Goal: Entertainment & Leisure: Browse casually

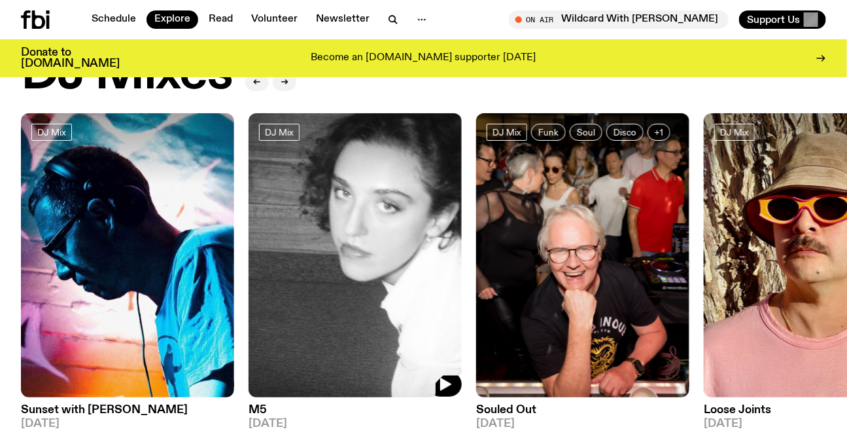
scroll to position [171, 0]
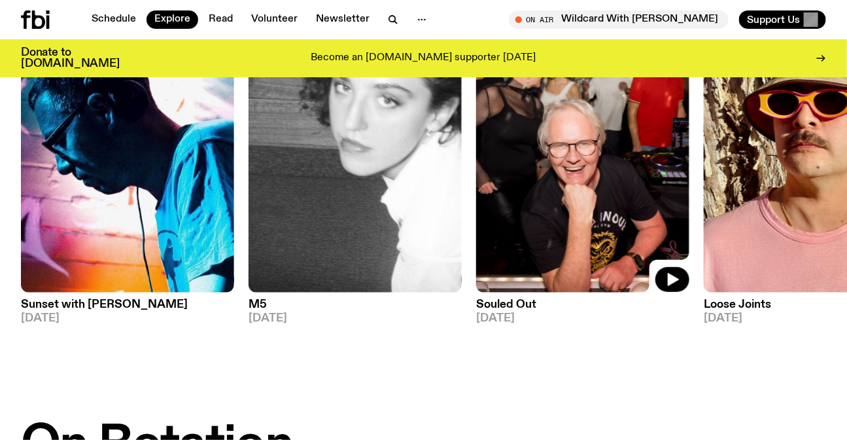
drag, startPoint x: 687, startPoint y: 198, endPoint x: 186, endPoint y: 187, distance: 500.6
click at [476, 188] on img at bounding box center [582, 150] width 213 height 285
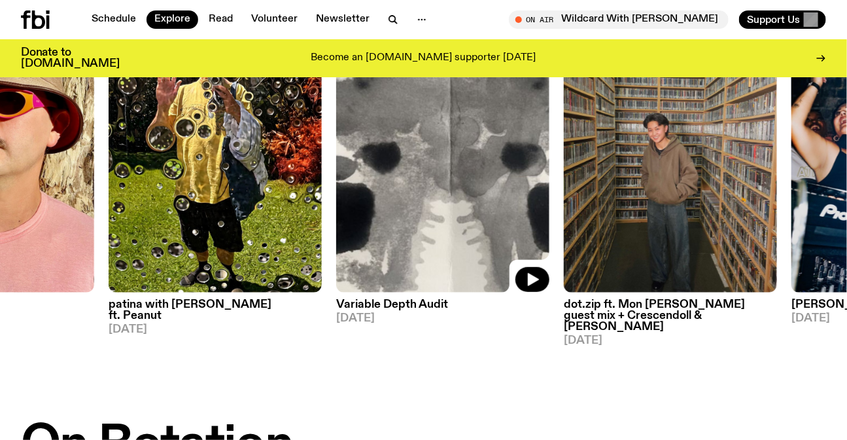
drag, startPoint x: 595, startPoint y: 196, endPoint x: 157, endPoint y: 201, distance: 437.7
click at [336, 201] on img at bounding box center [442, 150] width 213 height 285
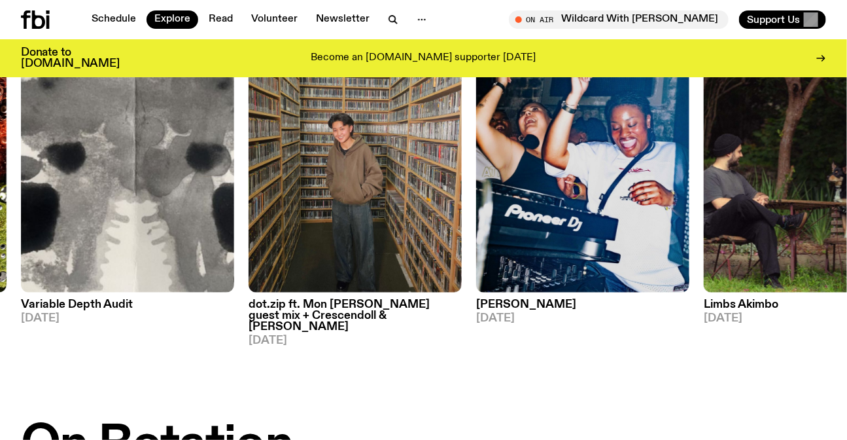
drag, startPoint x: 706, startPoint y: 198, endPoint x: 237, endPoint y: 198, distance: 468.4
click at [353, 199] on div "DJ Mix Sunset with Simon Caldwell 11.08.25 DJ Mix M5 10.08.25 DJ Mix Funk Soul …" at bounding box center [423, 177] width 805 height 338
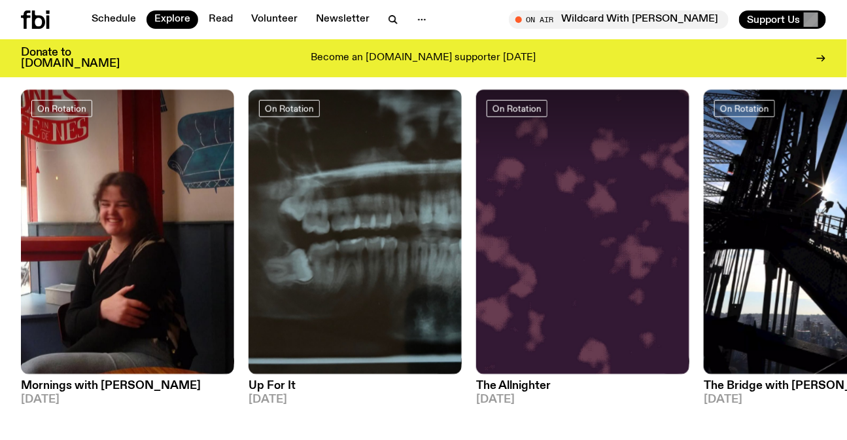
scroll to position [588, 0]
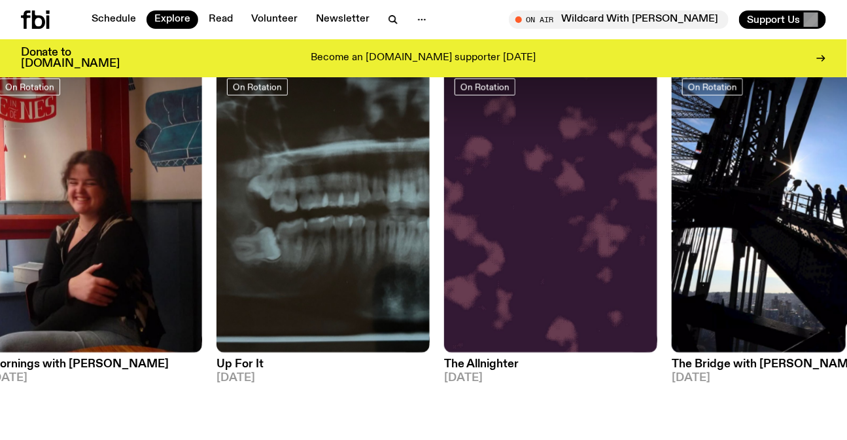
drag, startPoint x: 737, startPoint y: 207, endPoint x: 353, endPoint y: 209, distance: 384.0
click at [447, 209] on div "On Rotation Mornings with Freya Shields 12.08.25 On Rotation Up For It 12.08.25…" at bounding box center [423, 231] width 805 height 327
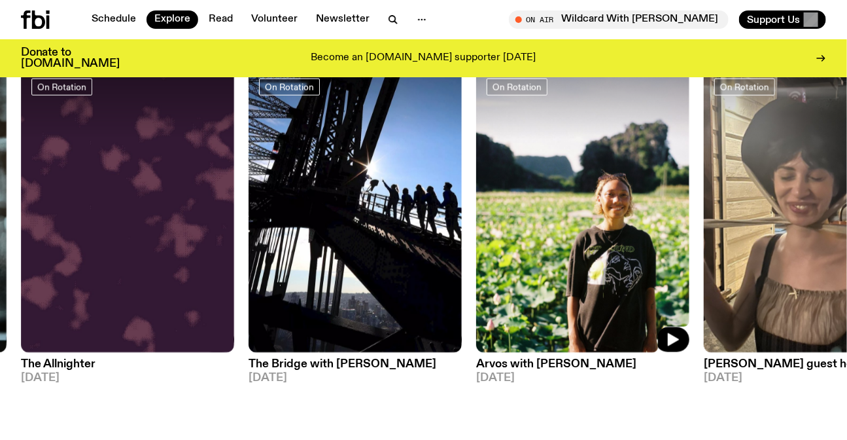
drag, startPoint x: 660, startPoint y: 212, endPoint x: 226, endPoint y: 203, distance: 434.4
click at [476, 203] on img at bounding box center [582, 210] width 213 height 285
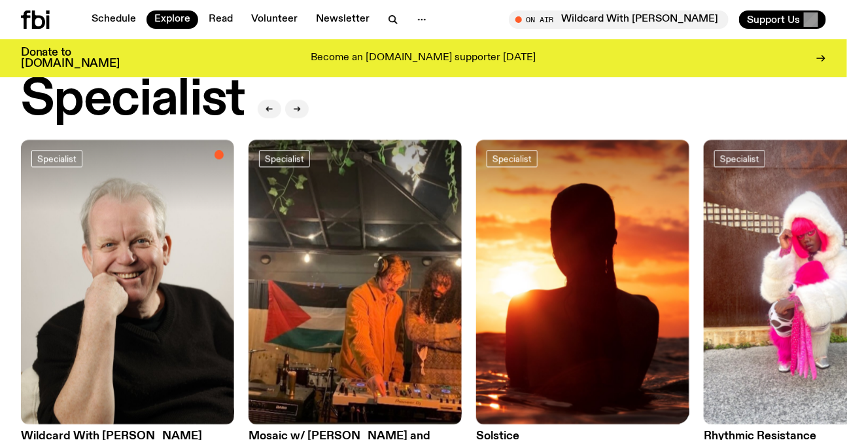
scroll to position [1004, 0]
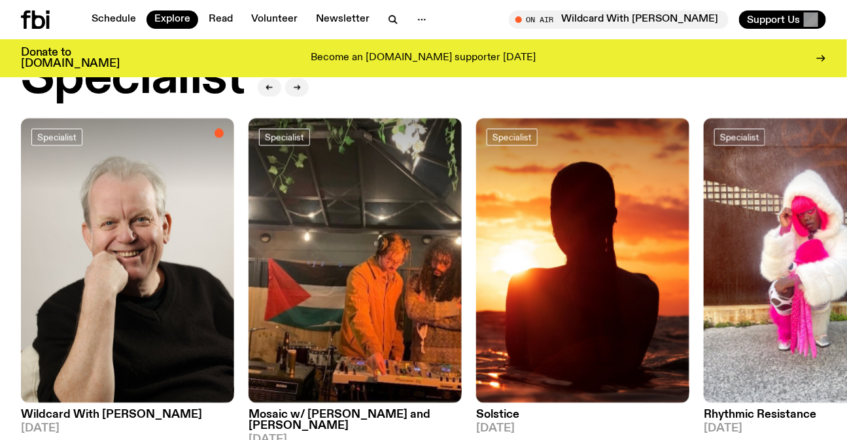
click at [704, 198] on img at bounding box center [810, 260] width 213 height 285
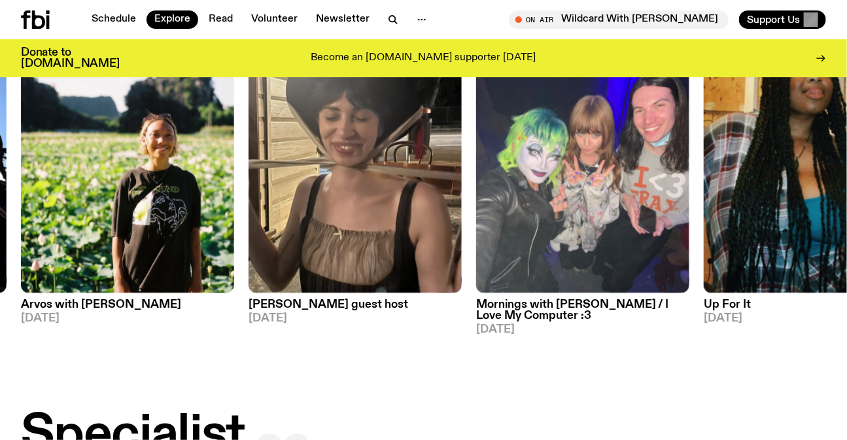
scroll to position [588, 0]
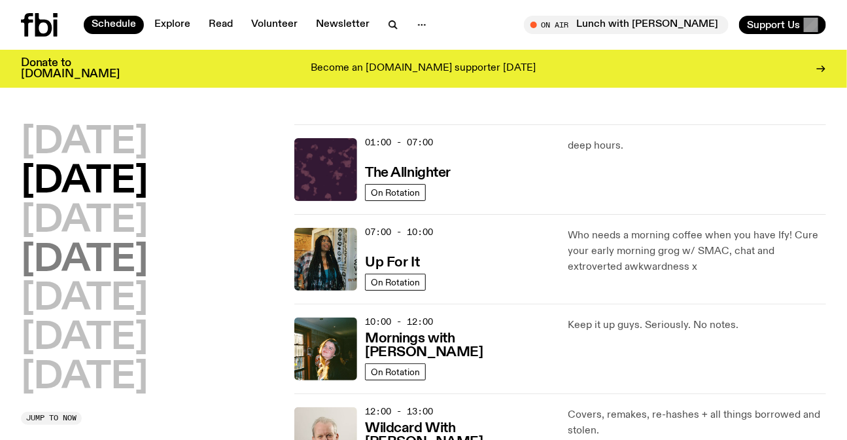
click at [84, 249] on h2 "[DATE]" at bounding box center [84, 260] width 127 height 37
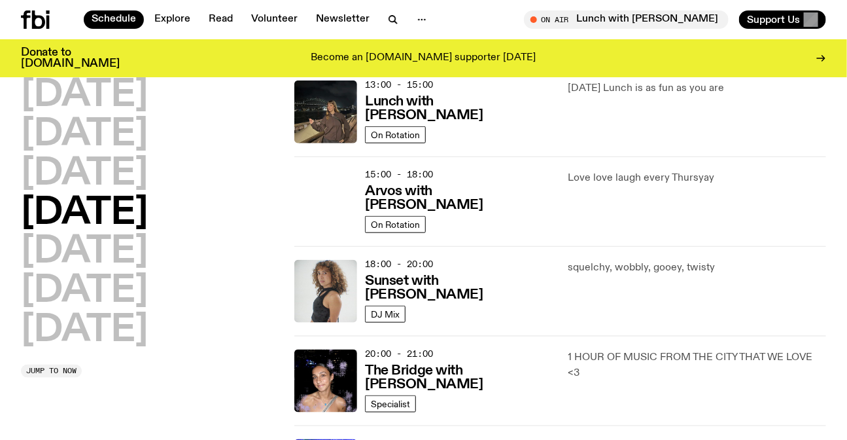
scroll to position [392, 0]
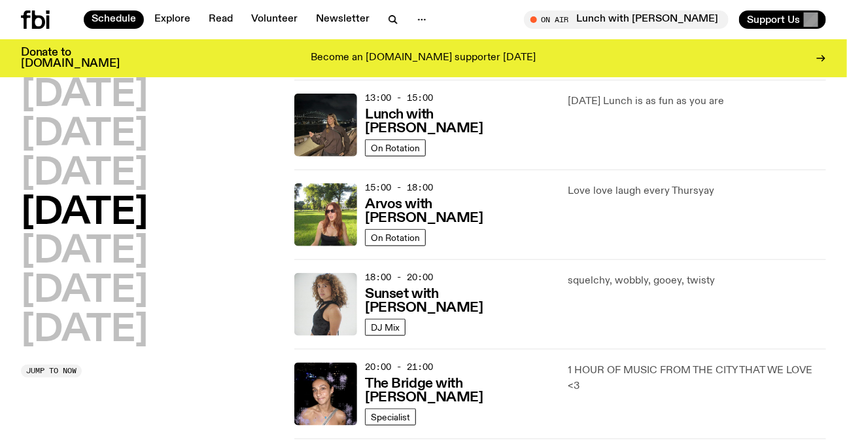
click at [599, 275] on p "squelchy, wobbly, gooey, twisty" at bounding box center [697, 281] width 258 height 16
drag, startPoint x: 599, startPoint y: 275, endPoint x: 715, endPoint y: 289, distance: 116.7
click at [602, 275] on p "squelchy, wobbly, gooey, twisty" at bounding box center [697, 281] width 258 height 16
click at [715, 289] on div "squelchy, wobbly, gooey, twisty" at bounding box center [697, 304] width 258 height 63
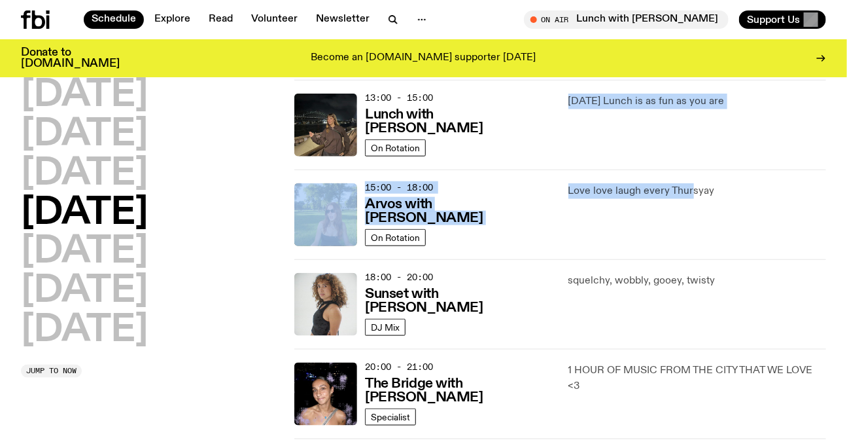
drag, startPoint x: 691, startPoint y: 200, endPoint x: 562, endPoint y: 162, distance: 135.2
click at [562, 162] on div "01:00 - 07:00 The Allnighter On Rotation deep hours. 07:00 - 10:00 Up For It On…" at bounding box center [560, 169] width 532 height 897
click at [616, 147] on div "[DATE] Lunch is as fun as you are" at bounding box center [697, 125] width 258 height 63
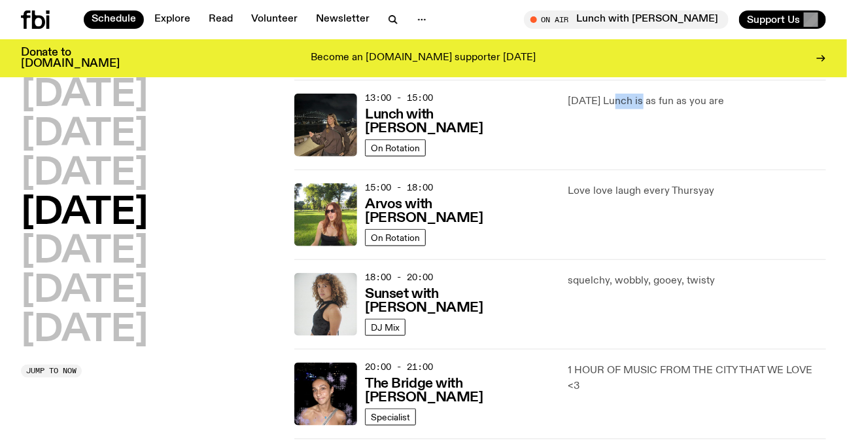
click at [616, 147] on div "[DATE] Lunch is as fun as you are" at bounding box center [697, 125] width 258 height 63
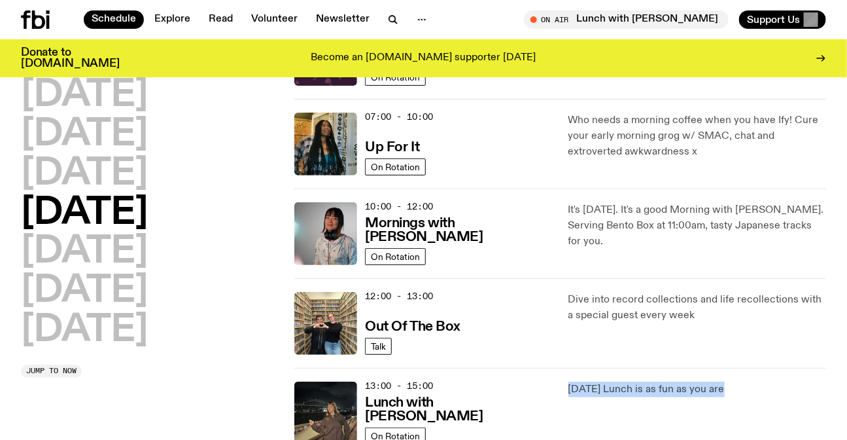
scroll to position [96, 0]
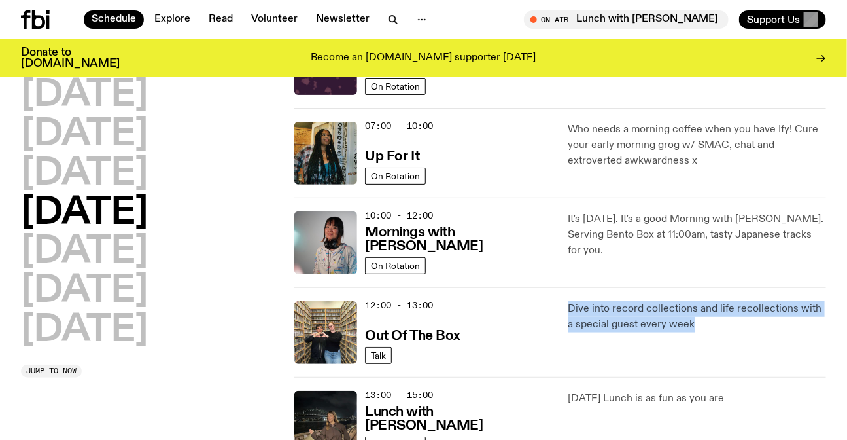
drag, startPoint x: 555, startPoint y: 298, endPoint x: 733, endPoint y: 333, distance: 180.6
click at [732, 377] on div "12:00 - 13:00 Out Of The Box Talk Dive into record collections and life recolle…" at bounding box center [560, 422] width 532 height 90
click at [733, 333] on div "Dive into record collections and life recollections with a special guest every …" at bounding box center [697, 332] width 258 height 63
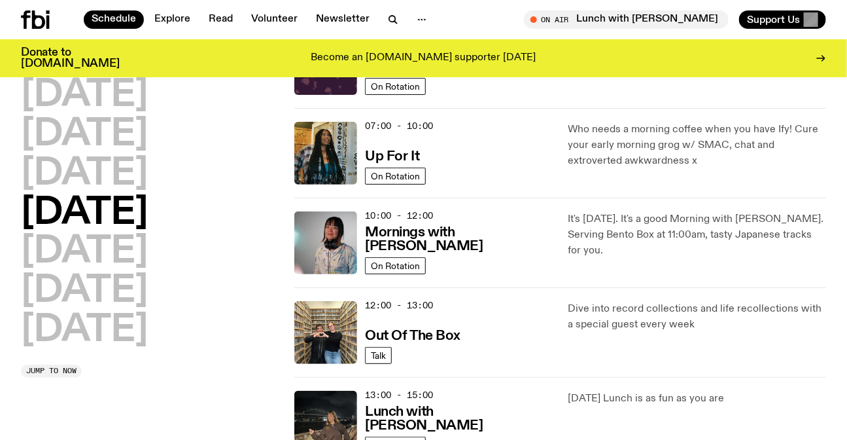
click at [726, 249] on div "It's Thursday. It's a good Morning with Kana. Serving Bento Box at 11:00am, tas…" at bounding box center [697, 242] width 258 height 63
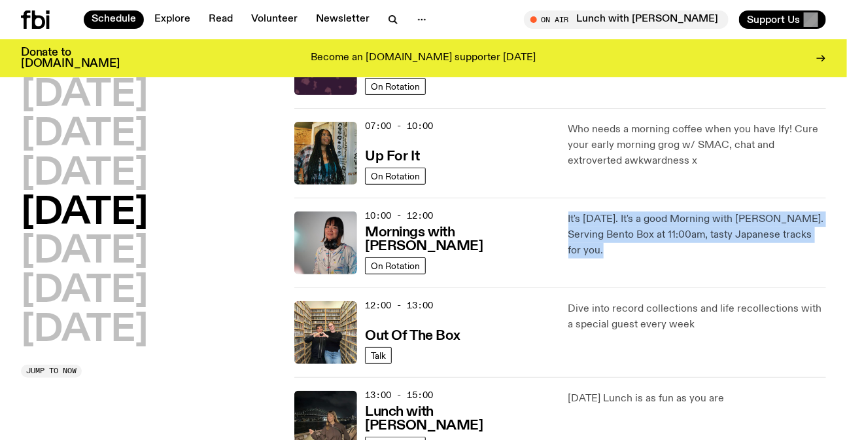
click at [726, 249] on div "It's Thursday. It's a good Morning with Kana. Serving Bento Box at 11:00am, tas…" at bounding box center [697, 242] width 258 height 63
click at [703, 236] on p "It's Thursday. It's a good Morning with Kana. Serving Bento Box at 11:00am, tas…" at bounding box center [697, 234] width 258 height 47
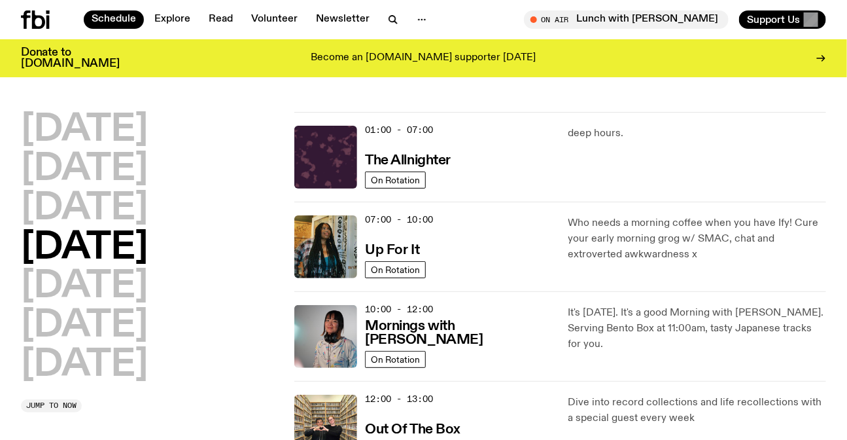
scroll to position [0, 0]
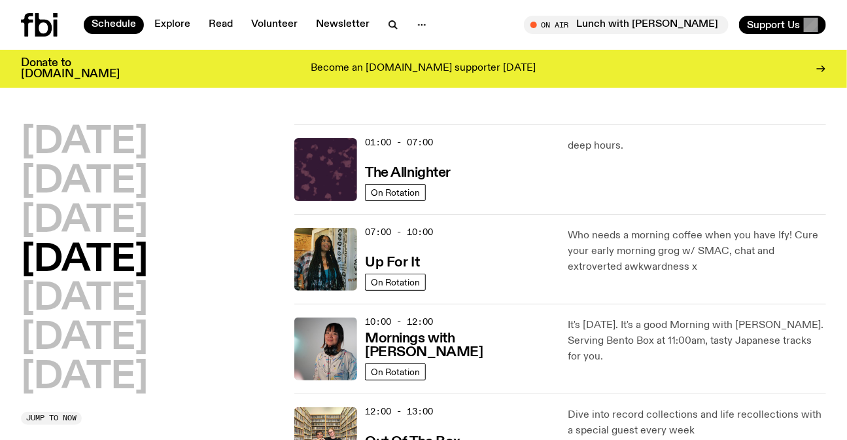
click at [104, 255] on h2 "[DATE]" at bounding box center [84, 260] width 127 height 37
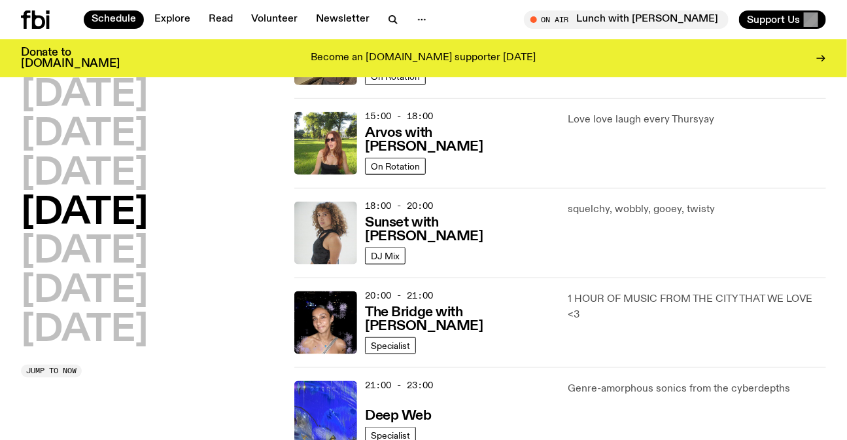
scroll to position [589, 0]
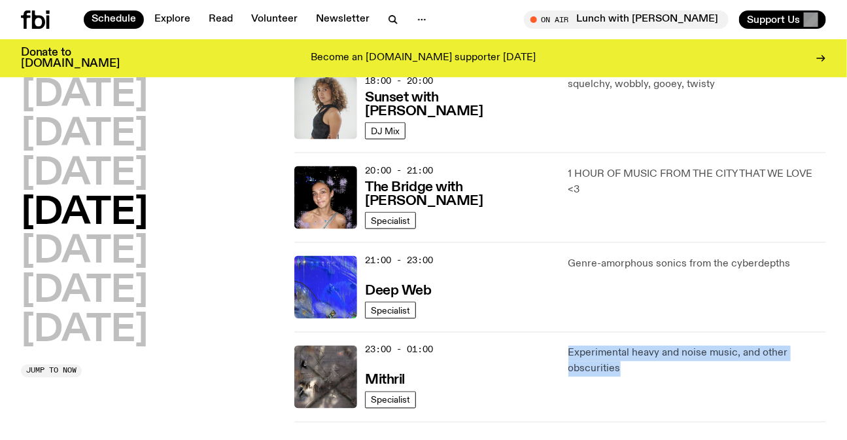
drag, startPoint x: 567, startPoint y: 336, endPoint x: 653, endPoint y: 379, distance: 96.8
click at [653, 379] on div "23:00 - 01:00 Mithril Specialist Experimental heavy and noise music, and other …" at bounding box center [560, 377] width 532 height 90
click at [653, 379] on div "Experimental heavy and noise music, and other obscurities" at bounding box center [697, 376] width 258 height 63
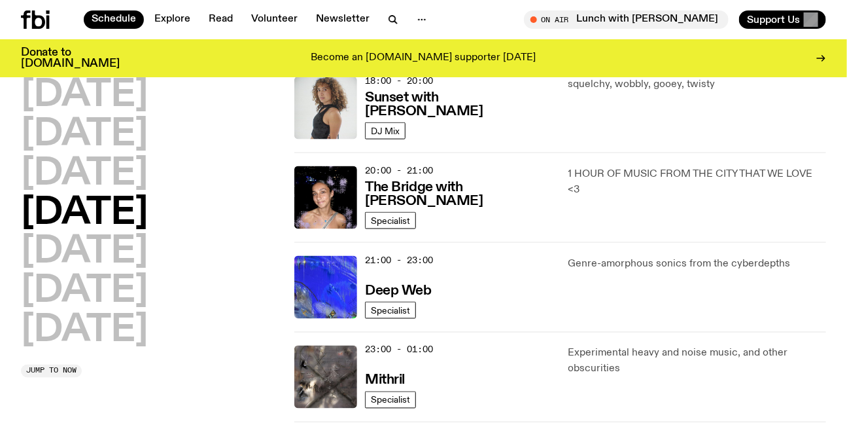
click at [653, 379] on div "Experimental heavy and noise music, and other obscurities" at bounding box center [697, 376] width 258 height 63
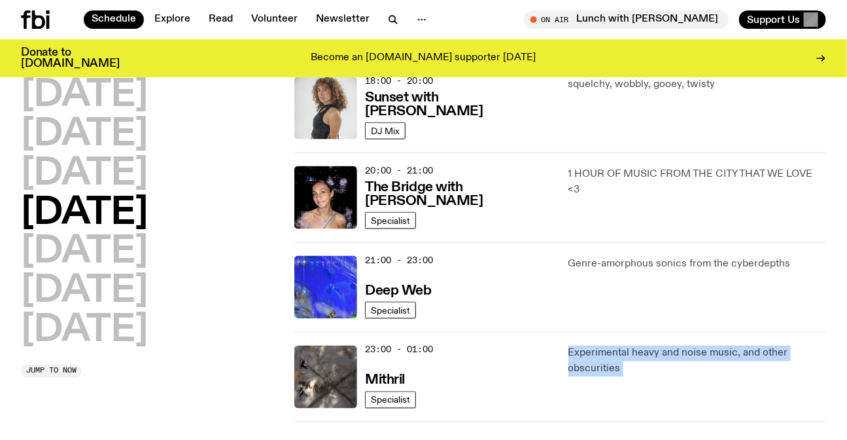
click at [653, 379] on div "Experimental heavy and noise music, and other obscurities" at bounding box center [697, 376] width 258 height 63
click at [683, 366] on p "Experimental heavy and noise music, and other obscurities" at bounding box center [697, 360] width 258 height 31
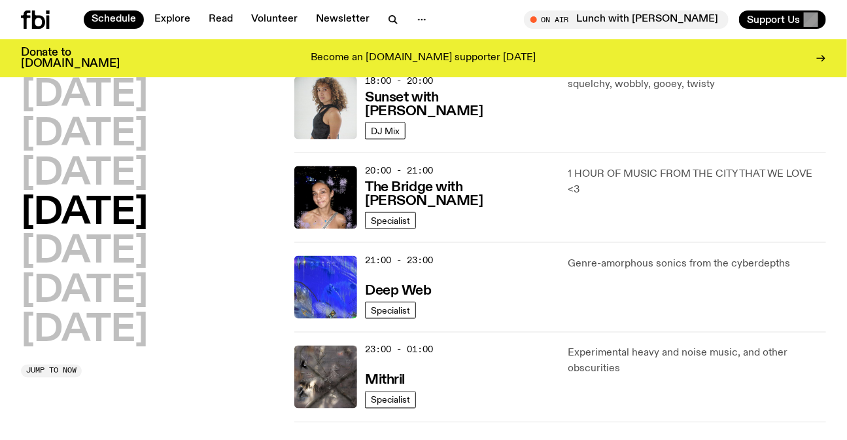
click at [602, 190] on p "1 HOUR OF MUSIC FROM THE CITY THAT WE LOVE <3" at bounding box center [697, 181] width 258 height 31
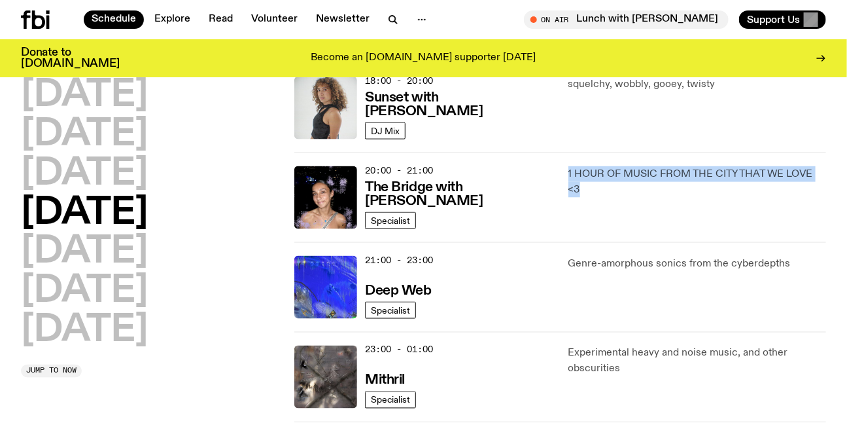
click at [602, 190] on p "1 HOUR OF MUSIC FROM THE CITY THAT WE LOVE <3" at bounding box center [697, 181] width 258 height 31
click at [610, 190] on p "1 HOUR OF MUSIC FROM THE CITY THAT WE LOVE <3" at bounding box center [697, 181] width 258 height 31
drag, startPoint x: 610, startPoint y: 190, endPoint x: 565, endPoint y: 161, distance: 53.5
click at [565, 242] on div "20:00 - 21:00 The Bridge with Kez Finn Specialist 1 HOUR OF MUSIC FROM THE CITY…" at bounding box center [560, 287] width 532 height 90
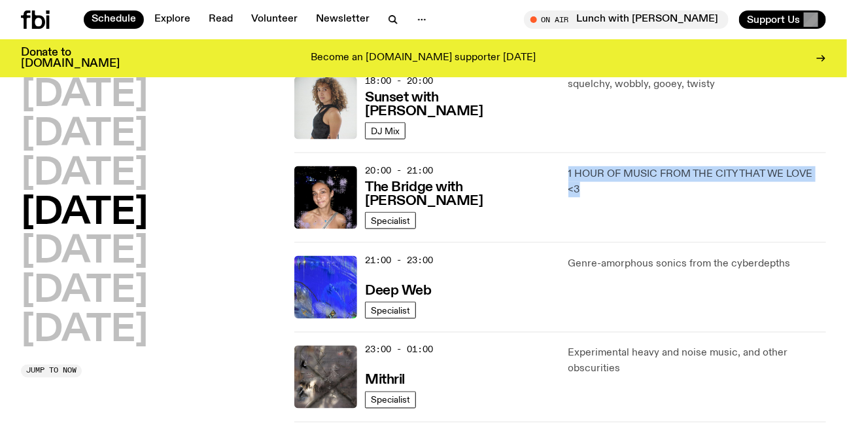
drag, startPoint x: 582, startPoint y: 177, endPoint x: 589, endPoint y: 185, distance: 11.6
click at [589, 242] on div "20:00 - 21:00 The Bridge with Kez Finn Specialist 1 HOUR OF MUSIC FROM THE CITY…" at bounding box center [560, 287] width 532 height 90
click at [589, 185] on p "1 HOUR OF MUSIC FROM THE CITY THAT WE LOVE <3" at bounding box center [697, 181] width 258 height 31
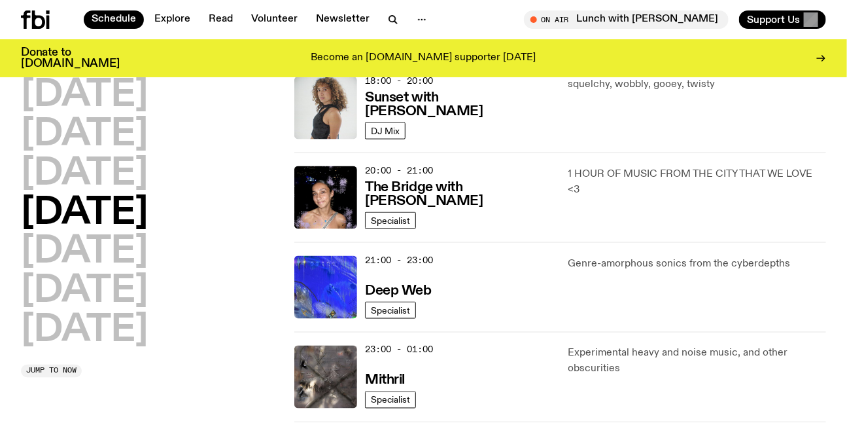
click at [601, 178] on p "1 HOUR OF MUSIC FROM THE CITY THAT WE LOVE <3" at bounding box center [697, 181] width 258 height 31
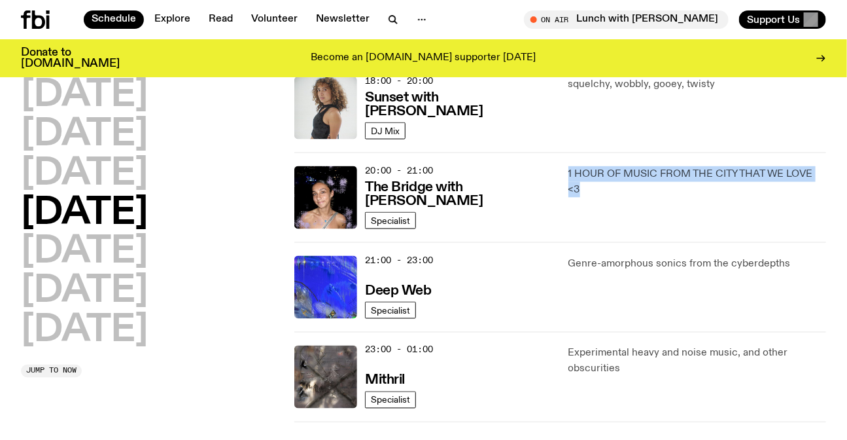
click at [601, 178] on p "1 HOUR OF MUSIC FROM THE CITY THAT WE LOVE <3" at bounding box center [697, 181] width 258 height 31
click at [621, 192] on p "1 HOUR OF MUSIC FROM THE CITY THAT WE LOVE <3" at bounding box center [697, 181] width 258 height 31
drag, startPoint x: 611, startPoint y: 191, endPoint x: 568, endPoint y: 167, distance: 48.6
click at [571, 169] on p "1 HOUR OF MUSIC FROM THE CITY THAT WE LOVE <3" at bounding box center [697, 181] width 258 height 31
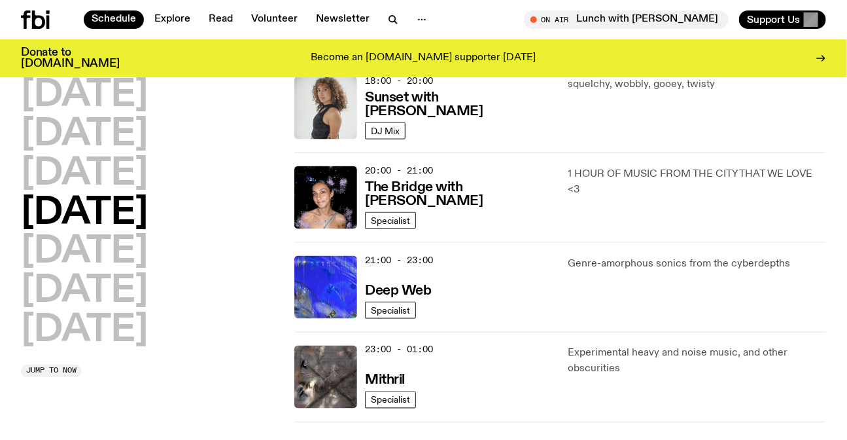
click at [568, 167] on p "1 HOUR OF MUSIC FROM THE CITY THAT WE LOVE <3" at bounding box center [697, 181] width 258 height 31
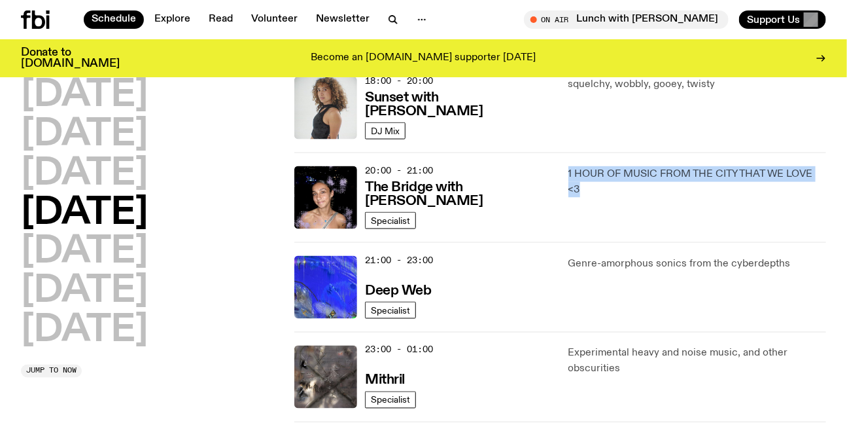
drag, startPoint x: 568, startPoint y: 167, endPoint x: 595, endPoint y: 199, distance: 40.9
click at [595, 199] on div "1 HOUR OF MUSIC FROM THE CITY THAT WE LOVE <3" at bounding box center [697, 197] width 258 height 63
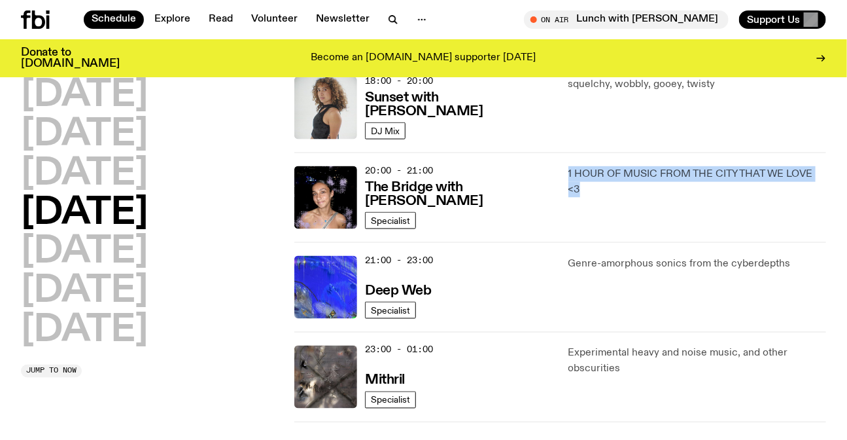
click at [615, 196] on p "1 HOUR OF MUSIC FROM THE CITY THAT WE LOVE <3" at bounding box center [697, 181] width 258 height 31
drag, startPoint x: 616, startPoint y: 196, endPoint x: 563, endPoint y: 158, distance: 65.0
click at [563, 242] on div "20:00 - 21:00 The Bridge with Kez Finn Specialist 1 HOUR OF MUSIC FROM THE CITY…" at bounding box center [560, 287] width 532 height 90
drag, startPoint x: 563, startPoint y: 158, endPoint x: 601, endPoint y: 194, distance: 52.7
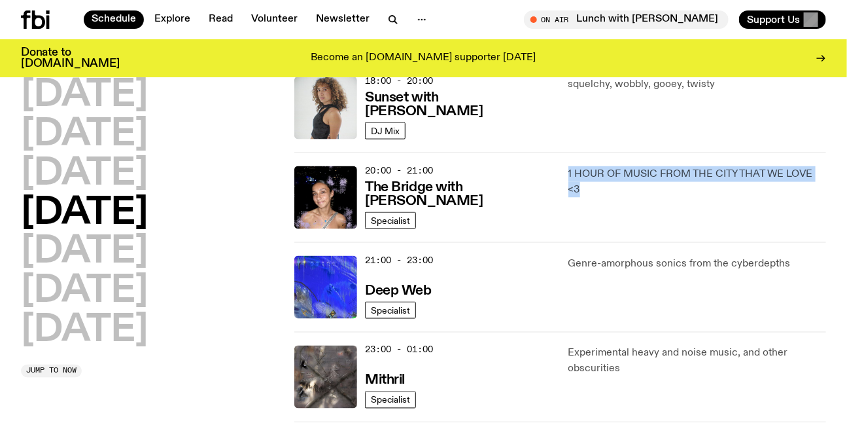
click at [601, 242] on div "20:00 - 21:00 The Bridge with Kez Finn Specialist 1 HOUR OF MUSIC FROM THE CITY…" at bounding box center [560, 287] width 532 height 90
click at [601, 194] on p "1 HOUR OF MUSIC FROM THE CITY THAT WE LOVE <3" at bounding box center [697, 181] width 258 height 31
drag, startPoint x: 601, startPoint y: 194, endPoint x: 557, endPoint y: 157, distance: 57.5
click at [557, 242] on div "20:00 - 21:00 The Bridge with Kez Finn Specialist 1 HOUR OF MUSIC FROM THE CITY…" at bounding box center [560, 287] width 532 height 90
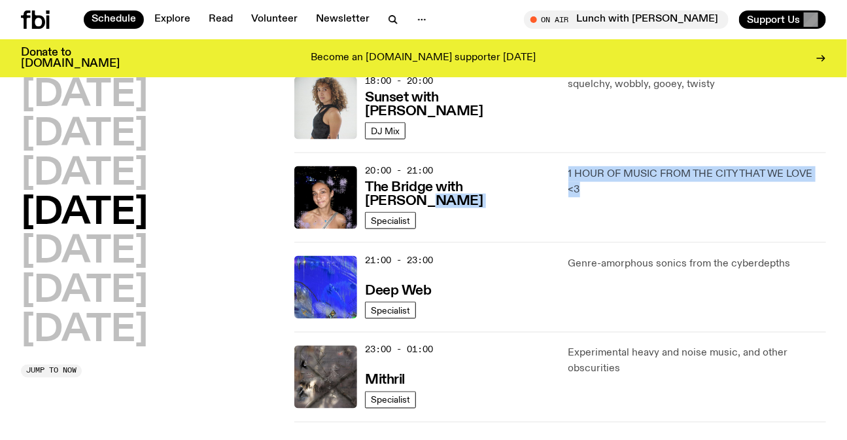
drag, startPoint x: 557, startPoint y: 157, endPoint x: 593, endPoint y: 189, distance: 47.7
click at [593, 242] on div "20:00 - 21:00 The Bridge with Kez Finn Specialist 1 HOUR OF MUSIC FROM THE CITY…" at bounding box center [560, 287] width 532 height 90
click at [593, 189] on p "1 HOUR OF MUSIC FROM THE CITY THAT WE LOVE <3" at bounding box center [697, 181] width 258 height 31
drag, startPoint x: 593, startPoint y: 189, endPoint x: 559, endPoint y: 155, distance: 47.6
click at [559, 242] on div "20:00 - 21:00 The Bridge with Kez Finn Specialist 1 HOUR OF MUSIC FROM THE CITY…" at bounding box center [560, 287] width 532 height 90
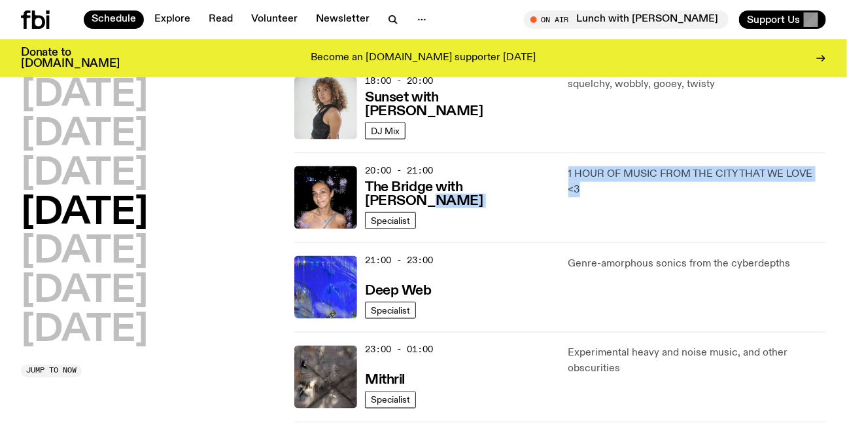
click at [559, 242] on div "20:00 - 21:00 The Bridge with Kez Finn Specialist 1 HOUR OF MUSIC FROM THE CITY…" at bounding box center [560, 287] width 532 height 90
drag, startPoint x: 559, startPoint y: 155, endPoint x: 596, endPoint y: 189, distance: 50.0
click at [596, 242] on div "20:00 - 21:00 The Bridge with Kez Finn Specialist 1 HOUR OF MUSIC FROM THE CITY…" at bounding box center [560, 287] width 532 height 90
click at [596, 189] on p "1 HOUR OF MUSIC FROM THE CITY THAT WE LOVE <3" at bounding box center [697, 181] width 258 height 31
drag, startPoint x: 596, startPoint y: 189, endPoint x: 568, endPoint y: 158, distance: 41.7
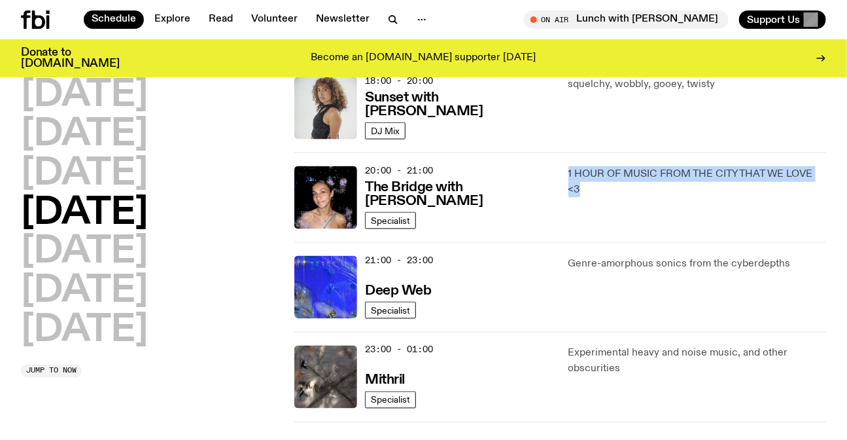
click at [568, 242] on div "20:00 - 21:00 The Bridge with Kez Finn Specialist 1 HOUR OF MUSIC FROM THE CITY…" at bounding box center [560, 287] width 532 height 90
drag, startPoint x: 568, startPoint y: 158, endPoint x: 591, endPoint y: 194, distance: 43.0
click at [591, 242] on div "20:00 - 21:00 The Bridge with Kez Finn Specialist 1 HOUR OF MUSIC FROM THE CITY…" at bounding box center [560, 287] width 532 height 90
click at [591, 194] on p "1 HOUR OF MUSIC FROM THE CITY THAT WE LOVE <3" at bounding box center [697, 181] width 258 height 31
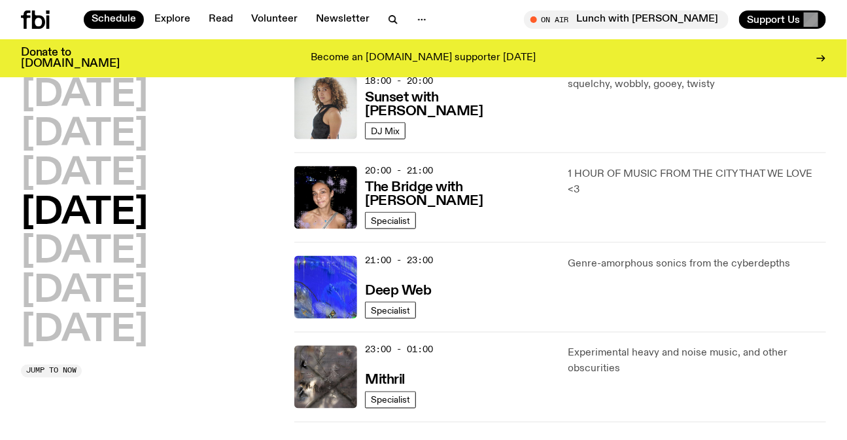
drag, startPoint x: 375, startPoint y: 177, endPoint x: 667, endPoint y: 300, distance: 316.6
click at [667, 300] on div "Genre-amorphous sonics from the cyberdepths" at bounding box center [697, 287] width 258 height 63
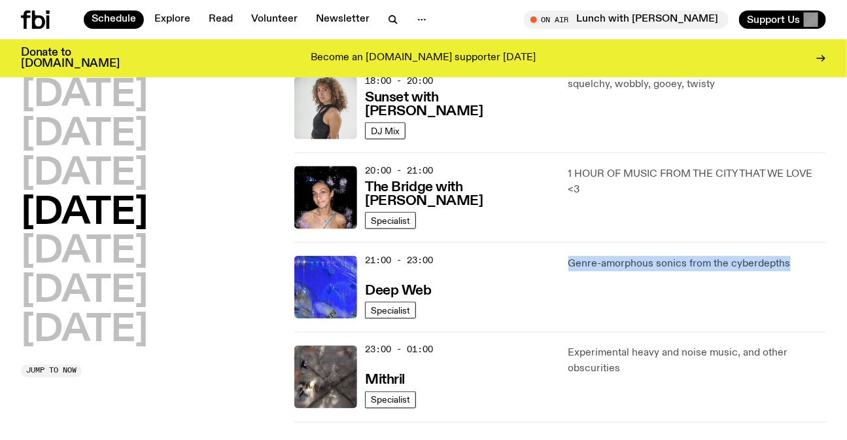
click at [665, 268] on p "Genre-amorphous sonics from the cyberdepths" at bounding box center [697, 264] width 258 height 16
click at [614, 185] on p "1 HOUR OF MUSIC FROM THE CITY THAT WE LOVE <3" at bounding box center [697, 181] width 258 height 31
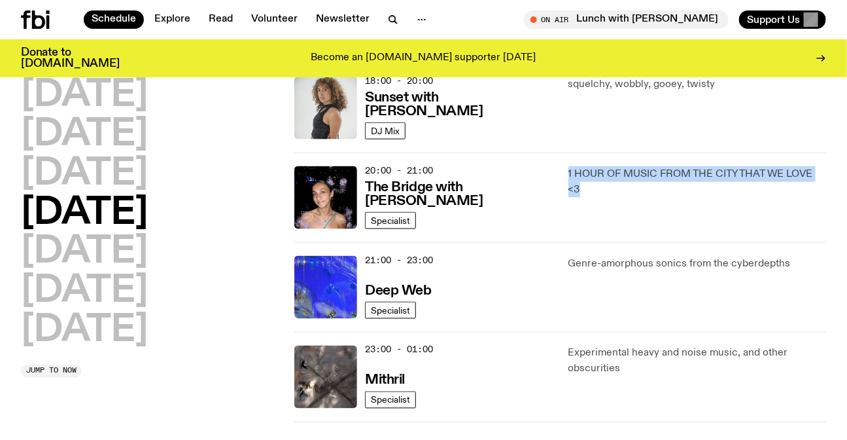
click at [614, 185] on p "1 HOUR OF MUSIC FROM THE CITY THAT WE LOVE <3" at bounding box center [697, 181] width 258 height 31
click at [621, 190] on p "1 HOUR OF MUSIC FROM THE CITY THAT WE LOVE <3" at bounding box center [697, 181] width 258 height 31
drag, startPoint x: 609, startPoint y: 190, endPoint x: 546, endPoint y: 163, distance: 68.9
click at [546, 242] on div "20:00 - 21:00 The Bridge with Kez Finn Specialist 1 HOUR OF MUSIC FROM THE CITY…" at bounding box center [560, 287] width 532 height 90
drag, startPoint x: 546, startPoint y: 163, endPoint x: 553, endPoint y: 163, distance: 7.8
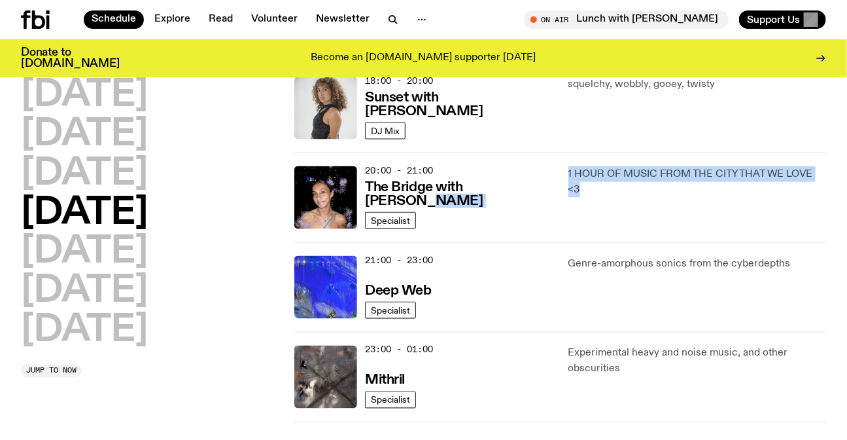
click at [546, 242] on div "20:00 - 21:00 The Bridge with Kez Finn Specialist 1 HOUR OF MUSIC FROM THE CITY…" at bounding box center [560, 287] width 532 height 90
click at [601, 190] on p "1 HOUR OF MUSIC FROM THE CITY THAT WE LOVE <3" at bounding box center [697, 181] width 258 height 31
drag, startPoint x: 601, startPoint y: 190, endPoint x: 567, endPoint y: 167, distance: 41.5
click at [567, 242] on div "20:00 - 21:00 The Bridge with Kez Finn Specialist 1 HOUR OF MUSIC FROM THE CITY…" at bounding box center [560, 287] width 532 height 90
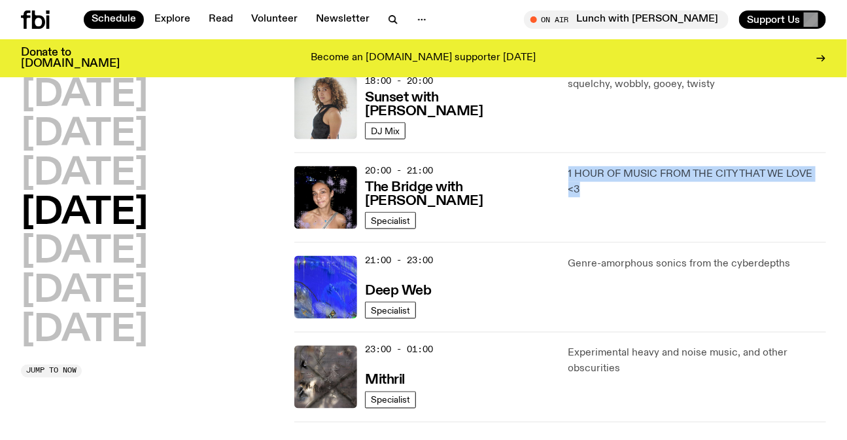
drag, startPoint x: 567, startPoint y: 167, endPoint x: 587, endPoint y: 186, distance: 27.8
click at [587, 242] on div "20:00 - 21:00 The Bridge with Kez Finn Specialist 1 HOUR OF MUSIC FROM THE CITY…" at bounding box center [560, 287] width 532 height 90
click at [587, 186] on p "1 HOUR OF MUSIC FROM THE CITY THAT WE LOVE <3" at bounding box center [697, 181] width 258 height 31
drag, startPoint x: 590, startPoint y: 202, endPoint x: 556, endPoint y: 166, distance: 50.0
click at [556, 242] on div "20:00 - 21:00 The Bridge with Kez Finn Specialist 1 HOUR OF MUSIC FROM THE CITY…" at bounding box center [560, 287] width 532 height 90
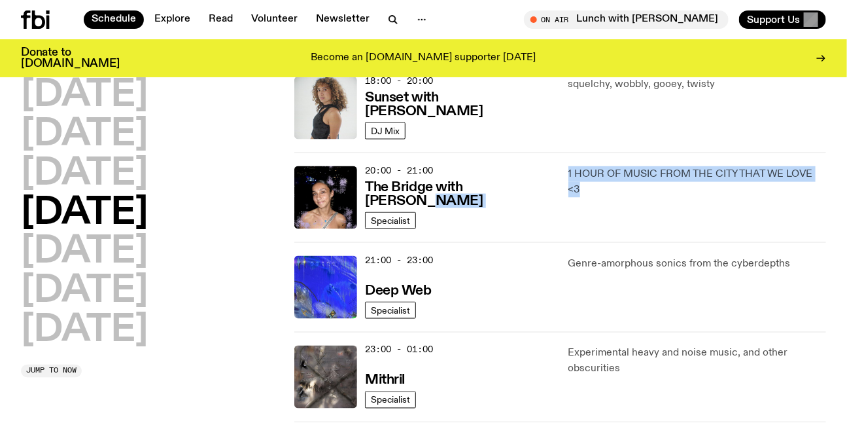
click at [556, 242] on div "20:00 - 21:00 The Bridge with Kez Finn Specialist 1 HOUR OF MUSIC FROM THE CITY…" at bounding box center [560, 287] width 532 height 90
drag, startPoint x: 556, startPoint y: 166, endPoint x: 593, endPoint y: 200, distance: 50.0
click at [593, 242] on div "20:00 - 21:00 The Bridge with Kez Finn Specialist 1 HOUR OF MUSIC FROM THE CITY…" at bounding box center [560, 287] width 532 height 90
click at [593, 200] on div "1 HOUR OF MUSIC FROM THE CITY THAT WE LOVE <3" at bounding box center [697, 197] width 258 height 63
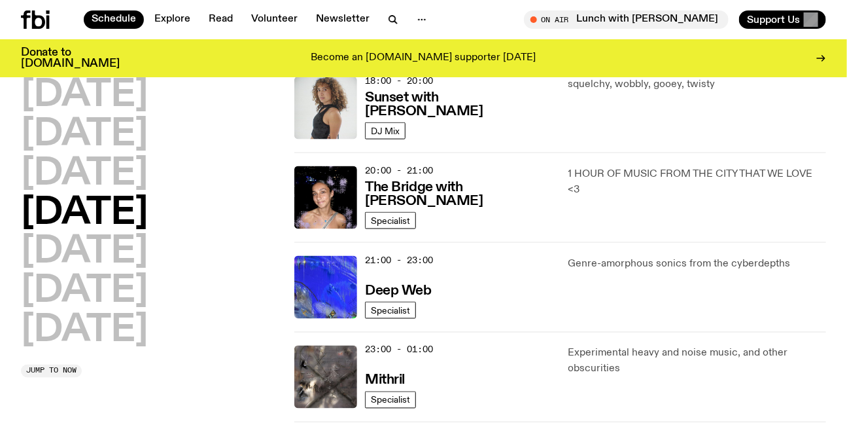
click at [552, 209] on div "20:00 - 21:00 The Bridge with Kez Finn" at bounding box center [458, 197] width 187 height 63
drag, startPoint x: 552, startPoint y: 209, endPoint x: 582, endPoint y: 166, distance: 52.3
click at [582, 242] on div "20:00 - 21:00 The Bridge with Kez Finn Specialist 1 HOUR OF MUSIC FROM THE CITY…" at bounding box center [560, 287] width 532 height 90
click at [582, 166] on p "1 HOUR OF MUSIC FROM THE CITY THAT WE LOVE <3" at bounding box center [697, 181] width 258 height 31
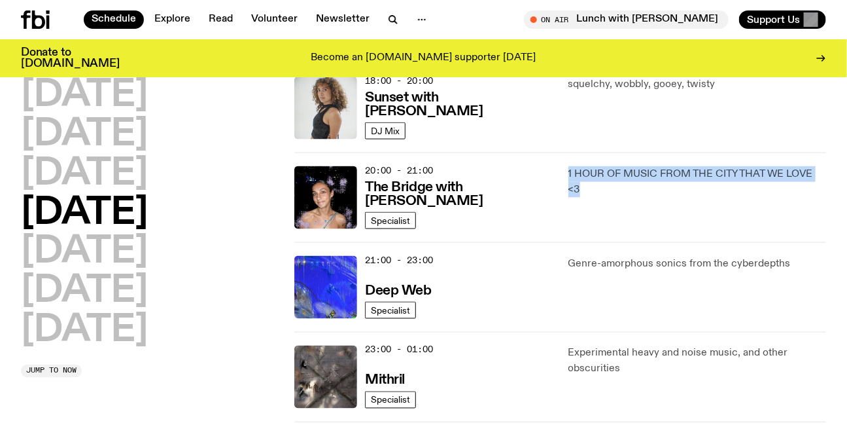
click at [582, 166] on p "1 HOUR OF MUSIC FROM THE CITY THAT WE LOVE <3" at bounding box center [697, 181] width 258 height 31
click at [603, 207] on div "1 HOUR OF MUSIC FROM THE CITY THAT WE LOVE <3" at bounding box center [697, 197] width 258 height 63
drag, startPoint x: 603, startPoint y: 207, endPoint x: 559, endPoint y: 162, distance: 62.9
click at [559, 242] on div "20:00 - 21:00 The Bridge with Kez Finn Specialist 1 HOUR OF MUSIC FROM THE CITY…" at bounding box center [560, 287] width 532 height 90
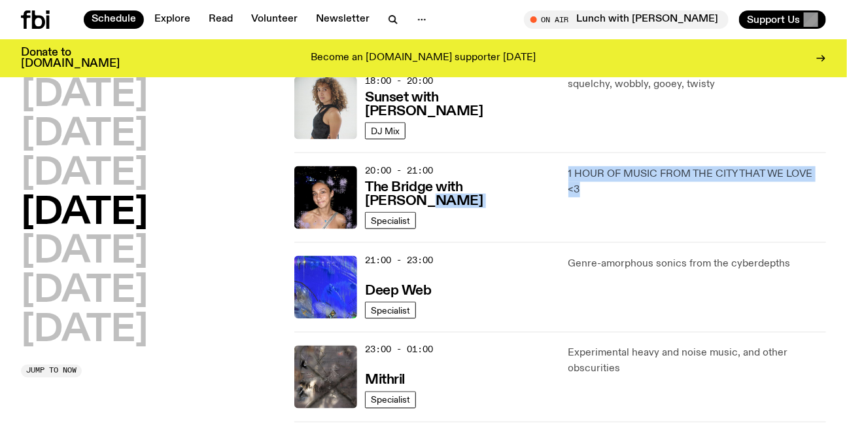
drag, startPoint x: 559, startPoint y: 162, endPoint x: 593, endPoint y: 196, distance: 47.6
click at [593, 242] on div "20:00 - 21:00 The Bridge with Kez Finn Specialist 1 HOUR OF MUSIC FROM THE CITY…" at bounding box center [560, 287] width 532 height 90
click at [593, 196] on p "1 HOUR OF MUSIC FROM THE CITY THAT WE LOVE <3" at bounding box center [697, 181] width 258 height 31
drag, startPoint x: 590, startPoint y: 198, endPoint x: 567, endPoint y: 164, distance: 41.0
click at [567, 242] on div "20:00 - 21:00 The Bridge with Kez Finn Specialist 1 HOUR OF MUSIC FROM THE CITY…" at bounding box center [560, 287] width 532 height 90
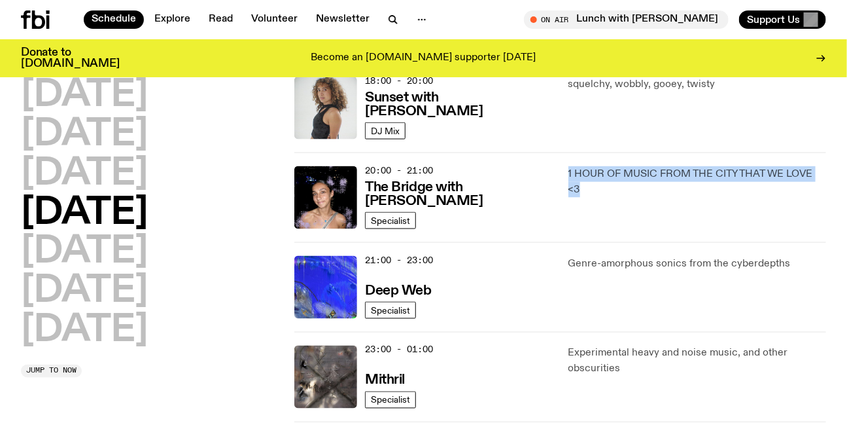
click at [567, 242] on div "20:00 - 21:00 The Bridge with Kez Finn Specialist 1 HOUR OF MUSIC FROM THE CITY…" at bounding box center [560, 287] width 532 height 90
drag, startPoint x: 567, startPoint y: 164, endPoint x: 589, endPoint y: 193, distance: 36.4
click at [589, 242] on div "20:00 - 21:00 The Bridge with Kez Finn Specialist 1 HOUR OF MUSIC FROM THE CITY…" at bounding box center [560, 287] width 532 height 90
click at [589, 193] on p "1 HOUR OF MUSIC FROM THE CITY THAT WE LOVE <3" at bounding box center [697, 181] width 258 height 31
drag, startPoint x: 589, startPoint y: 193, endPoint x: 560, endPoint y: 162, distance: 43.0
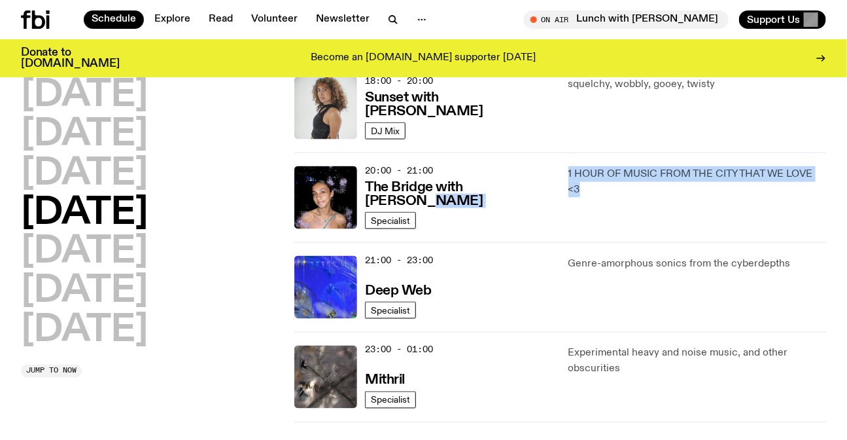
click at [560, 242] on div "20:00 - 21:00 The Bridge with Kez Finn Specialist 1 HOUR OF MUSIC FROM THE CITY…" at bounding box center [560, 287] width 532 height 90
drag, startPoint x: 560, startPoint y: 162, endPoint x: 594, endPoint y: 200, distance: 51.4
click at [594, 242] on div "20:00 - 21:00 The Bridge with Kez Finn Specialist 1 HOUR OF MUSIC FROM THE CITY…" at bounding box center [560, 287] width 532 height 90
click at [594, 200] on div "1 HOUR OF MUSIC FROM THE CITY THAT WE LOVE <3" at bounding box center [697, 197] width 258 height 63
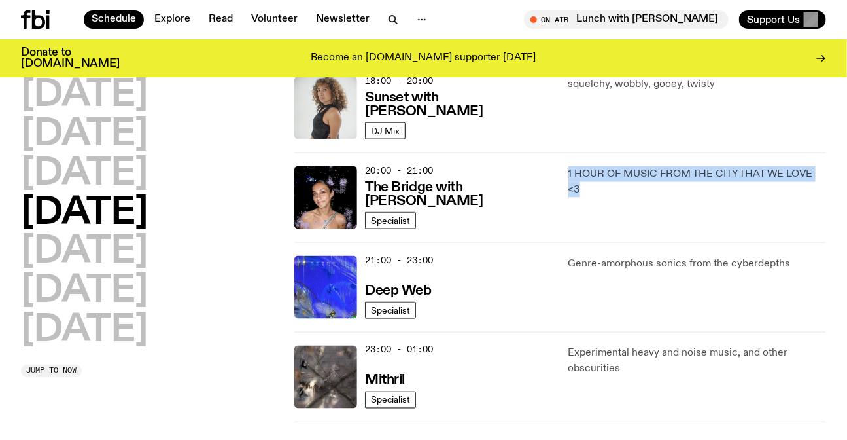
drag, startPoint x: 594, startPoint y: 200, endPoint x: 568, endPoint y: 163, distance: 45.6
click at [568, 242] on div "20:00 - 21:00 The Bridge with Kez Finn Specialist 1 HOUR OF MUSIC FROM THE CITY…" at bounding box center [560, 287] width 532 height 90
drag, startPoint x: 568, startPoint y: 163, endPoint x: 595, endPoint y: 197, distance: 43.7
click at [595, 242] on div "20:00 - 21:00 The Bridge with Kez Finn Specialist 1 HOUR OF MUSIC FROM THE CITY…" at bounding box center [560, 287] width 532 height 90
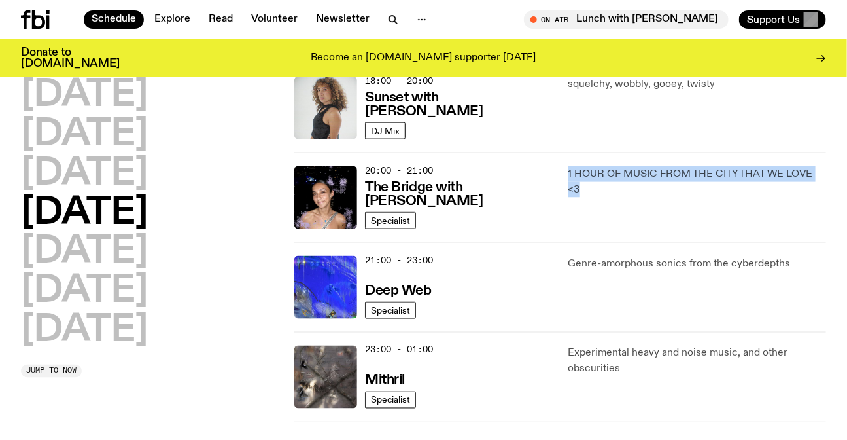
click at [595, 197] on div "1 HOUR OF MUSIC FROM THE CITY THAT WE LOVE <3" at bounding box center [697, 197] width 258 height 63
drag, startPoint x: 595, startPoint y: 197, endPoint x: 563, endPoint y: 166, distance: 44.4
click at [563, 242] on div "20:00 - 21:00 The Bridge with Kez Finn Specialist 1 HOUR OF MUSIC FROM THE CITY…" at bounding box center [560, 287] width 532 height 90
drag, startPoint x: 563, startPoint y: 166, endPoint x: 585, endPoint y: 192, distance: 33.8
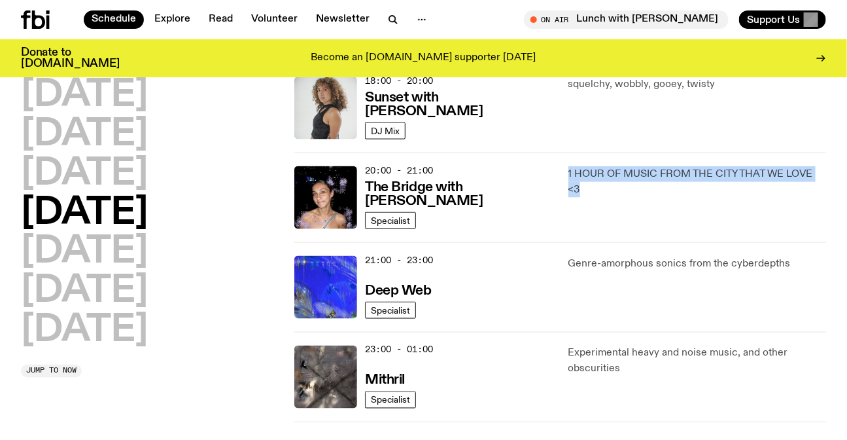
click at [585, 242] on div "20:00 - 21:00 The Bridge with Kez Finn Specialist 1 HOUR OF MUSIC FROM THE CITY…" at bounding box center [560, 287] width 532 height 90
click at [585, 192] on p "1 HOUR OF MUSIC FROM THE CITY THAT WE LOVE <3" at bounding box center [697, 181] width 258 height 31
drag, startPoint x: 585, startPoint y: 192, endPoint x: 559, endPoint y: 156, distance: 44.0
click at [559, 242] on div "20:00 - 21:00 The Bridge with Kez Finn Specialist 1 HOUR OF MUSIC FROM THE CITY…" at bounding box center [560, 287] width 532 height 90
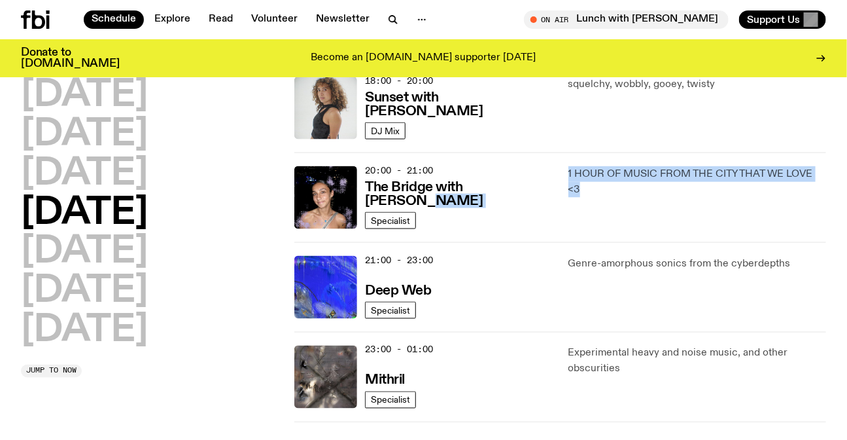
drag, startPoint x: 559, startPoint y: 156, endPoint x: 599, endPoint y: 197, distance: 56.4
click at [599, 242] on div "20:00 - 21:00 The Bridge with Kez Finn Specialist 1 HOUR OF MUSIC FROM THE CITY…" at bounding box center [560, 287] width 532 height 90
click at [599, 197] on div "1 HOUR OF MUSIC FROM THE CITY THAT WE LOVE <3" at bounding box center [697, 197] width 258 height 63
drag, startPoint x: 599, startPoint y: 197, endPoint x: 561, endPoint y: 166, distance: 48.8
click at [561, 242] on div "20:00 - 21:00 The Bridge with Kez Finn Specialist 1 HOUR OF MUSIC FROM THE CITY…" at bounding box center [560, 287] width 532 height 90
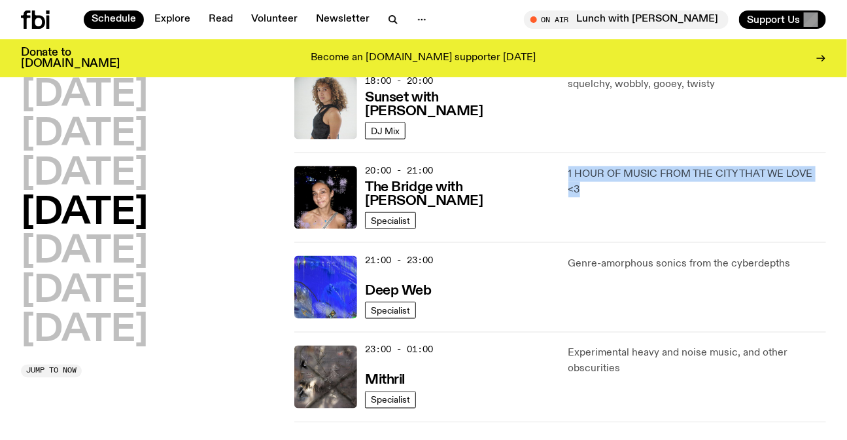
click at [561, 242] on div "20:00 - 21:00 The Bridge with Kez Finn Specialist 1 HOUR OF MUSIC FROM THE CITY…" at bounding box center [560, 287] width 532 height 90
drag, startPoint x: 561, startPoint y: 166, endPoint x: 606, endPoint y: 206, distance: 60.7
click at [606, 242] on div "20:00 - 21:00 The Bridge with Kez Finn Specialist 1 HOUR OF MUSIC FROM THE CITY…" at bounding box center [560, 287] width 532 height 90
click at [606, 206] on div "1 HOUR OF MUSIC FROM THE CITY THAT WE LOVE <3" at bounding box center [697, 197] width 258 height 63
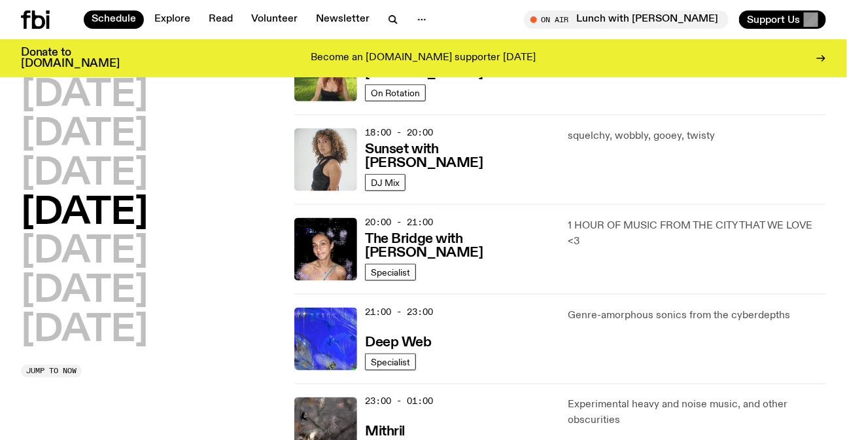
scroll to position [533, 0]
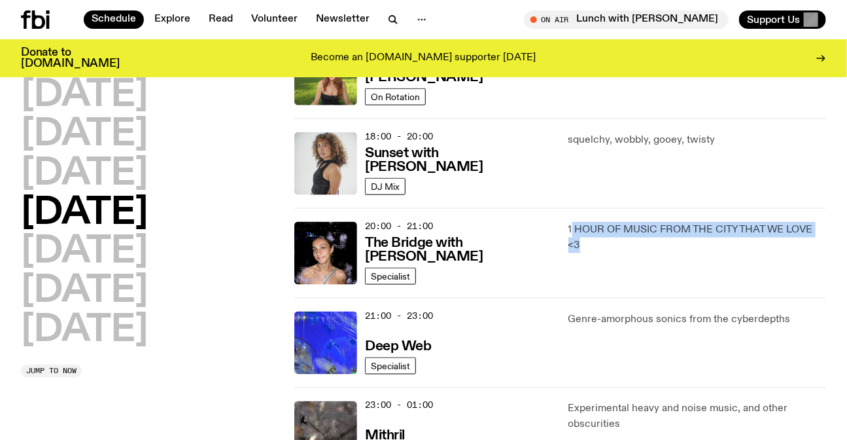
drag, startPoint x: 703, startPoint y: 268, endPoint x: 569, endPoint y: 217, distance: 143.7
click at [570, 298] on div "20:00 - 21:00 The Bridge with Kez Finn Specialist 1 HOUR OF MUSIC FROM THE CITY…" at bounding box center [560, 343] width 532 height 90
click at [568, 298] on div "20:00 - 21:00 The Bridge with Kez Finn Specialist 1 HOUR OF MUSIC FROM THE CITY…" at bounding box center [560, 343] width 532 height 90
drag, startPoint x: 568, startPoint y: 217, endPoint x: 598, endPoint y: 255, distance: 48.0
click at [598, 298] on div "20:00 - 21:00 The Bridge with Kez Finn Specialist 1 HOUR OF MUSIC FROM THE CITY…" at bounding box center [560, 343] width 532 height 90
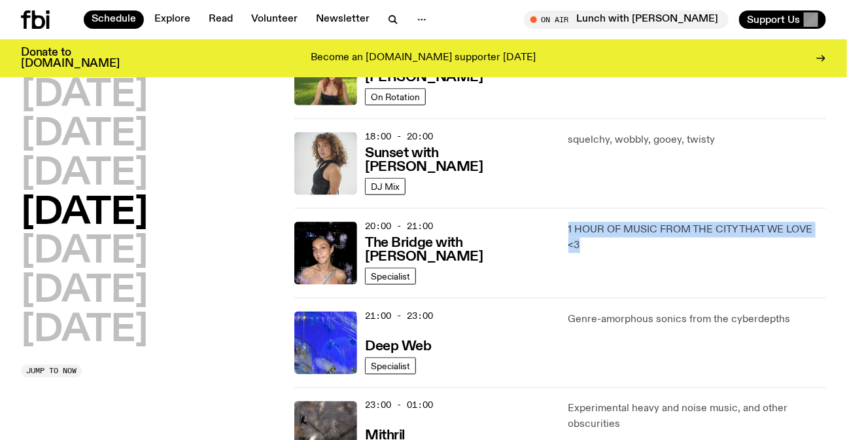
click at [598, 255] on div "1 HOUR OF MUSIC FROM THE CITY THAT WE LOVE <3" at bounding box center [697, 253] width 258 height 63
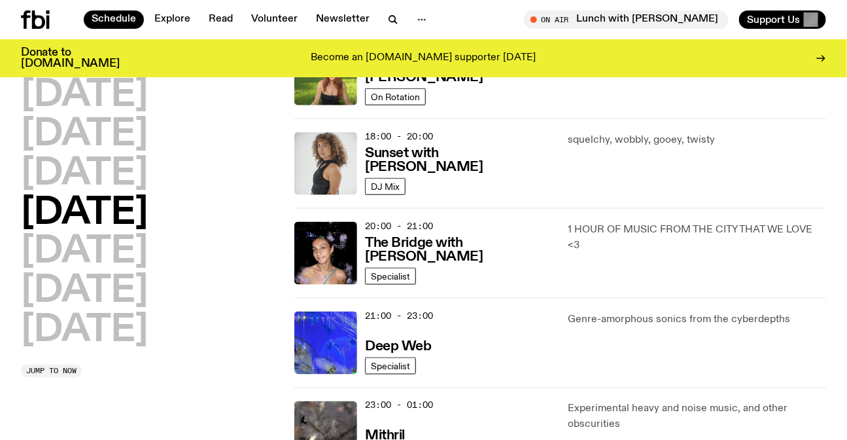
scroll to position [593, 0]
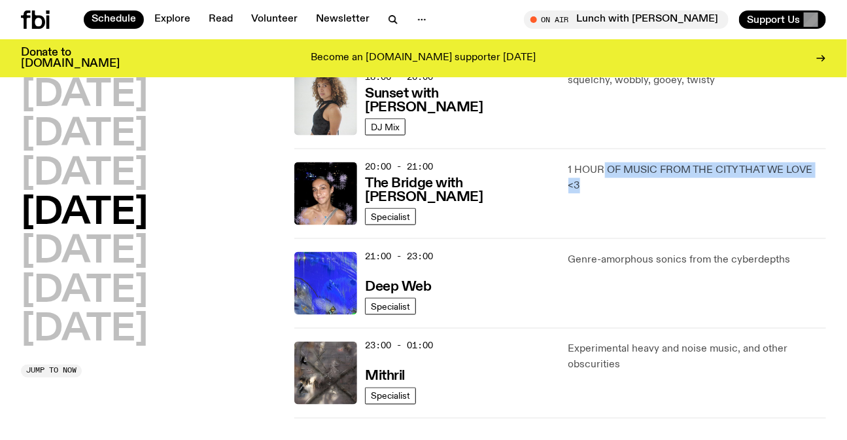
click at [634, 198] on div "1 HOUR OF MUSIC FROM THE CITY THAT WE LOVE <3" at bounding box center [697, 193] width 258 height 63
drag, startPoint x: 627, startPoint y: 194, endPoint x: 559, endPoint y: 149, distance: 81.3
click at [559, 238] on div "20:00 - 21:00 The Bridge with Kez Finn Specialist 1 HOUR OF MUSIC FROM THE CITY…" at bounding box center [560, 283] width 532 height 90
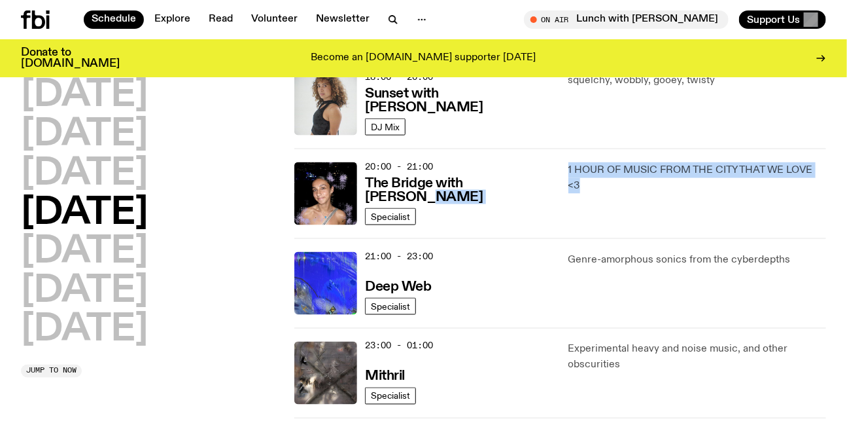
click at [595, 238] on div "20:00 - 21:00 The Bridge with Kez Finn Specialist 1 HOUR OF MUSIC FROM THE CITY…" at bounding box center [560, 283] width 532 height 90
click at [595, 186] on p "1 HOUR OF MUSIC FROM THE CITY THAT WE LOVE <3" at bounding box center [697, 177] width 258 height 31
drag, startPoint x: 595, startPoint y: 186, endPoint x: 565, endPoint y: 150, distance: 47.4
click at [565, 238] on div "20:00 - 21:00 The Bridge with Kez Finn Specialist 1 HOUR OF MUSIC FROM THE CITY…" at bounding box center [560, 283] width 532 height 90
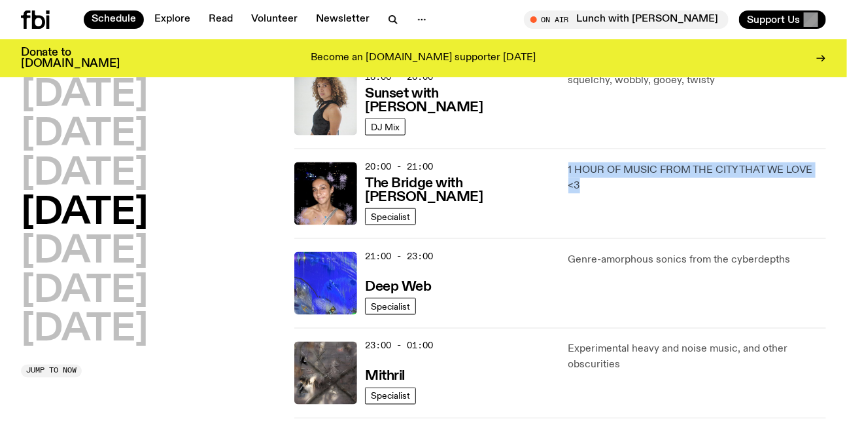
drag, startPoint x: 565, startPoint y: 150, endPoint x: 585, endPoint y: 187, distance: 42.8
click at [585, 238] on div "20:00 - 21:00 The Bridge with Kez Finn Specialist 1 HOUR OF MUSIC FROM THE CITY…" at bounding box center [560, 283] width 532 height 90
click at [585, 187] on p "1 HOUR OF MUSIC FROM THE CITY THAT WE LOVE <3" at bounding box center [697, 177] width 258 height 31
drag, startPoint x: 585, startPoint y: 187, endPoint x: 570, endPoint y: 159, distance: 31.9
click at [570, 238] on div "20:00 - 21:00 The Bridge with Kez Finn Specialist 1 HOUR OF MUSIC FROM THE CITY…" at bounding box center [560, 283] width 532 height 90
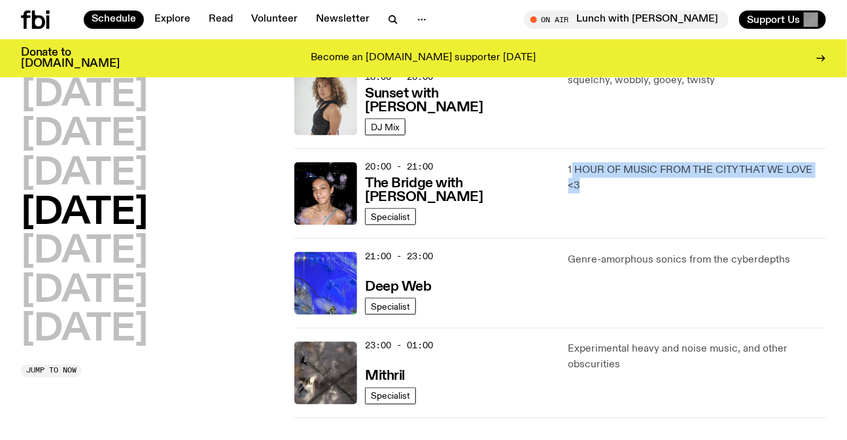
click at [570, 238] on div "20:00 - 21:00 The Bridge with Kez Finn Specialist 1 HOUR OF MUSIC FROM THE CITY…" at bounding box center [560, 283] width 532 height 90
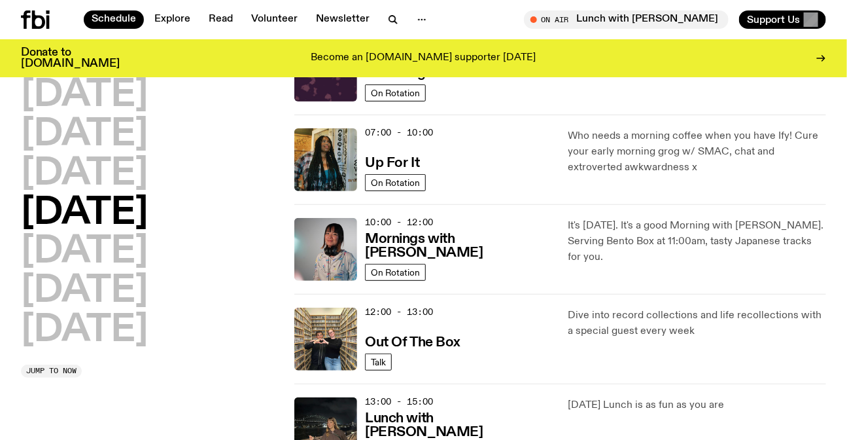
scroll to position [0, 0]
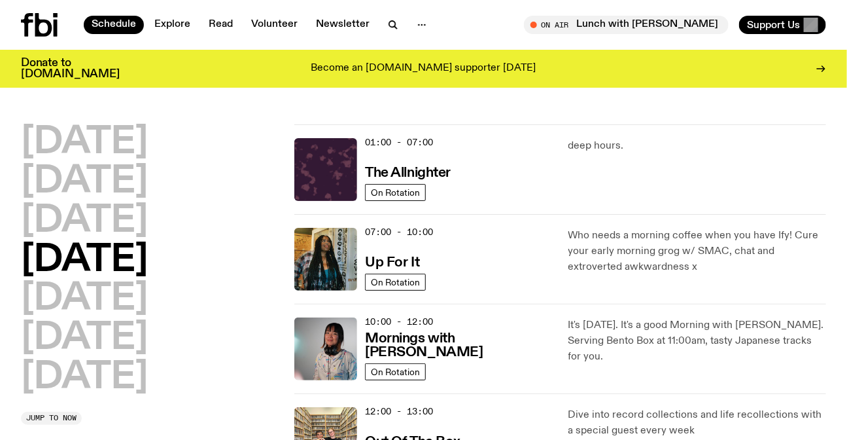
click at [38, 26] on icon at bounding box center [43, 25] width 17 height 24
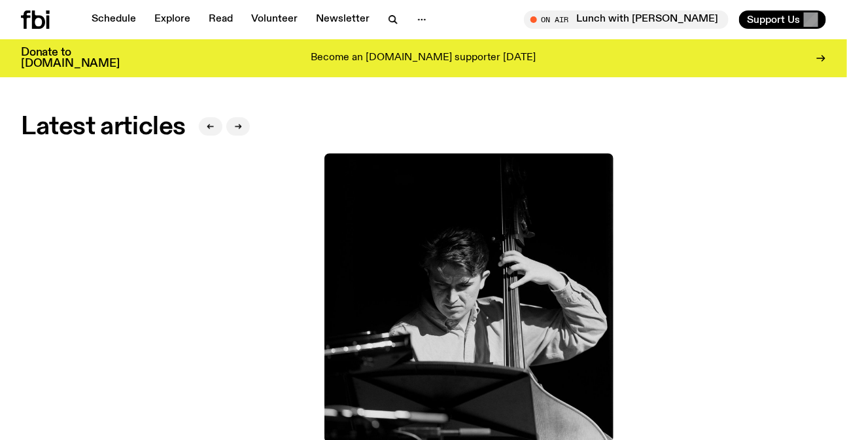
scroll to position [1418, 0]
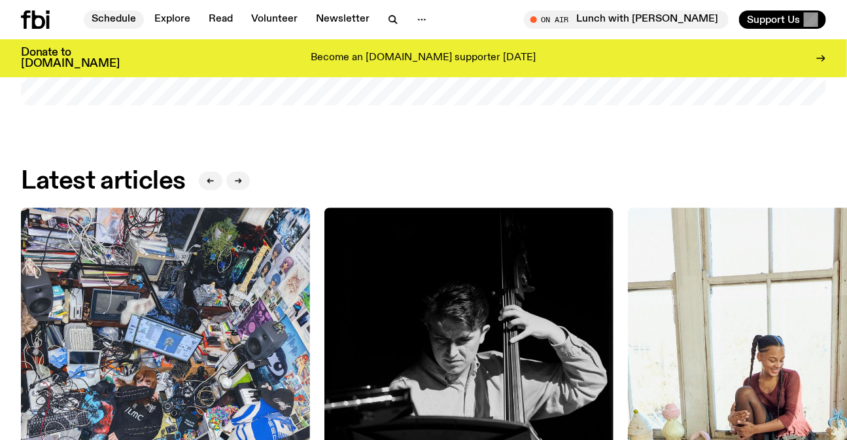
click at [111, 26] on link "Schedule" at bounding box center [114, 19] width 60 height 18
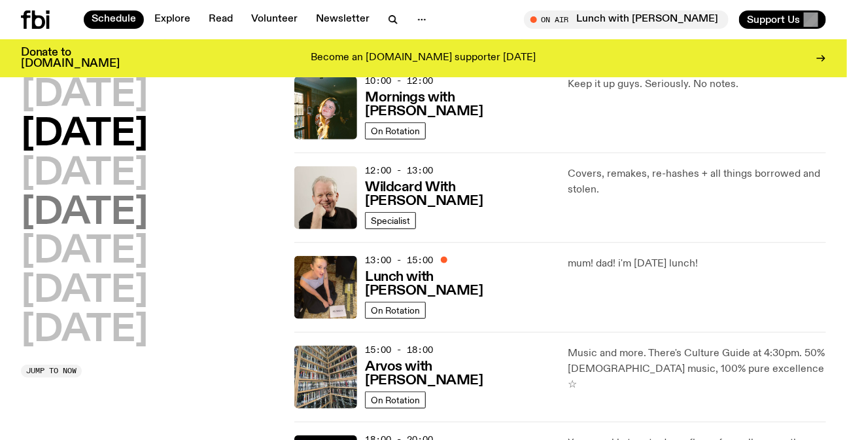
click at [109, 222] on h2 "[DATE]" at bounding box center [84, 213] width 127 height 37
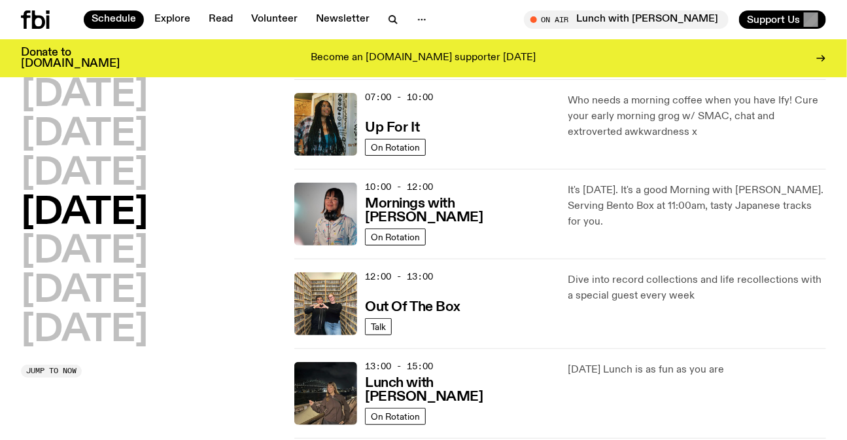
scroll to position [274, 0]
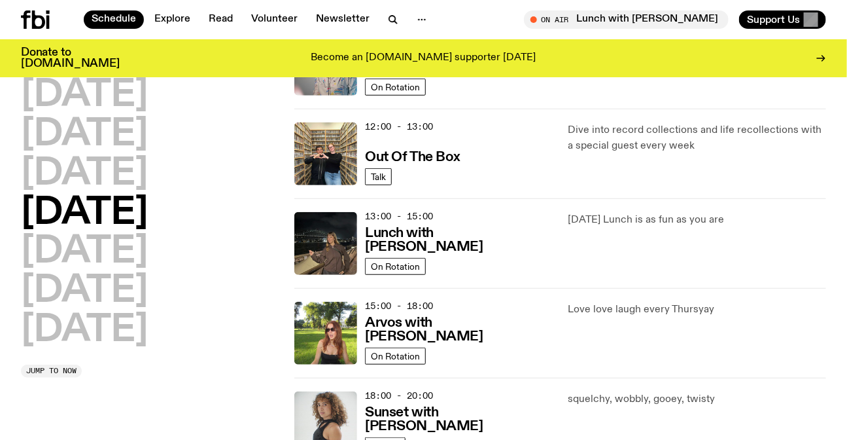
click at [596, 329] on div "Love love laugh every Thursyay" at bounding box center [697, 333] width 258 height 63
click at [665, 322] on div "Love love laugh every Thursyay" at bounding box center [697, 333] width 258 height 63
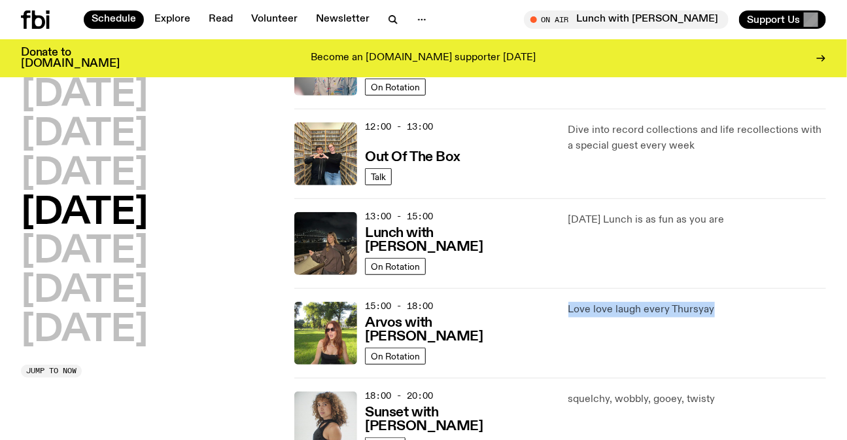
click at [665, 322] on div "Love love laugh every Thursyay" at bounding box center [697, 333] width 258 height 63
click at [695, 229] on div "Thursday Lunch is as fun as you are" at bounding box center [697, 243] width 258 height 63
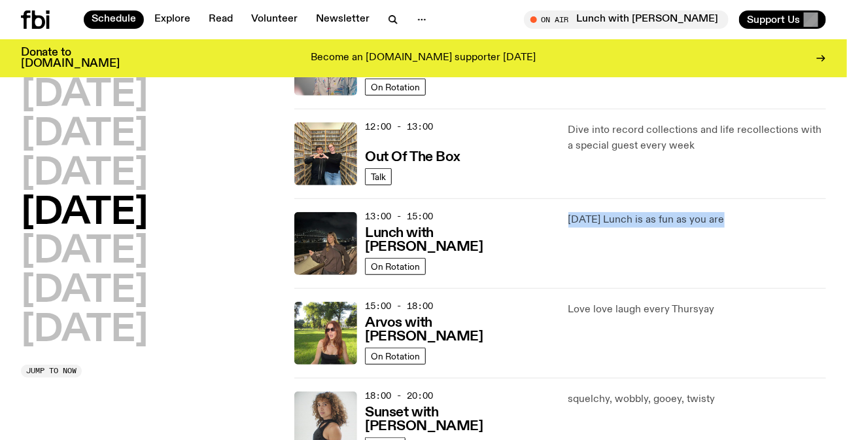
click at [695, 229] on div "Thursday Lunch is as fun as you are" at bounding box center [697, 243] width 258 height 63
click at [659, 222] on p "Thursday Lunch is as fun as you are" at bounding box center [697, 220] width 258 height 16
click at [682, 252] on div "Thursday Lunch is as fun as you are" at bounding box center [697, 243] width 258 height 63
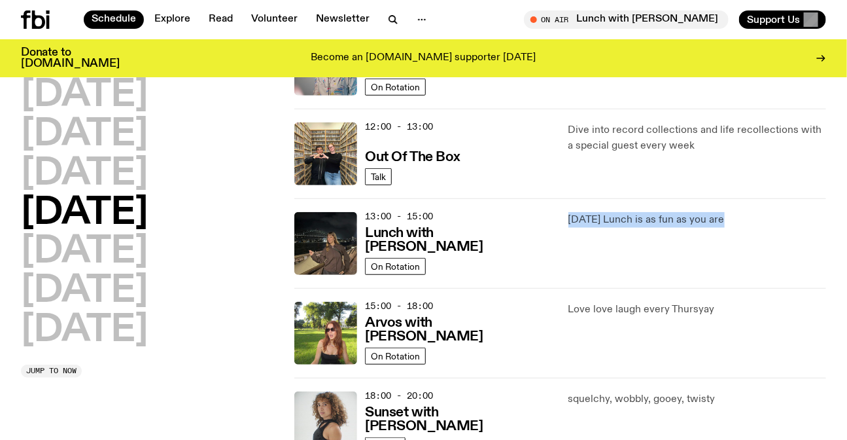
click at [694, 247] on div "Thursday Lunch is as fun as you are" at bounding box center [697, 243] width 258 height 63
click at [756, 241] on div "Thursday Lunch is as fun as you are" at bounding box center [697, 243] width 258 height 63
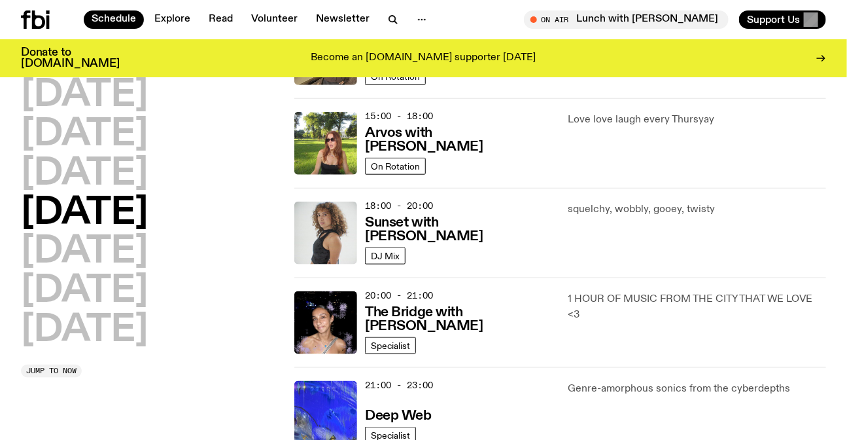
scroll to position [631, 0]
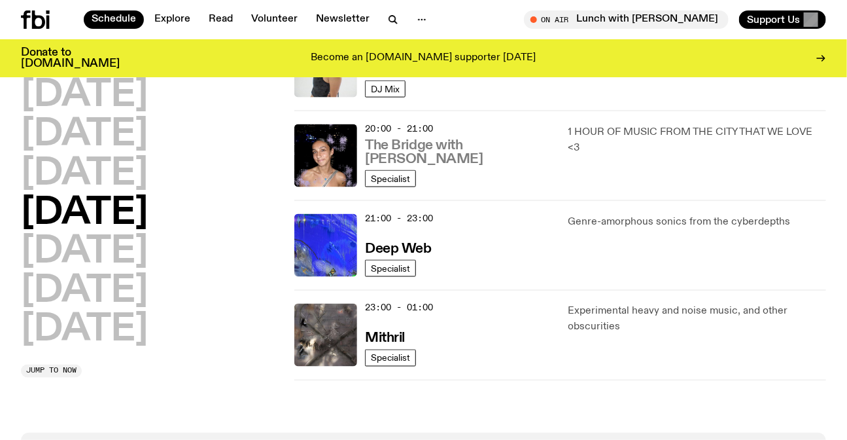
click at [482, 163] on h3 "The Bridge with Kez Finn" at bounding box center [458, 152] width 187 height 27
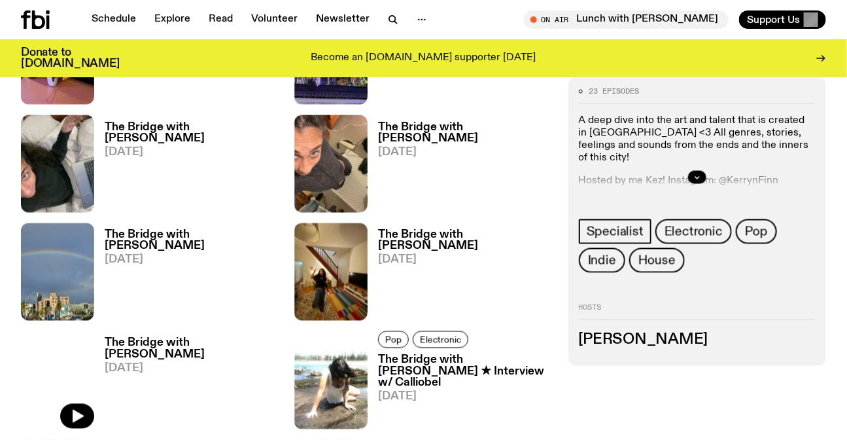
scroll to position [644, 0]
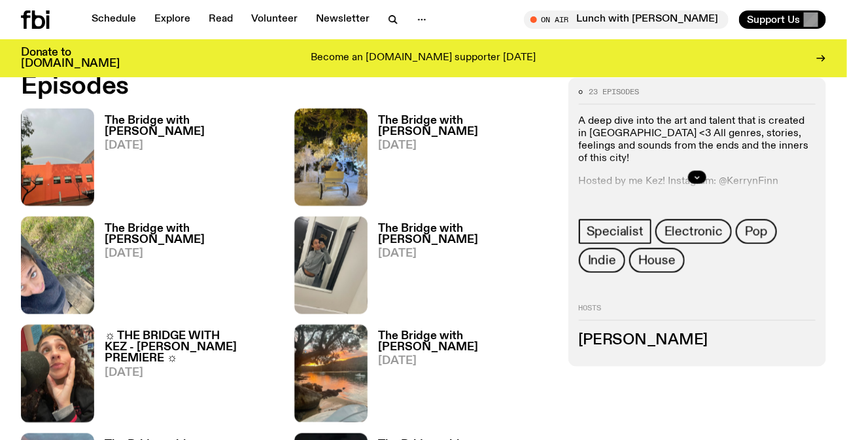
click at [105, 29] on div "Schedule Explore Read Volunteer Newsletter On Air Lunch with Sabine Lee Cook Tu…" at bounding box center [423, 19] width 847 height 39
click at [107, 27] on link "Schedule" at bounding box center [114, 19] width 60 height 18
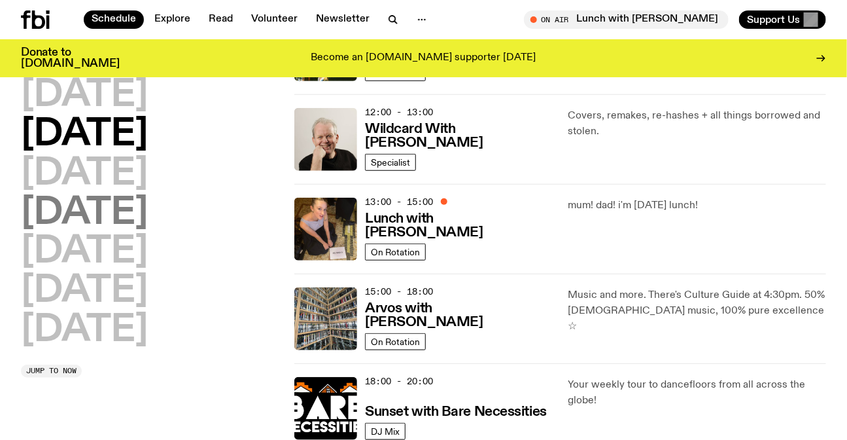
click at [69, 218] on h2 "[DATE]" at bounding box center [84, 213] width 127 height 37
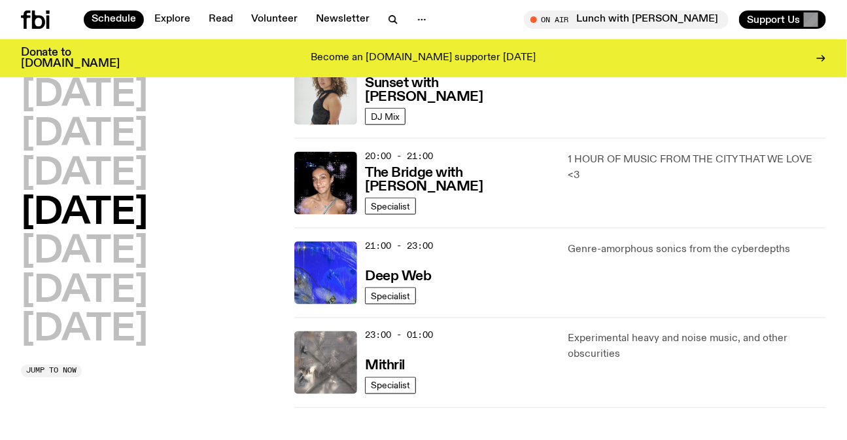
scroll to position [750, 0]
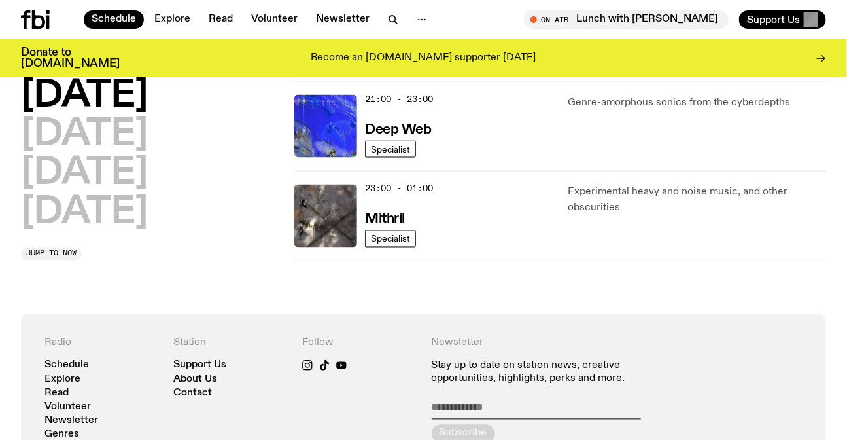
click at [652, 206] on p "Experimental heavy and noise music, and other obscurities" at bounding box center [697, 199] width 258 height 31
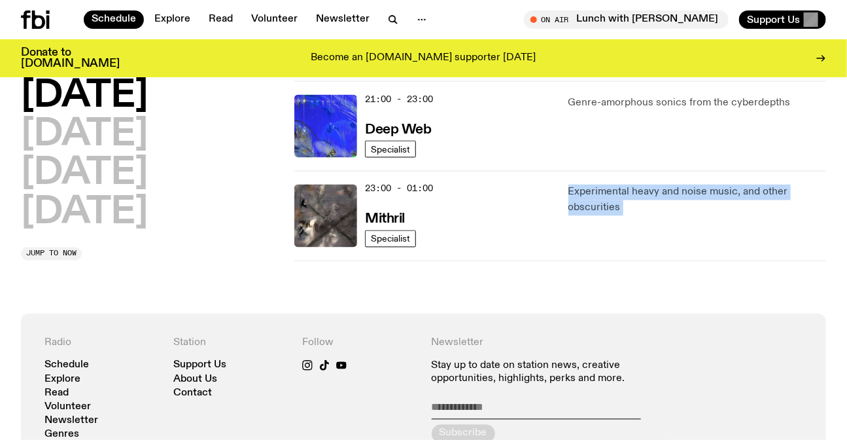
click at [652, 206] on p "Experimental heavy and noise music, and other obscurities" at bounding box center [697, 199] width 258 height 31
click at [667, 206] on p "Experimental heavy and noise music, and other obscurities" at bounding box center [697, 199] width 258 height 31
drag, startPoint x: 667, startPoint y: 206, endPoint x: 556, endPoint y: 175, distance: 114.7
click at [556, 175] on div "23:00 - 01:00 Mithril Specialist Experimental heavy and noise music, and other …" at bounding box center [560, 216] width 532 height 90
click at [569, 179] on div "23:00 - 01:00 Mithril Specialist Experimental heavy and noise music, and other …" at bounding box center [560, 216] width 532 height 90
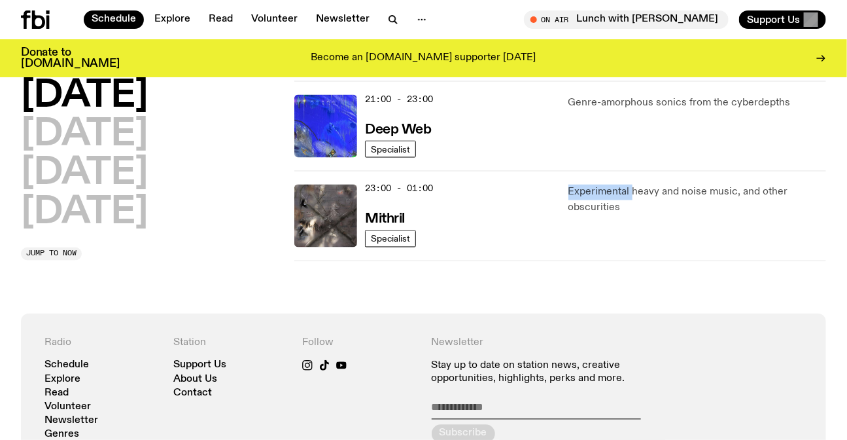
click at [569, 179] on div "23:00 - 01:00 Mithril Specialist Experimental heavy and noise music, and other …" at bounding box center [560, 216] width 532 height 90
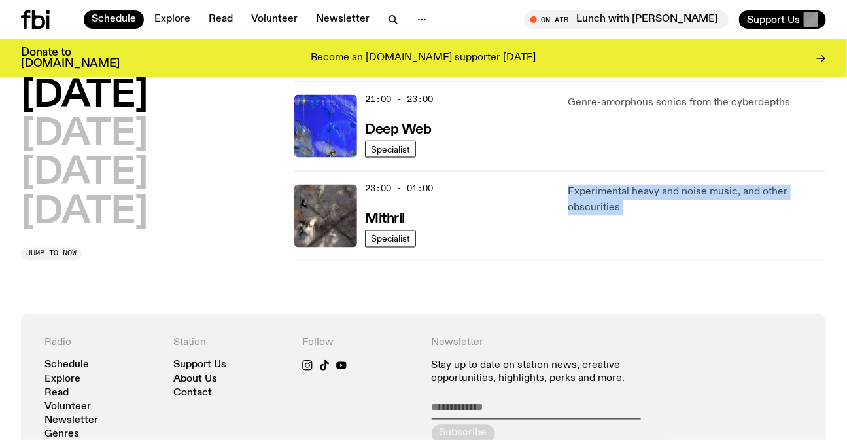
click at [569, 179] on div "23:00 - 01:00 Mithril Specialist Experimental heavy and noise music, and other …" at bounding box center [560, 216] width 532 height 90
click at [710, 252] on div "23:00 - 01:00 Mithril Specialist Experimental heavy and noise music, and other …" at bounding box center [560, 216] width 532 height 90
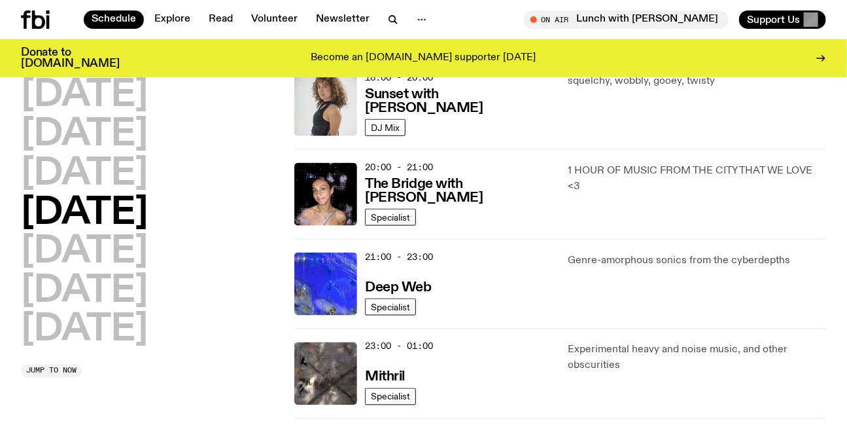
scroll to position [571, 0]
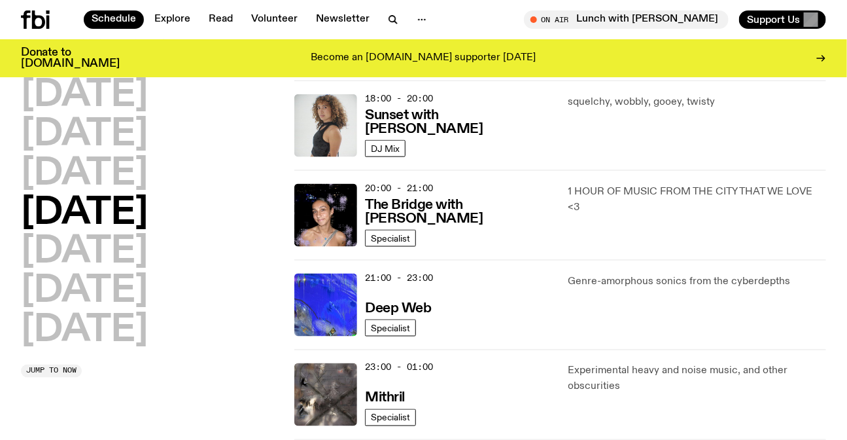
click at [485, 170] on div "18:00 - 20:00 Sunset with Tangela DJ Mix squelchy, wobbly, gooey, twisty" at bounding box center [560, 215] width 532 height 90
click at [506, 205] on div "20:00 - 21:00 The Bridge with Kez Finn" at bounding box center [458, 215] width 187 height 63
click at [506, 210] on h3 "The Bridge with Kez Finn" at bounding box center [458, 211] width 187 height 27
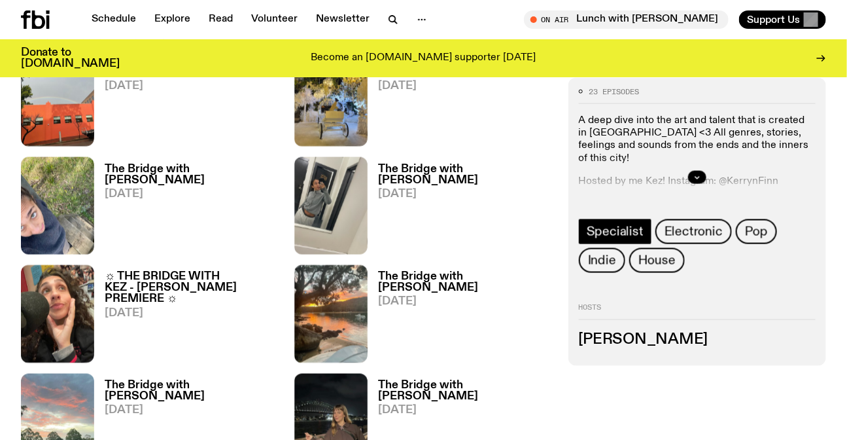
scroll to position [644, 0]
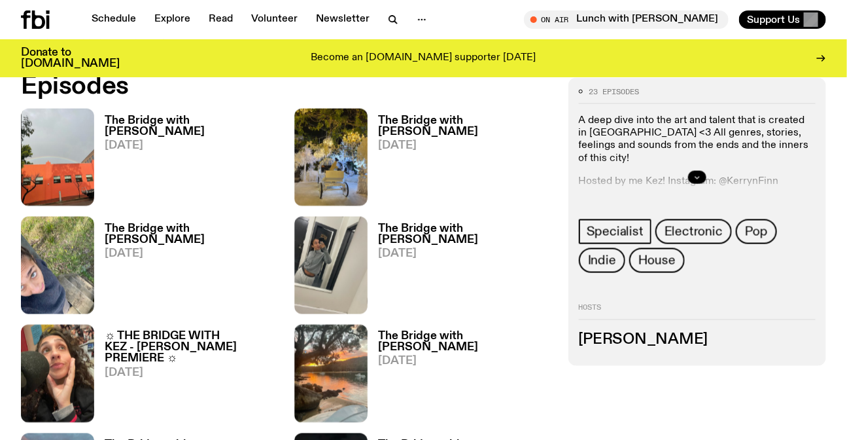
click at [697, 181] on icon "button" at bounding box center [697, 177] width 8 height 8
click at [666, 137] on p "A deep dive into the art and talent that is created in Eora <3 All genres, stor…" at bounding box center [697, 139] width 237 height 50
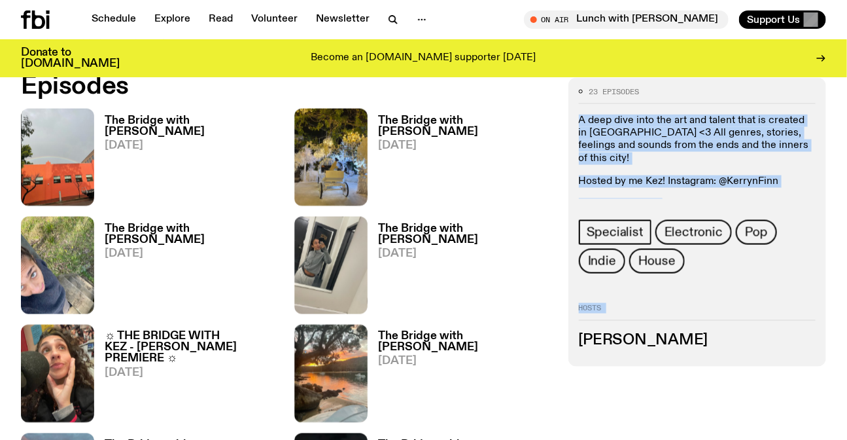
drag, startPoint x: 666, startPoint y: 137, endPoint x: 667, endPoint y: 201, distance: 64.1
click at [667, 201] on div "23 episodes A deep dive into the art and talent that is created in Eora <3 All …" at bounding box center [697, 180] width 237 height 185
click at [667, 198] on p "★・・・・・・★" at bounding box center [697, 204] width 237 height 12
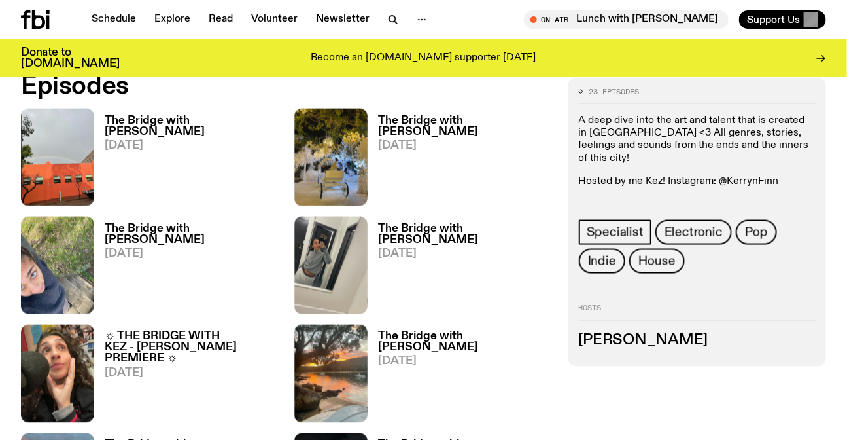
click at [667, 198] on p "★・・・・・・★" at bounding box center [697, 204] width 237 height 12
click at [659, 198] on p "★・・・・・・★" at bounding box center [697, 204] width 237 height 12
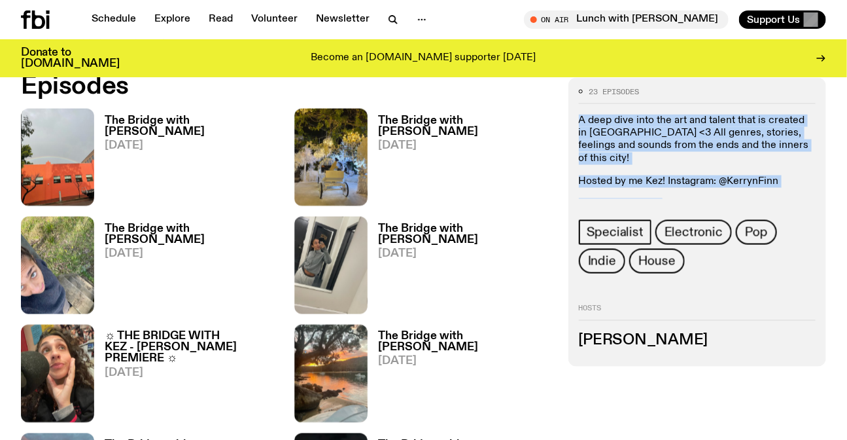
drag, startPoint x: 659, startPoint y: 186, endPoint x: 660, endPoint y: 122, distance: 63.5
click at [660, 122] on div "A deep dive into the art and talent that is created in Eora <3 All genres, stor…" at bounding box center [697, 162] width 237 height 96
click at [660, 122] on p "A deep dive into the art and talent that is created in Eora <3 All genres, stor…" at bounding box center [697, 139] width 237 height 50
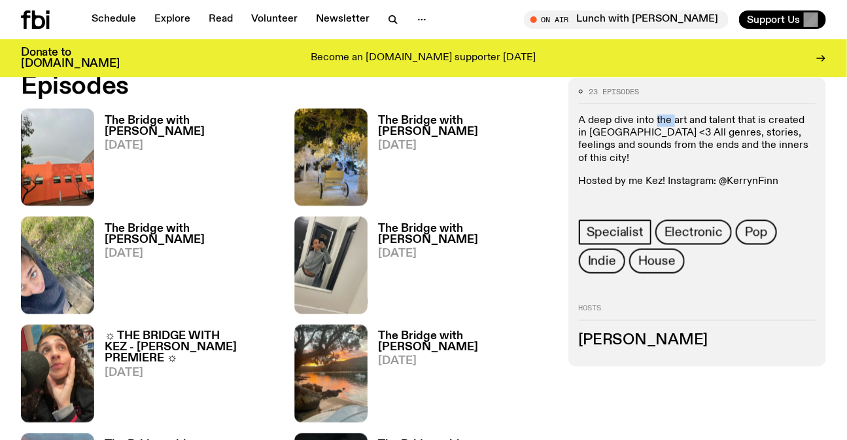
click at [660, 122] on p "A deep dive into the art and talent that is created in Eora <3 All genres, stor…" at bounding box center [697, 139] width 237 height 50
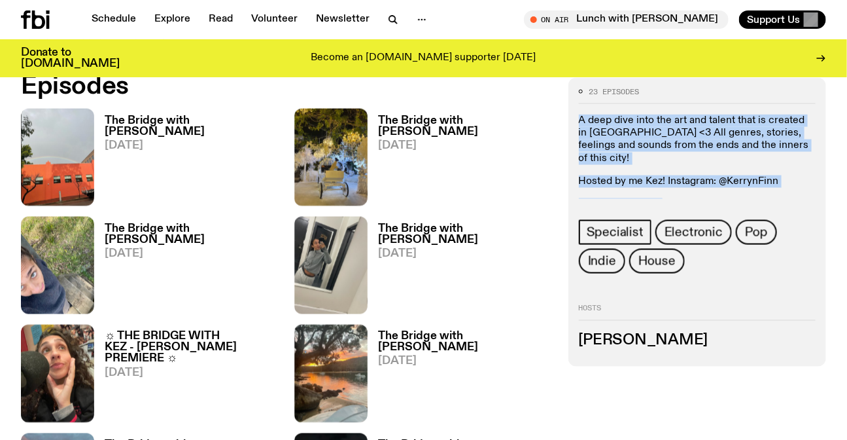
drag, startPoint x: 660, startPoint y: 122, endPoint x: 661, endPoint y: 196, distance: 73.3
click at [661, 196] on div "A deep dive into the art and talent that is created in Eora <3 All genres, stor…" at bounding box center [697, 162] width 237 height 96
click at [661, 198] on p "★・・・・・・★" at bounding box center [697, 204] width 237 height 12
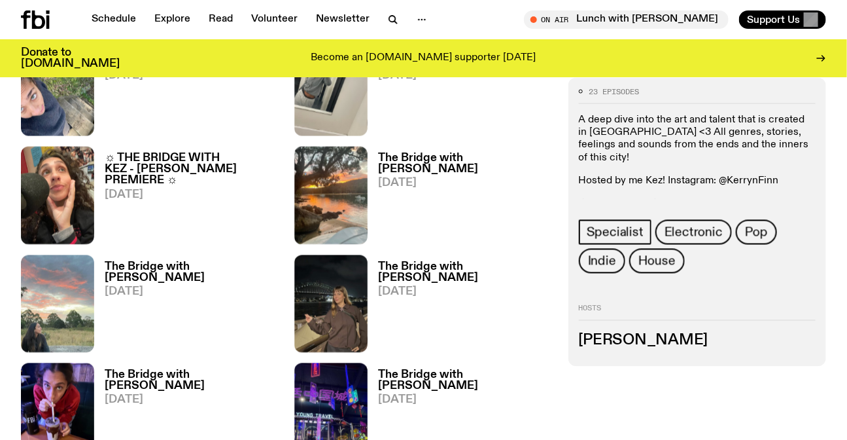
scroll to position [942, 0]
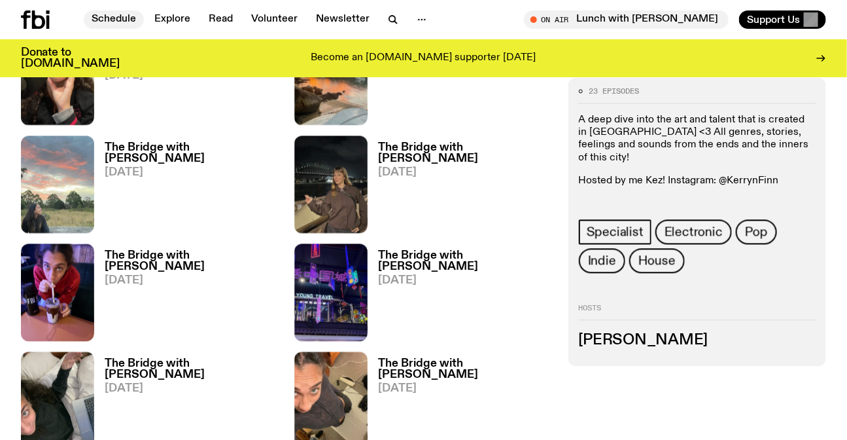
click at [122, 15] on link "Schedule" at bounding box center [114, 19] width 60 height 18
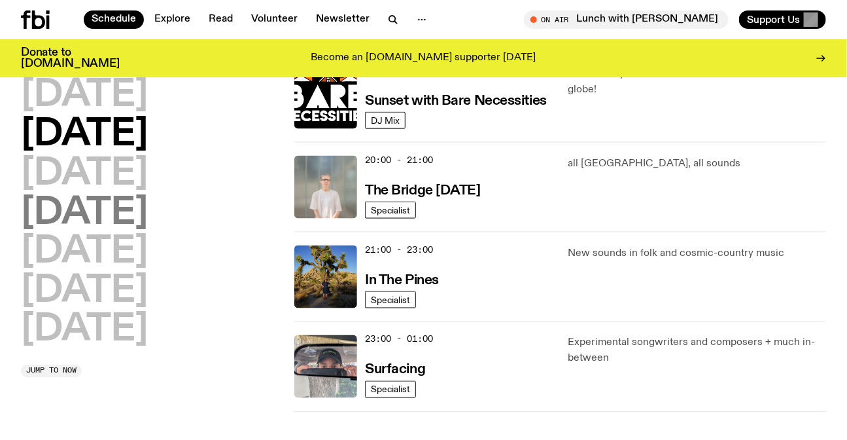
click at [148, 229] on h2 "[DATE]" at bounding box center [84, 213] width 127 height 37
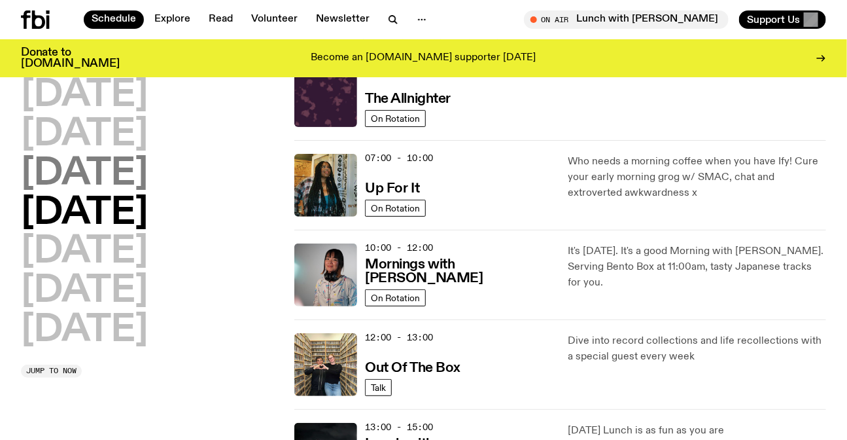
scroll to position [36, 0]
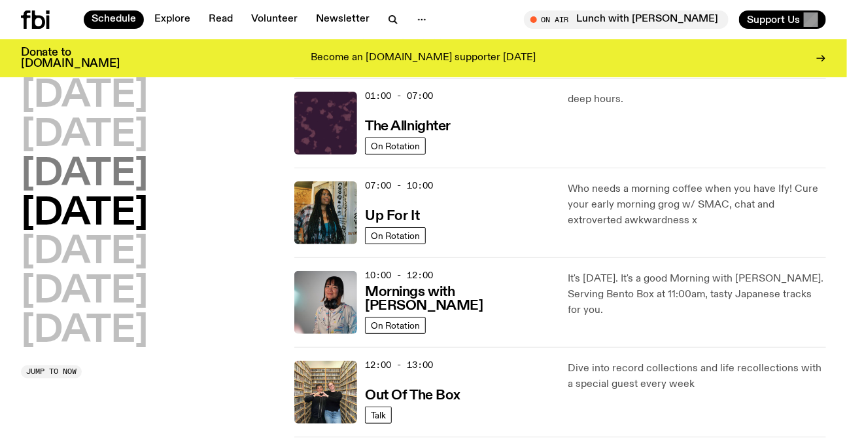
click at [148, 182] on h2 "[DATE]" at bounding box center [84, 174] width 127 height 37
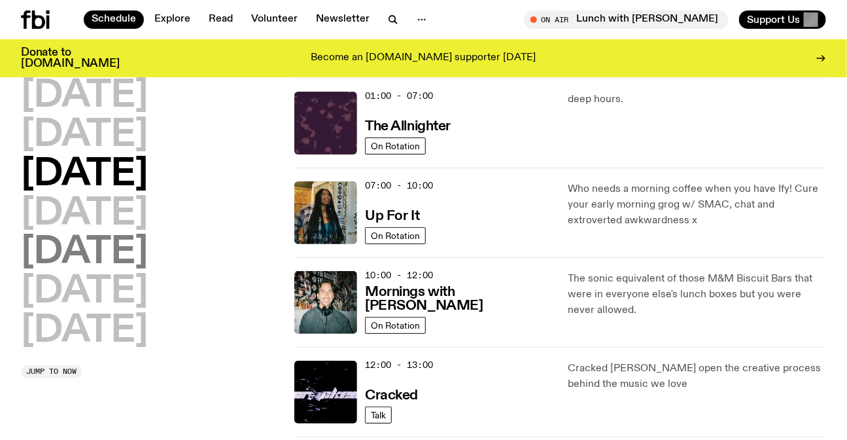
click at [91, 245] on h2 "[DATE]" at bounding box center [84, 252] width 127 height 37
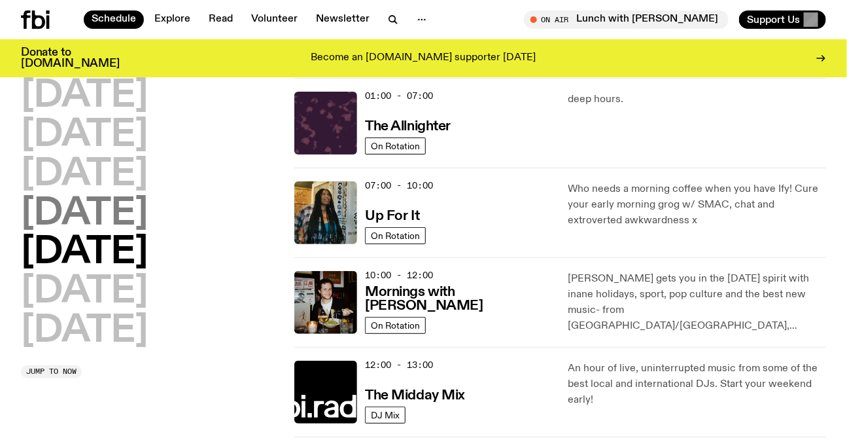
click at [133, 209] on h2 "[DATE]" at bounding box center [84, 214] width 127 height 37
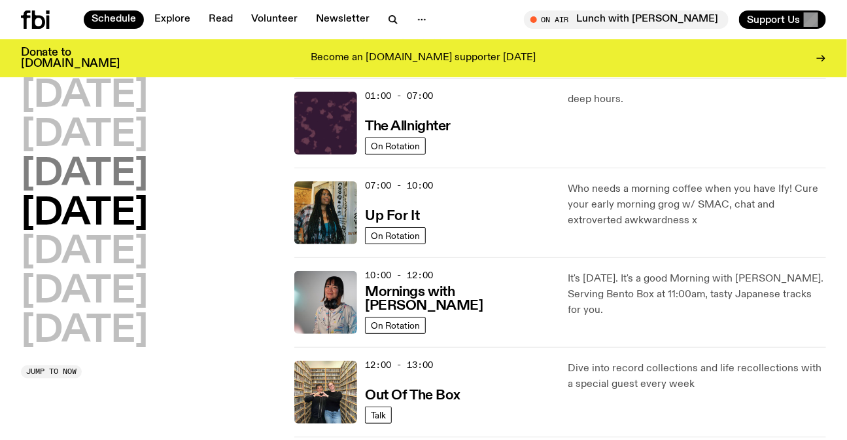
click at [148, 178] on h2 "[DATE]" at bounding box center [84, 174] width 127 height 37
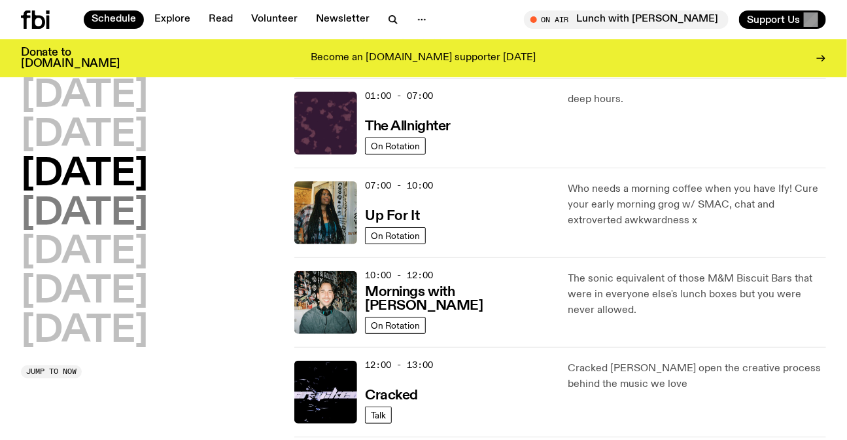
click at [99, 203] on h2 "[DATE]" at bounding box center [84, 214] width 127 height 37
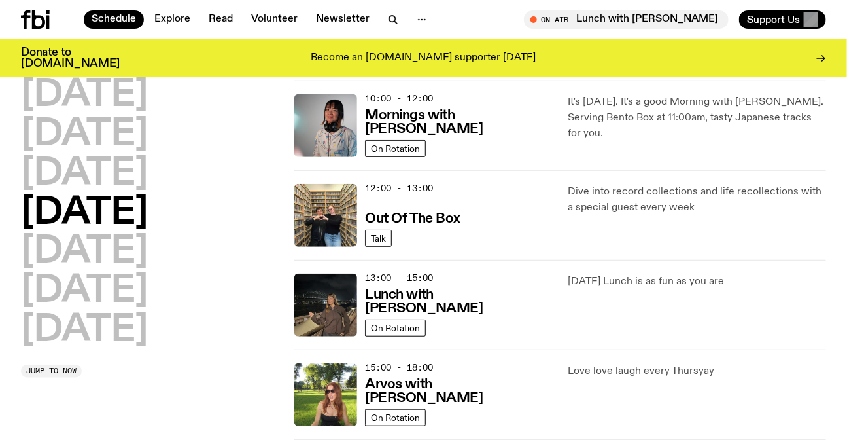
scroll to position [452, 0]
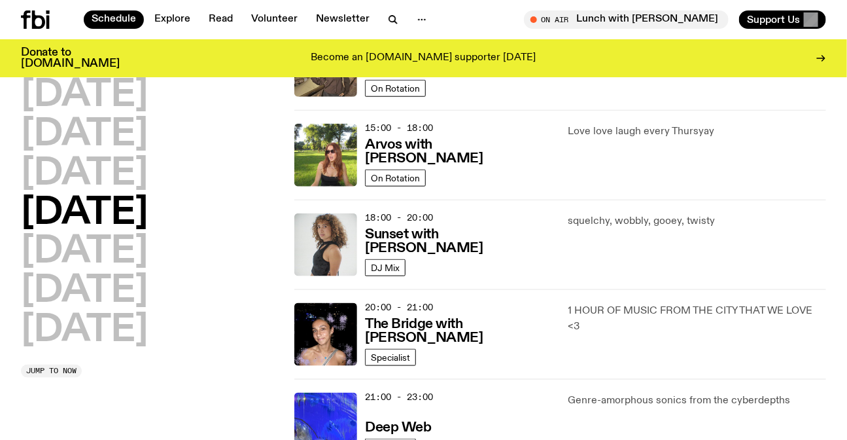
click at [574, 303] on p "1 HOUR OF MUSIC FROM THE CITY THAT WE LOVE <3" at bounding box center [697, 318] width 258 height 31
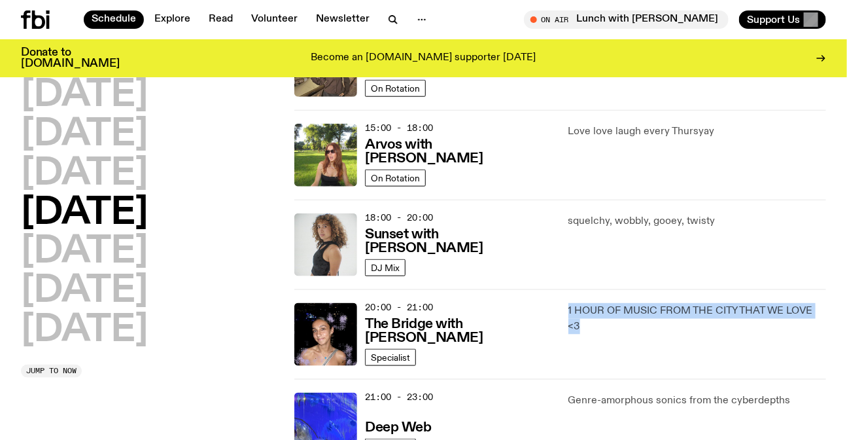
click at [574, 303] on p "1 HOUR OF MUSIC FROM THE CITY THAT WE LOVE <3" at bounding box center [697, 318] width 258 height 31
click at [607, 328] on p "1 HOUR OF MUSIC FROM THE CITY THAT WE LOVE <3" at bounding box center [697, 318] width 258 height 31
drag, startPoint x: 607, startPoint y: 328, endPoint x: 555, endPoint y: 294, distance: 62.2
click at [555, 379] on div "20:00 - 21:00 The Bridge with Kez Finn Specialist 1 HOUR OF MUSIC FROM THE CITY…" at bounding box center [560, 424] width 532 height 90
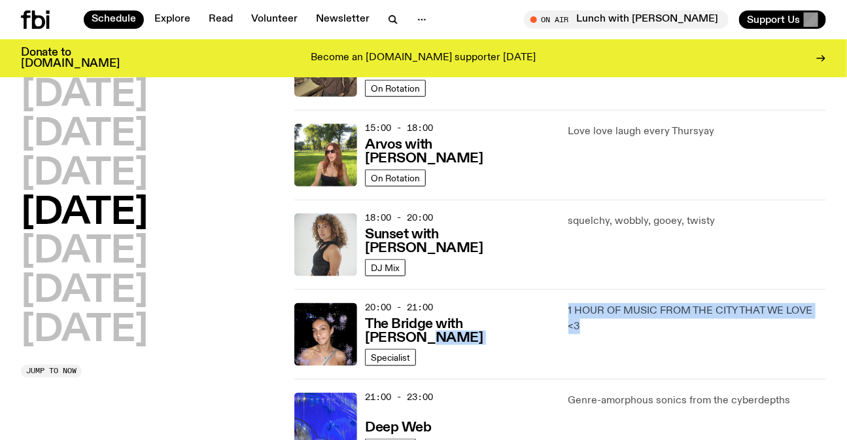
drag, startPoint x: 555, startPoint y: 294, endPoint x: 611, endPoint y: 339, distance: 71.6
click at [611, 379] on div "20:00 - 21:00 The Bridge with Kez Finn Specialist 1 HOUR OF MUSIC FROM THE CITY…" at bounding box center [560, 424] width 532 height 90
click at [611, 339] on div "1 HOUR OF MUSIC FROM THE CITY THAT WE LOVE <3" at bounding box center [697, 334] width 258 height 63
drag, startPoint x: 611, startPoint y: 339, endPoint x: 570, endPoint y: 290, distance: 63.6
click at [574, 379] on div "20:00 - 21:00 The Bridge with Kez Finn Specialist 1 HOUR OF MUSIC FROM THE CITY…" at bounding box center [560, 424] width 532 height 90
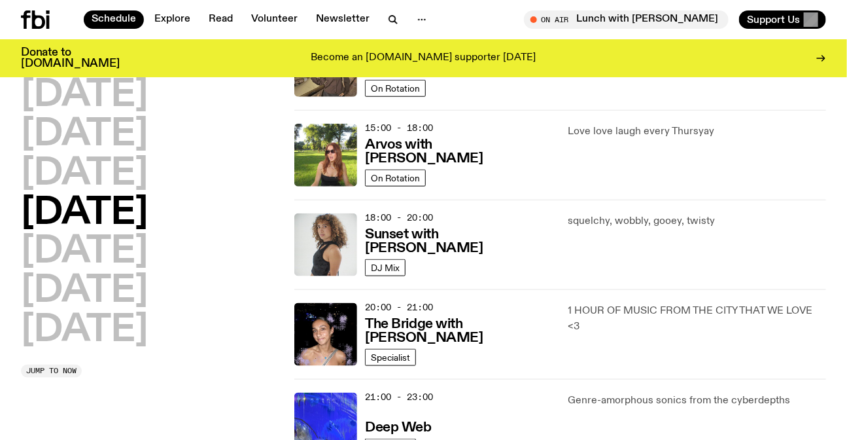
click at [570, 379] on div "20:00 - 21:00 The Bridge with Kez Finn Specialist 1 HOUR OF MUSIC FROM THE CITY…" at bounding box center [560, 424] width 532 height 90
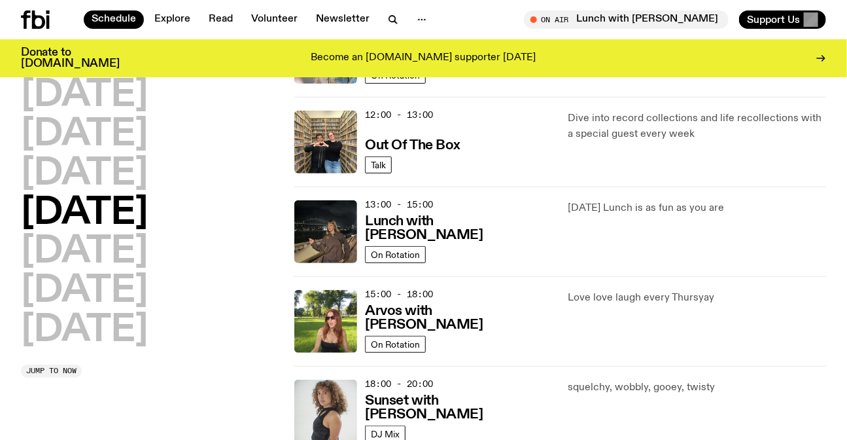
scroll to position [274, 0]
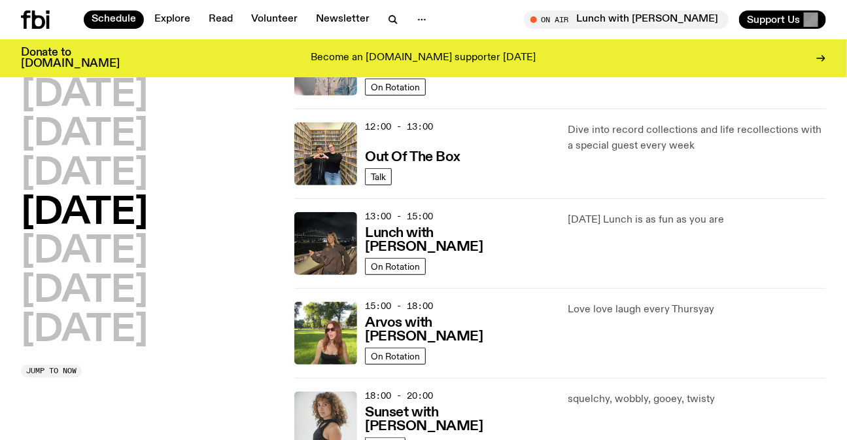
click at [644, 234] on div "Thursday Lunch is as fun as you are" at bounding box center [697, 243] width 258 height 63
drag, startPoint x: 644, startPoint y: 234, endPoint x: 705, endPoint y: 232, distance: 61.5
click at [646, 234] on div "Thursday Lunch is as fun as you are" at bounding box center [697, 243] width 258 height 63
click at [708, 232] on div "Thursday Lunch is as fun as you are" at bounding box center [697, 243] width 258 height 63
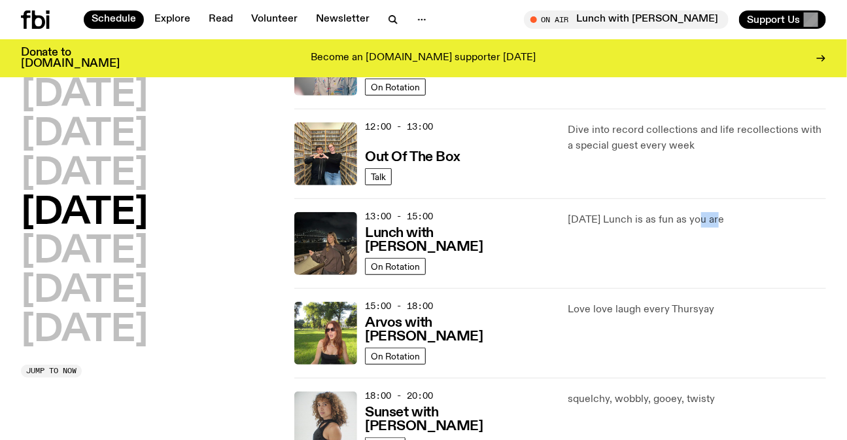
click at [708, 232] on div "Thursday Lunch is as fun as you are" at bounding box center [697, 243] width 258 height 63
drag, startPoint x: 708, startPoint y: 232, endPoint x: 716, endPoint y: 231, distance: 8.5
click at [708, 232] on div "Thursday Lunch is as fun as you are" at bounding box center [697, 243] width 258 height 63
click at [759, 230] on div "Thursday Lunch is as fun as you are" at bounding box center [697, 243] width 258 height 63
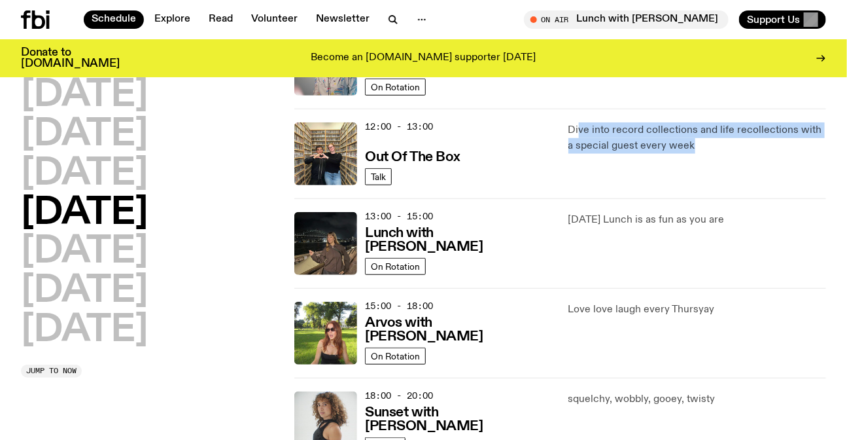
drag, startPoint x: 723, startPoint y: 169, endPoint x: 577, endPoint y: 113, distance: 156.3
click at [577, 198] on div "12:00 - 13:00 Out Of The Box Talk Dive into record collections and life recolle…" at bounding box center [560, 243] width 532 height 90
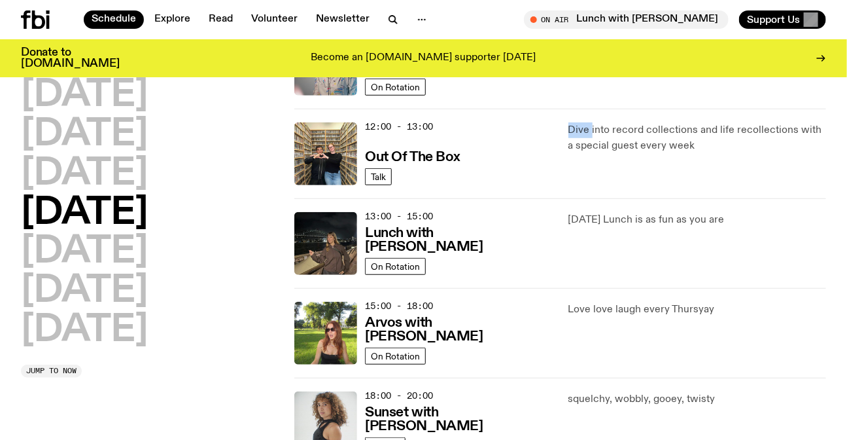
click at [577, 198] on div "12:00 - 13:00 Out Of The Box Talk Dive into record collections and life recolle…" at bounding box center [560, 243] width 532 height 90
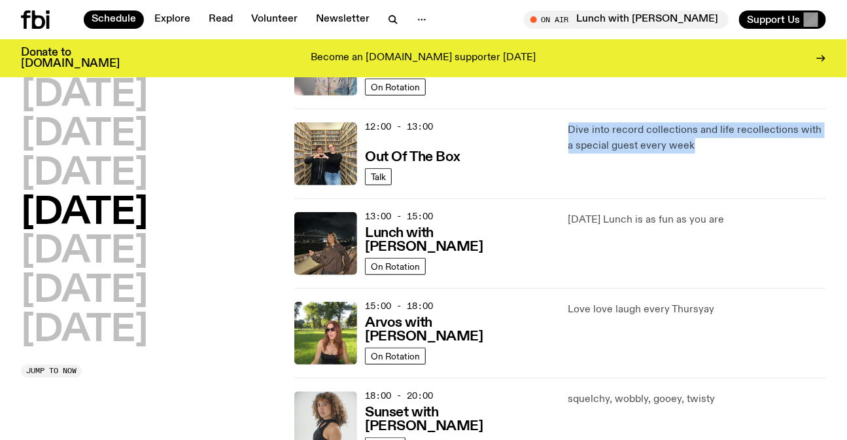
click at [577, 198] on div "12:00 - 13:00 Out Of The Box Talk Dive into record collections and life recolle…" at bounding box center [560, 243] width 532 height 90
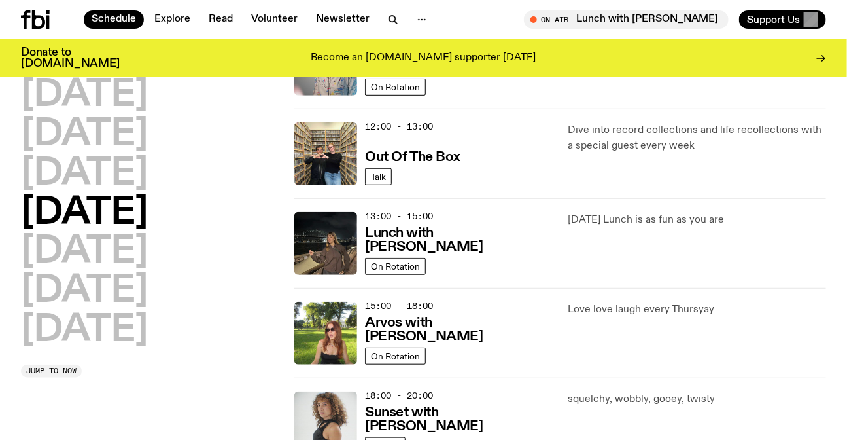
click at [559, 198] on div "12:00 - 13:00 Out Of The Box Talk Dive into record collections and life recolle…" at bounding box center [560, 243] width 532 height 90
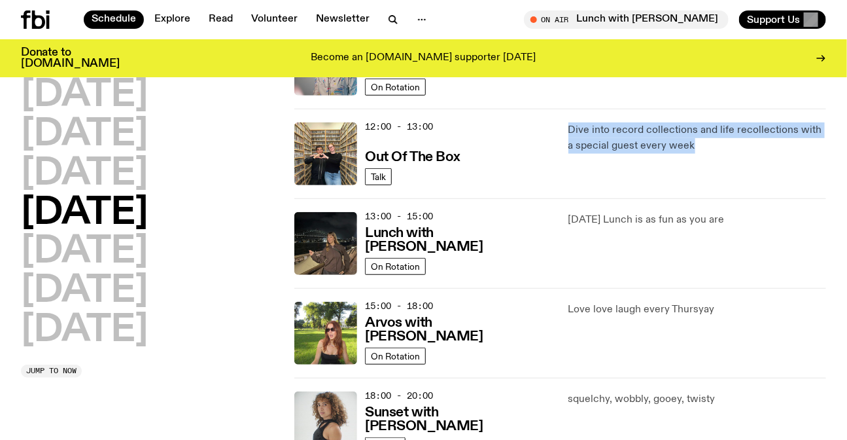
drag, startPoint x: 623, startPoint y: 120, endPoint x: 703, endPoint y: 138, distance: 81.9
click at [703, 198] on div "12:00 - 13:00 Out Of The Box Talk Dive into record collections and life recolle…" at bounding box center [560, 243] width 532 height 90
click at [703, 138] on p "Dive into record collections and life recollections with a special guest every …" at bounding box center [697, 137] width 258 height 31
drag, startPoint x: 703, startPoint y: 138, endPoint x: 573, endPoint y: 131, distance: 129.7
click at [573, 131] on p "Dive into record collections and life recollections with a special guest every …" at bounding box center [697, 137] width 258 height 31
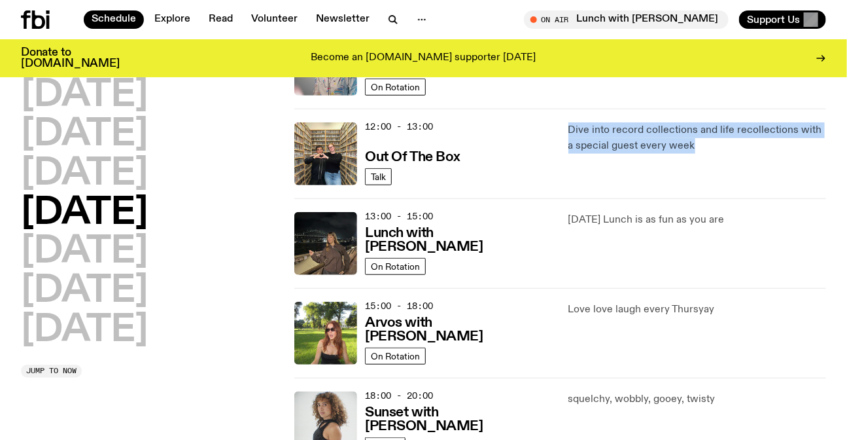
click at [573, 131] on p "Dive into record collections and life recollections with a special guest every …" at bounding box center [697, 137] width 258 height 31
drag, startPoint x: 573, startPoint y: 131, endPoint x: 699, endPoint y: 173, distance: 132.6
click at [699, 173] on div "Dive into record collections and life recollections with a special guest every …" at bounding box center [697, 153] width 258 height 63
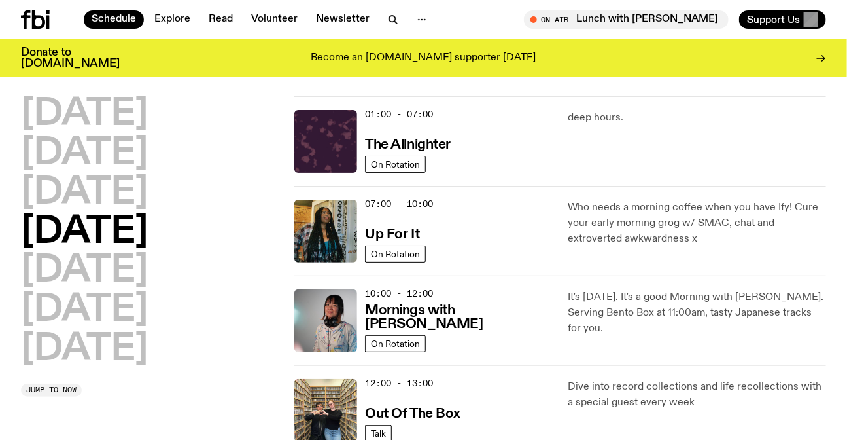
scroll to position [0, 0]
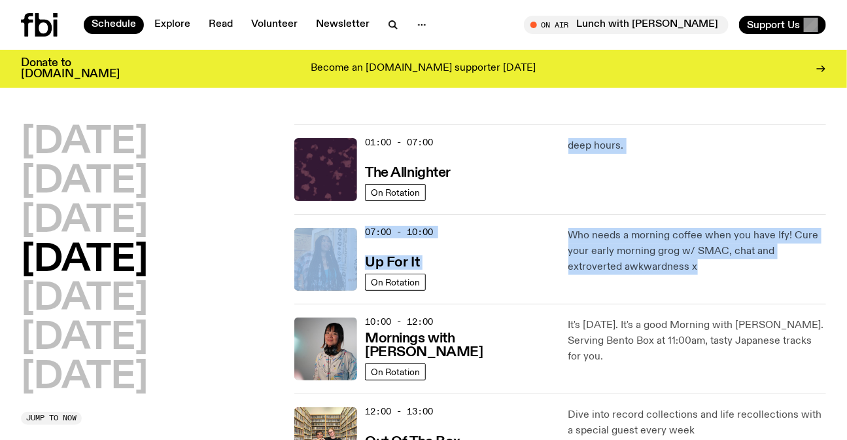
drag, startPoint x: 669, startPoint y: 265, endPoint x: 553, endPoint y: 207, distance: 129.6
click at [570, 229] on p "Who needs a morning coffee when you have Ify! Cure your early morning grog w/ S…" at bounding box center [697, 251] width 258 height 47
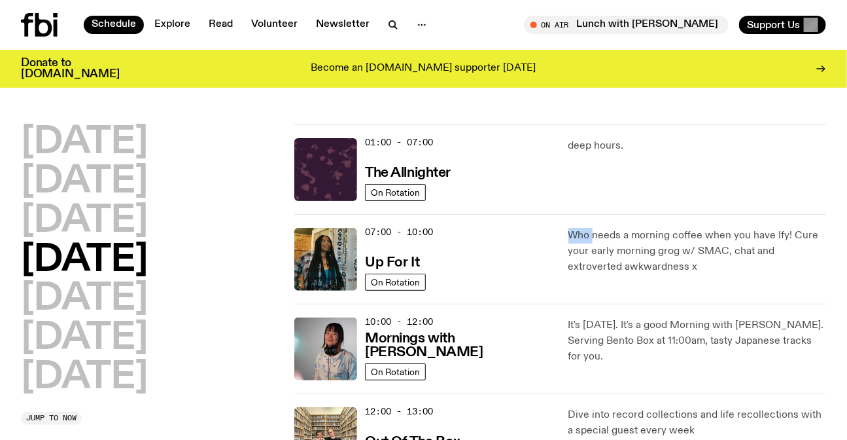
click at [570, 229] on p "Who needs a morning coffee when you have Ify! Cure your early morning grog w/ S…" at bounding box center [697, 251] width 258 height 47
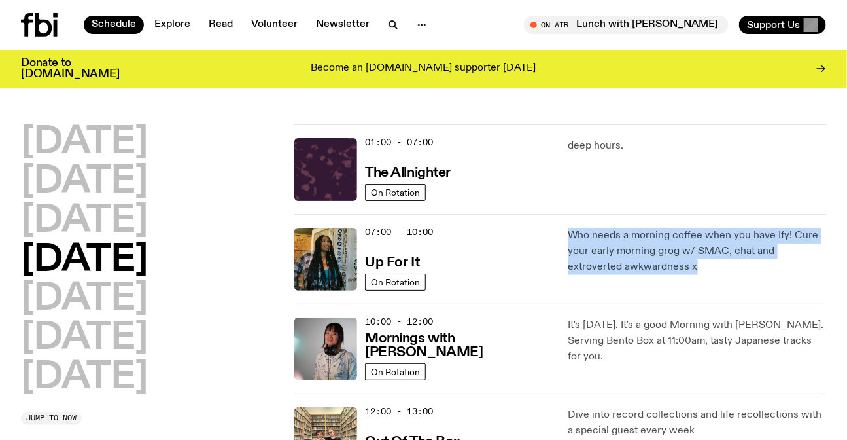
click at [570, 229] on p "Who needs a morning coffee when you have Ify! Cure your early morning grog w/ S…" at bounding box center [697, 251] width 258 height 47
click at [679, 284] on div "Who needs a morning coffee when you have Ify! Cure your early morning grog w/ S…" at bounding box center [697, 259] width 258 height 63
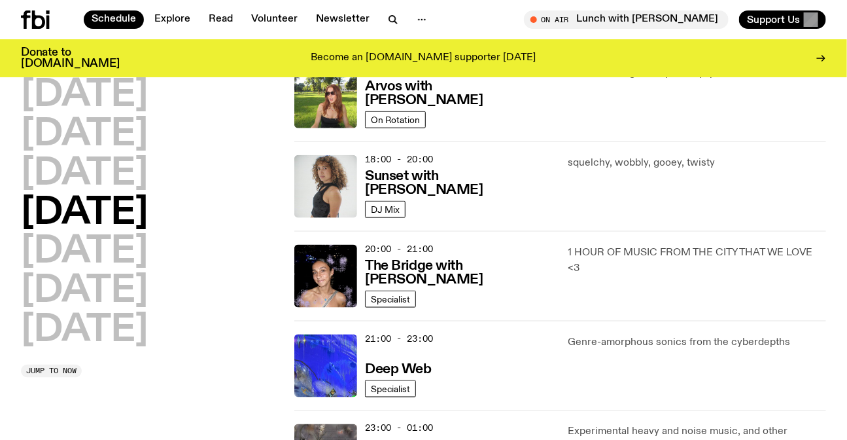
scroll to position [528, 0]
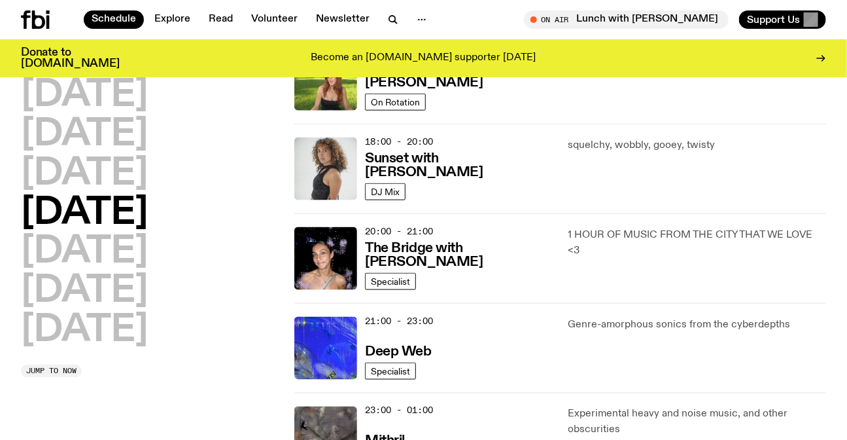
click at [59, 412] on div "Monday Tuesday Wednesday Thursday Friday Saturday Sunday Jump to now" at bounding box center [150, 34] width 258 height 897
click at [645, 251] on p "1 HOUR OF MUSIC FROM THE CITY THAT WE LOVE <3" at bounding box center [697, 242] width 258 height 31
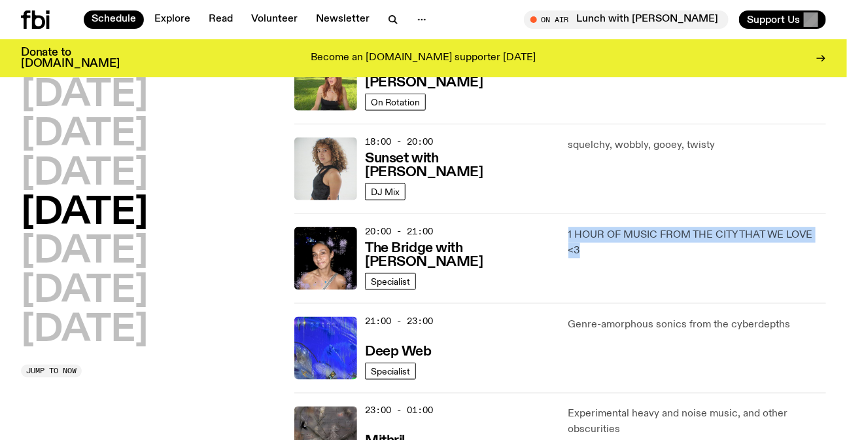
click at [645, 251] on p "1 HOUR OF MUSIC FROM THE CITY THAT WE LOVE <3" at bounding box center [697, 242] width 258 height 31
click at [691, 251] on p "1 HOUR OF MUSIC FROM THE CITY THAT WE LOVE <3" at bounding box center [697, 242] width 258 height 31
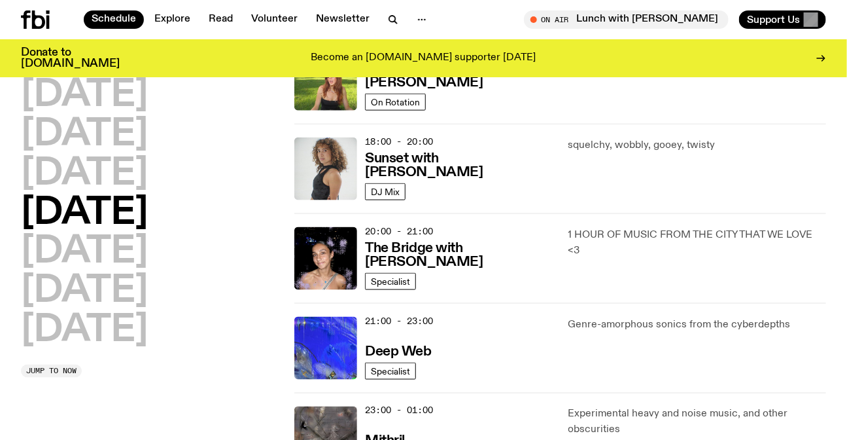
click at [601, 261] on div "1 HOUR OF MUSIC FROM THE CITY THAT WE LOVE <3" at bounding box center [697, 258] width 258 height 63
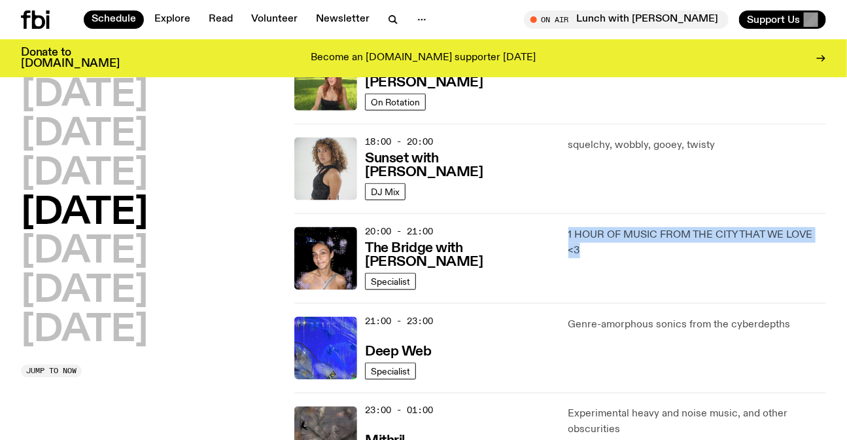
click at [601, 261] on div "1 HOUR OF MUSIC FROM THE CITY THAT WE LOVE <3" at bounding box center [697, 258] width 258 height 63
click at [616, 256] on p "1 HOUR OF MUSIC FROM THE CITY THAT WE LOVE <3" at bounding box center [697, 242] width 258 height 31
drag, startPoint x: 616, startPoint y: 256, endPoint x: 576, endPoint y: 230, distance: 47.7
click at [576, 230] on p "1 HOUR OF MUSIC FROM THE CITY THAT WE LOVE <3" at bounding box center [697, 242] width 258 height 31
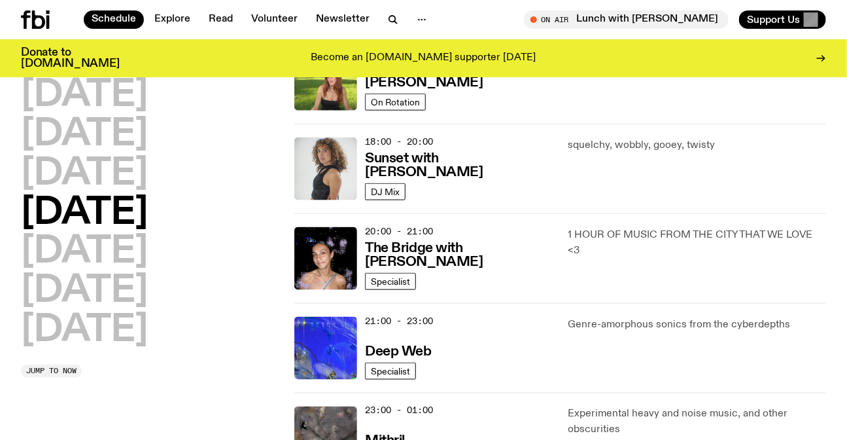
click at [565, 303] on div "20:00 - 21:00 The Bridge with Kez Finn Specialist 1 HOUR OF MUSIC FROM THE CITY…" at bounding box center [560, 348] width 532 height 90
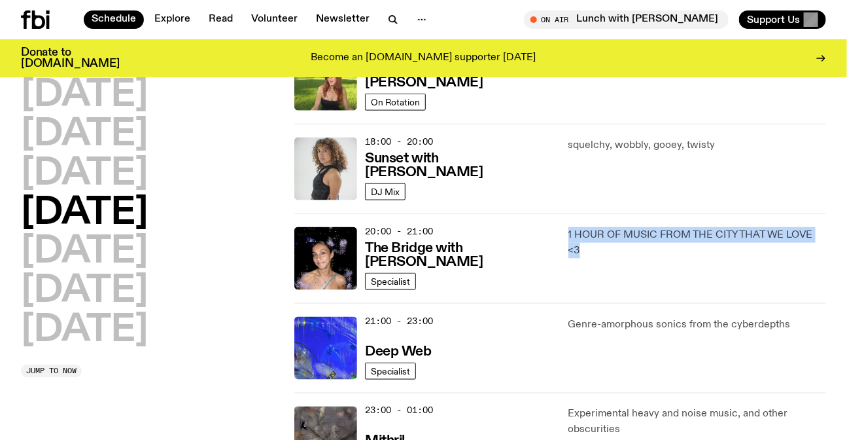
drag, startPoint x: 565, startPoint y: 227, endPoint x: 581, endPoint y: 254, distance: 31.1
click at [581, 303] on div "20:00 - 21:00 The Bridge with Kez Finn Specialist 1 HOUR OF MUSIC FROM THE CITY…" at bounding box center [560, 348] width 532 height 90
click at [581, 254] on p "1 HOUR OF MUSIC FROM THE CITY THAT WE LOVE <3" at bounding box center [697, 242] width 258 height 31
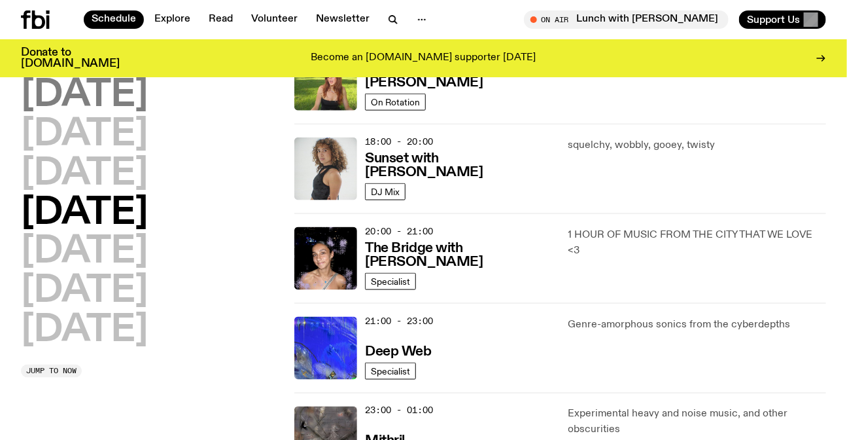
click at [99, 111] on h2 "[DATE]" at bounding box center [84, 95] width 127 height 37
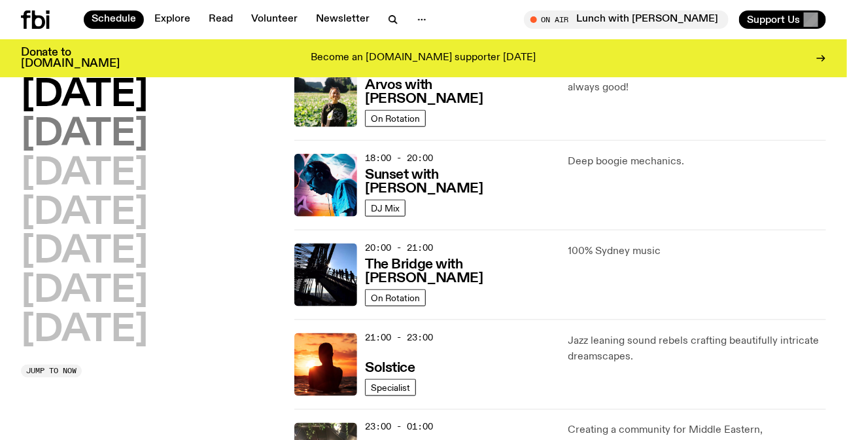
click at [141, 125] on h2 "[DATE]" at bounding box center [84, 134] width 127 height 37
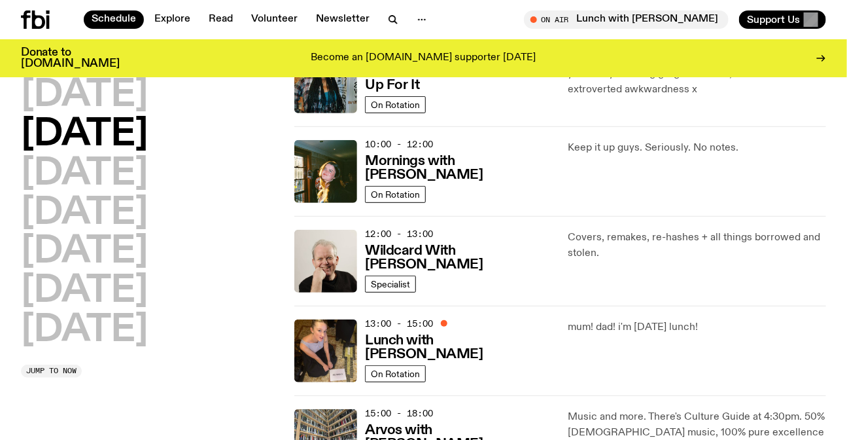
scroll to position [36, 0]
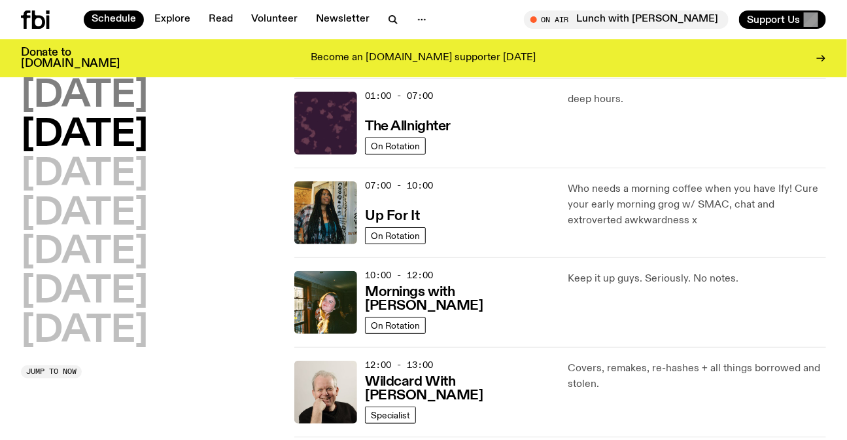
click at [126, 87] on h2 "[DATE]" at bounding box center [84, 96] width 127 height 37
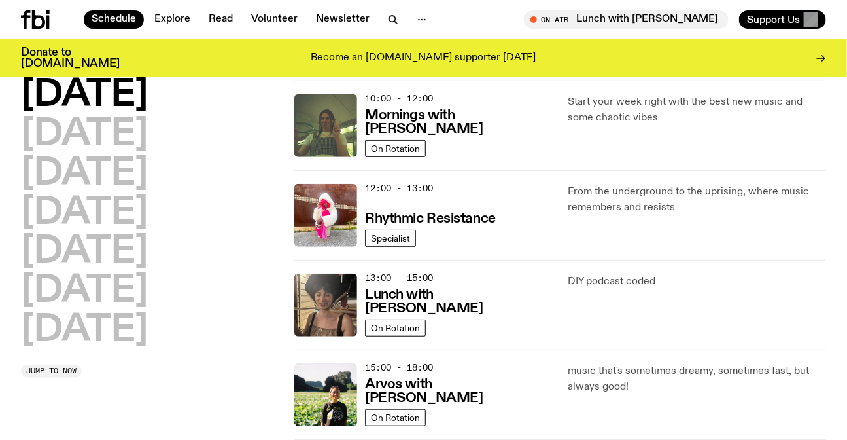
scroll to position [334, 0]
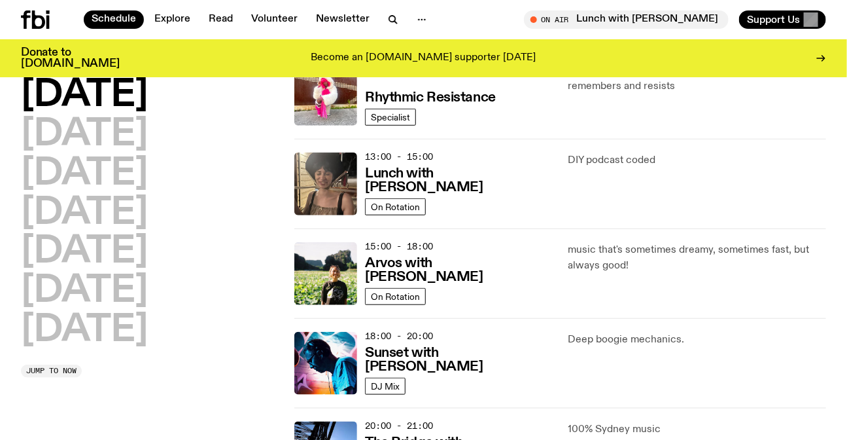
click at [0, 112] on div "Monday Tuesday Wednesday Thursday Friday Saturday Sunday Jump to now 01:00 - 07…" at bounding box center [423, 228] width 847 height 897
drag, startPoint x: 207, startPoint y: 374, endPoint x: 0, endPoint y: 91, distance: 350.7
click at [0, 91] on div "Monday Tuesday Wednesday Thursday Friday Saturday Sunday Jump to now 01:00 - 07…" at bounding box center [423, 228] width 847 height 897
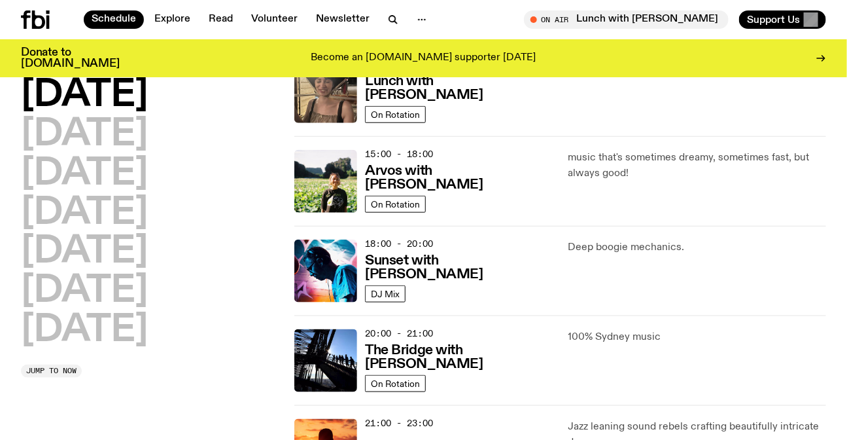
scroll to position [512, 0]
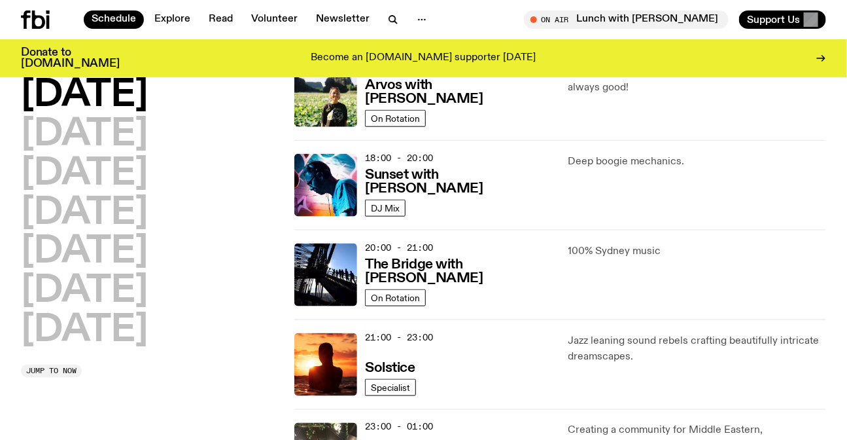
click at [594, 260] on div "100% Sydney music" at bounding box center [697, 274] width 258 height 63
drag, startPoint x: 594, startPoint y: 260, endPoint x: 652, endPoint y: 260, distance: 57.6
click at [602, 259] on div "100% Sydney music" at bounding box center [697, 274] width 258 height 63
click at [668, 260] on div "100% Sydney music" at bounding box center [697, 274] width 258 height 63
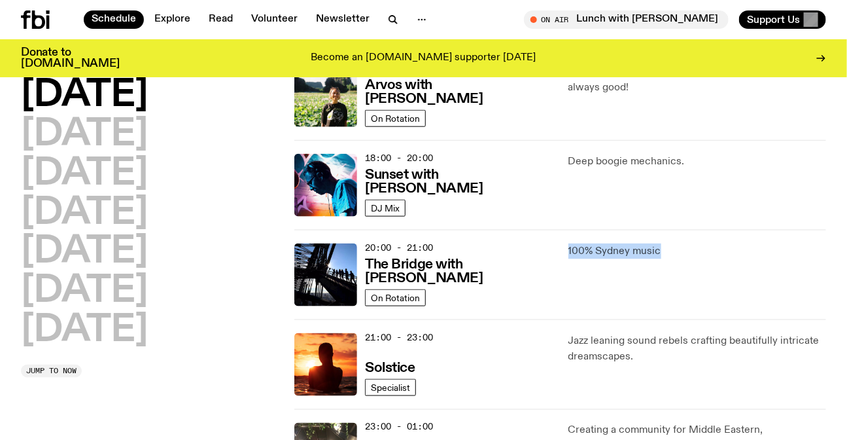
drag, startPoint x: 668, startPoint y: 260, endPoint x: 563, endPoint y: 251, distance: 105.7
click at [563, 319] on div "20:00 - 21:00 The Bridge with Amelia Sparke On Rotation 100% Sydney music" at bounding box center [560, 364] width 532 height 90
drag, startPoint x: 608, startPoint y: 251, endPoint x: 665, endPoint y: 249, distance: 57.6
click at [665, 249] on p "100% Sydney music" at bounding box center [697, 251] width 258 height 16
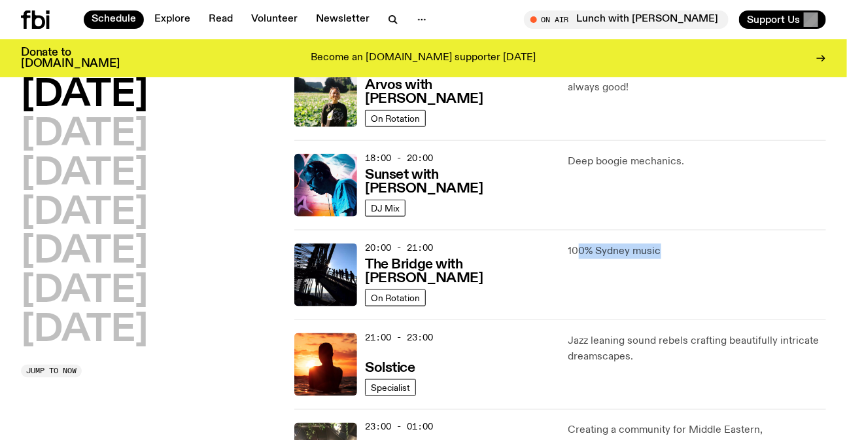
click at [665, 249] on p "100% Sydney music" at bounding box center [697, 251] width 258 height 16
click at [626, 249] on p "100% Sydney music" at bounding box center [697, 251] width 258 height 16
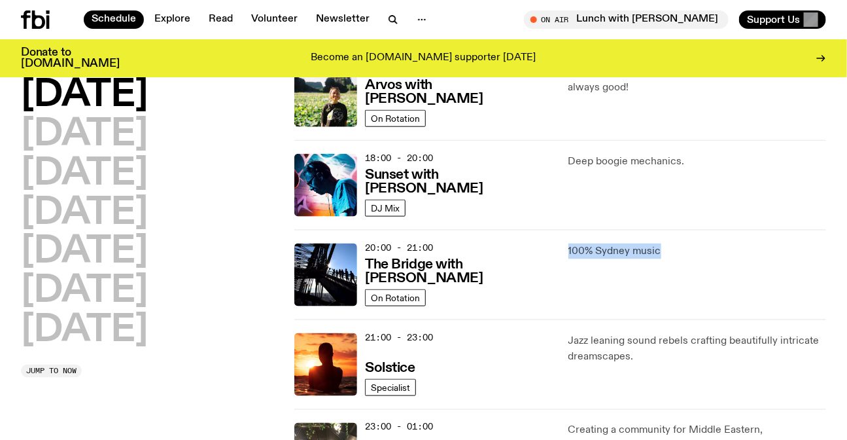
click at [626, 249] on p "100% Sydney music" at bounding box center [697, 251] width 258 height 16
click at [663, 249] on p "100% Sydney music" at bounding box center [697, 251] width 258 height 16
drag, startPoint x: 663, startPoint y: 249, endPoint x: 584, endPoint y: 249, distance: 78.5
click at [584, 249] on p "100% Sydney music" at bounding box center [697, 251] width 258 height 16
click at [583, 249] on p "100% Sydney music" at bounding box center [697, 251] width 258 height 16
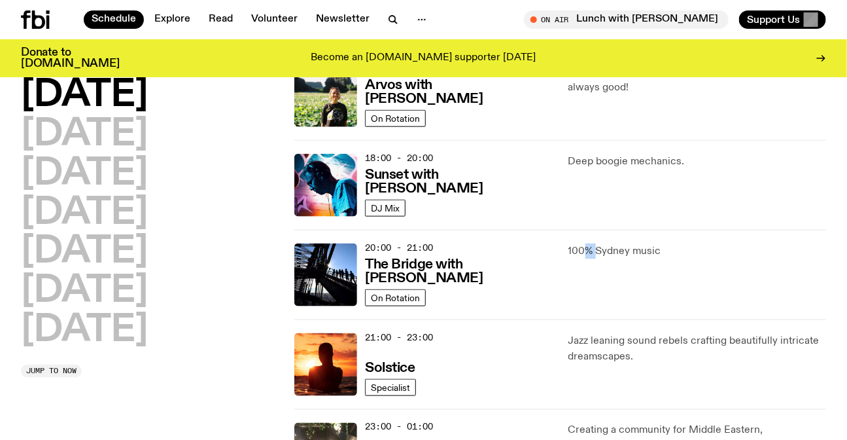
click at [583, 249] on p "100% Sydney music" at bounding box center [697, 251] width 258 height 16
click at [649, 249] on p "100% Sydney music" at bounding box center [697, 251] width 258 height 16
click at [626, 254] on p "100% Sydney music" at bounding box center [697, 251] width 258 height 16
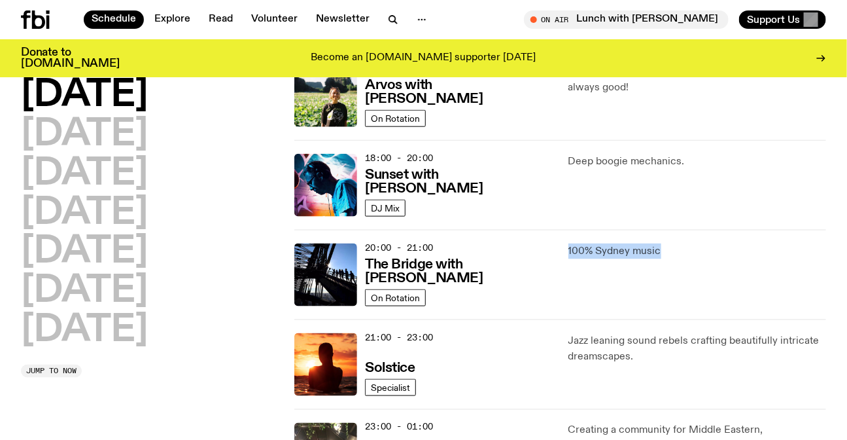
click at [626, 254] on p "100% Sydney music" at bounding box center [697, 251] width 258 height 16
click at [699, 260] on div "100% Sydney music" at bounding box center [697, 274] width 258 height 63
drag, startPoint x: 699, startPoint y: 260, endPoint x: 556, endPoint y: 253, distance: 142.8
click at [556, 319] on div "20:00 - 21:00 The Bridge with Amelia Sparke On Rotation 100% Sydney music" at bounding box center [560, 364] width 532 height 90
click at [567, 319] on div "20:00 - 21:00 The Bridge with Amelia Sparke On Rotation 100% Sydney music" at bounding box center [560, 364] width 532 height 90
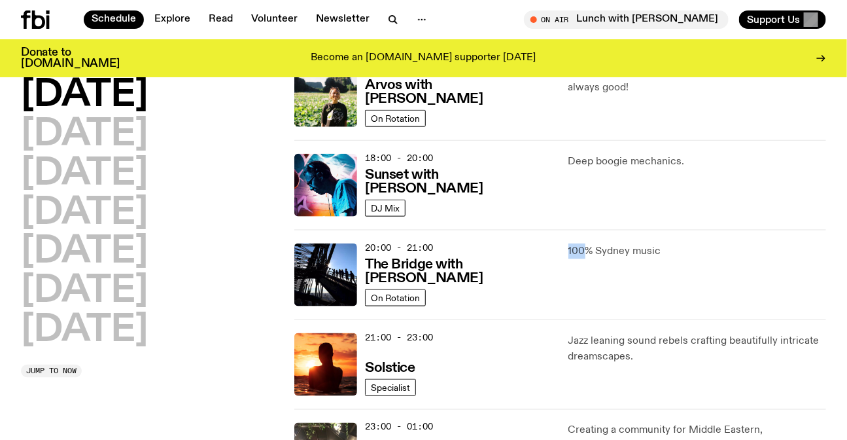
click at [567, 319] on div "20:00 - 21:00 The Bridge with Amelia Sparke On Rotation 100% Sydney music" at bounding box center [560, 364] width 532 height 90
click at [660, 253] on p "100% Sydney music" at bounding box center [697, 251] width 258 height 16
click at [86, 126] on h2 "[DATE]" at bounding box center [84, 134] width 127 height 37
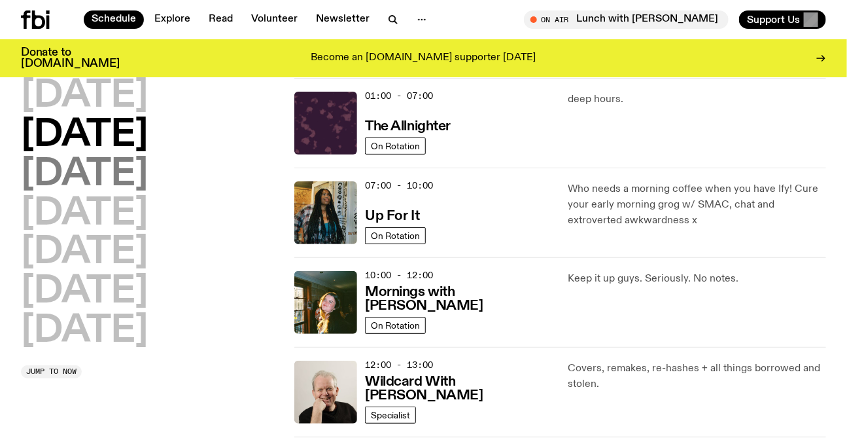
click at [148, 178] on h2 "[DATE]" at bounding box center [84, 174] width 127 height 37
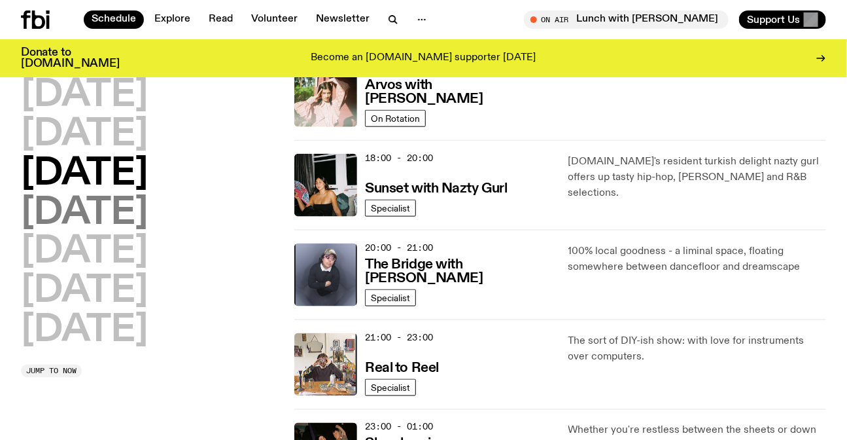
click at [148, 205] on h2 "[DATE]" at bounding box center [84, 213] width 127 height 37
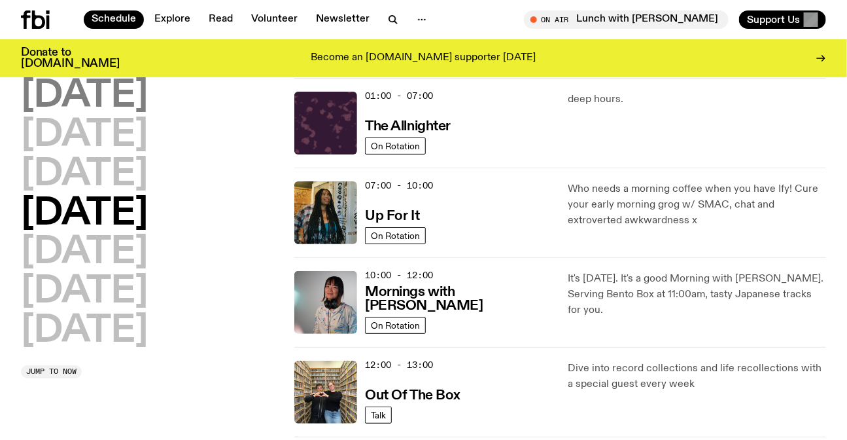
click at [107, 91] on h2 "[DATE]" at bounding box center [84, 96] width 127 height 37
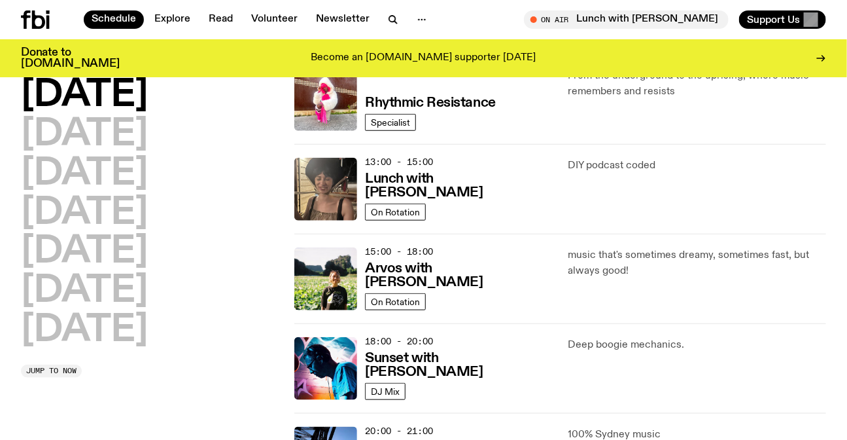
scroll to position [334, 0]
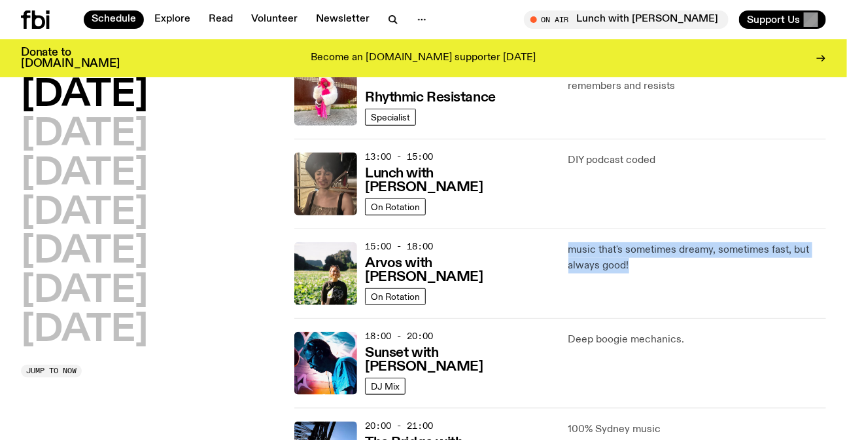
drag, startPoint x: 660, startPoint y: 271, endPoint x: 562, endPoint y: 245, distance: 101.7
click at [562, 318] on div "15:00 - 18:00 Arvos with Bri Kennedy On Rotation music that's sometimes dreamy,…" at bounding box center [560, 363] width 532 height 90
drag, startPoint x: 565, startPoint y: 246, endPoint x: 652, endPoint y: 292, distance: 98.3
click at [652, 318] on div "15:00 - 18:00 Arvos with Bri Kennedy On Rotation music that's sometimes dreamy,…" at bounding box center [560, 363] width 532 height 90
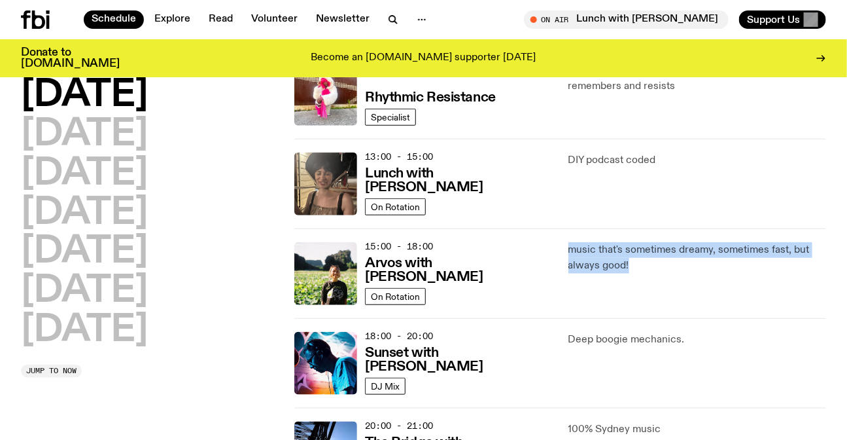
click at [652, 292] on div "music that's sometimes dreamy, sometimes fast, but always good!" at bounding box center [697, 273] width 258 height 63
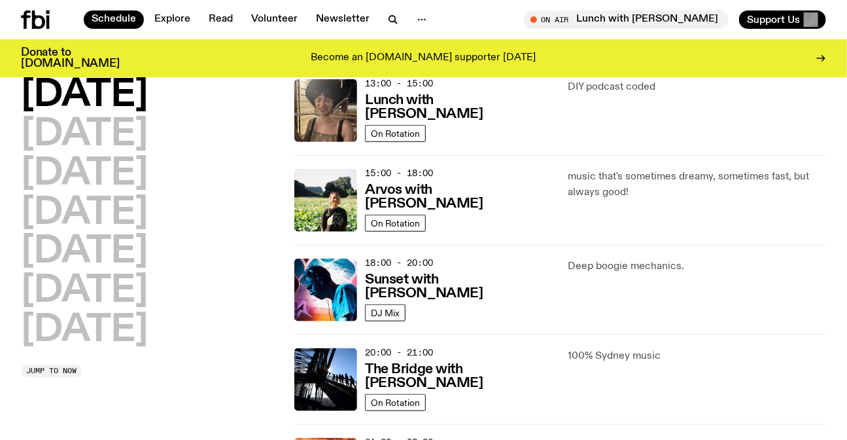
scroll to position [512, 0]
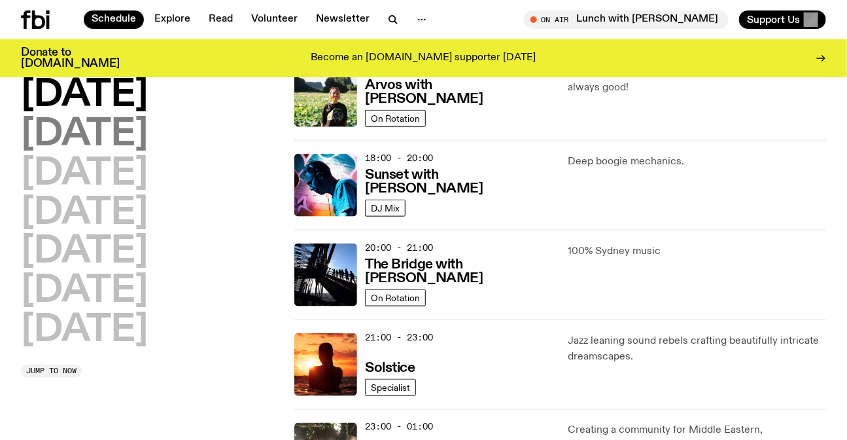
click at [117, 124] on h2 "[DATE]" at bounding box center [84, 134] width 127 height 37
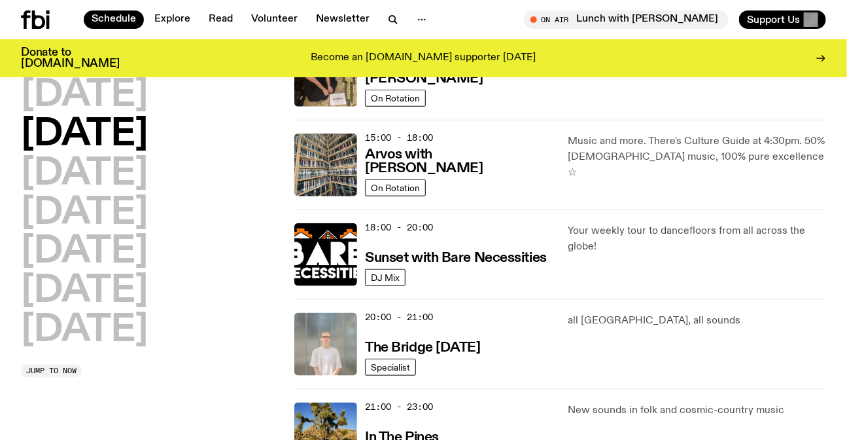
scroll to position [452, 0]
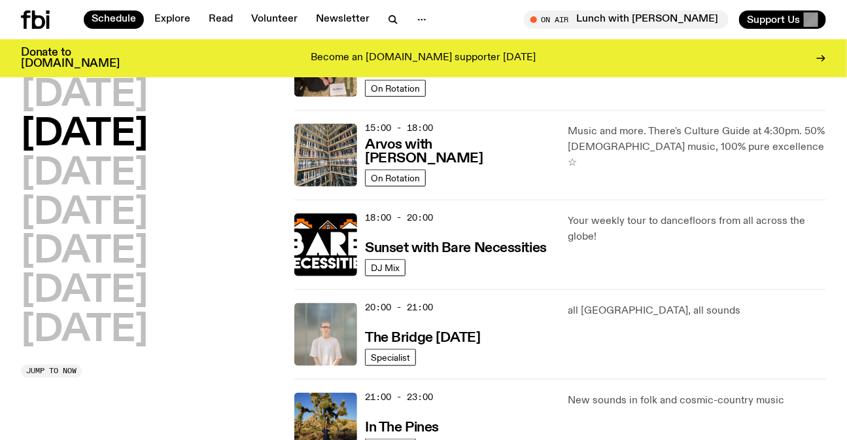
click at [639, 223] on p "Your weekly tour to dancefloors from all across the globe!" at bounding box center [697, 228] width 258 height 31
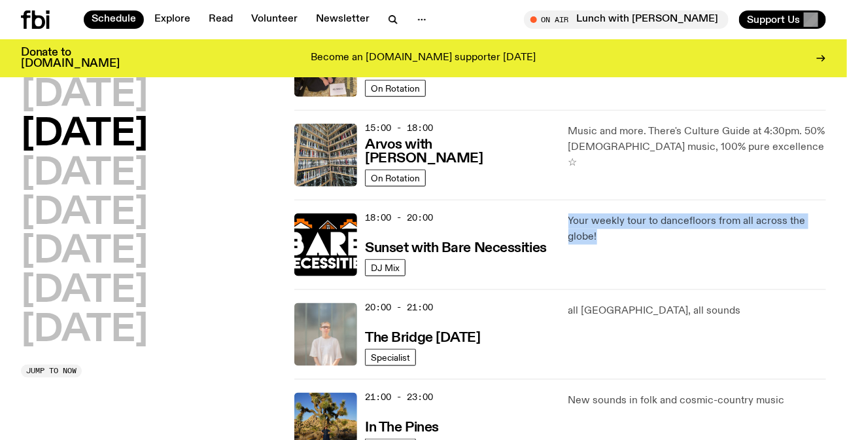
click at [639, 223] on p "Your weekly tour to dancefloors from all across the globe!" at bounding box center [697, 228] width 258 height 31
click at [636, 235] on p "Your weekly tour to dancefloors from all across the globe!" at bounding box center [697, 228] width 258 height 31
drag, startPoint x: 587, startPoint y: 230, endPoint x: 549, endPoint y: 214, distance: 41.1
click at [549, 289] on div "18:00 - 20:00 Sunset with Bare Necessities DJ Mix Your weekly tour to dancefloo…" at bounding box center [560, 334] width 532 height 90
click at [553, 289] on div "18:00 - 20:00 Sunset with Bare Necessities DJ Mix Your weekly tour to dancefloo…" at bounding box center [560, 334] width 532 height 90
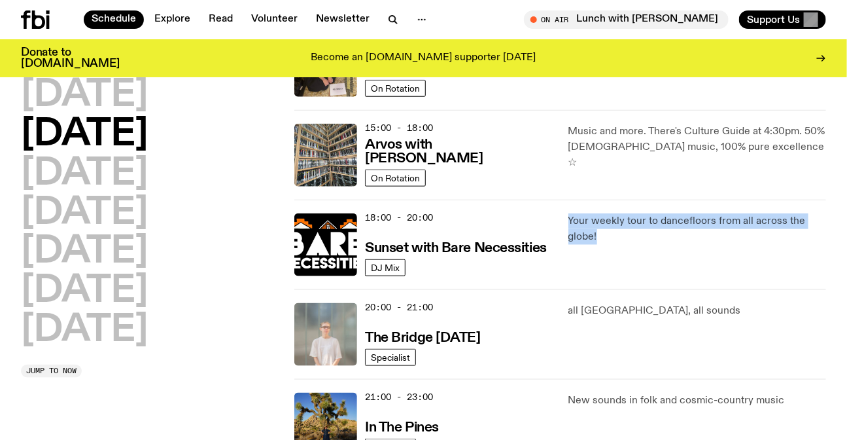
drag, startPoint x: 553, startPoint y: 213, endPoint x: 609, endPoint y: 241, distance: 62.6
click at [609, 289] on div "18:00 - 20:00 Sunset with Bare Necessities DJ Mix Your weekly tour to dancefloo…" at bounding box center [560, 334] width 532 height 90
click at [609, 241] on p "Your weekly tour to dancefloors from all across the globe!" at bounding box center [697, 228] width 258 height 31
drag, startPoint x: 609, startPoint y: 241, endPoint x: 568, endPoint y: 207, distance: 53.0
click at [568, 289] on div "18:00 - 20:00 Sunset with Bare Necessities DJ Mix Your weekly tour to dancefloo…" at bounding box center [560, 334] width 532 height 90
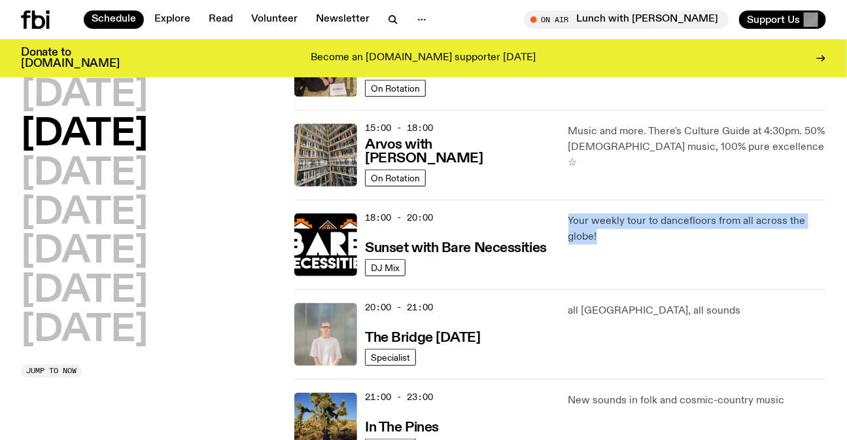
click at [568, 289] on div "18:00 - 20:00 Sunset with Bare Necessities DJ Mix Your weekly tour to dancefloo…" at bounding box center [560, 334] width 532 height 90
drag, startPoint x: 568, startPoint y: 207, endPoint x: 617, endPoint y: 250, distance: 64.9
click at [617, 289] on div "18:00 - 20:00 Sunset with Bare Necessities DJ Mix Your weekly tour to dancefloo…" at bounding box center [560, 334] width 532 height 90
click at [617, 250] on div "Your weekly tour to dancefloors from all across the globe!" at bounding box center [697, 244] width 258 height 63
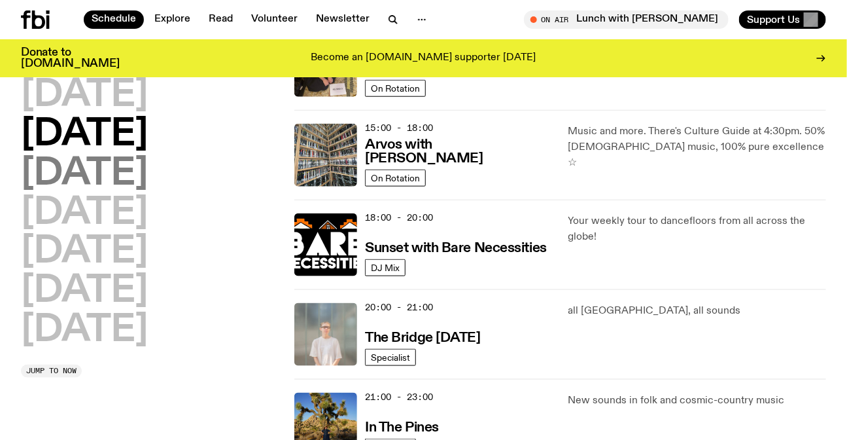
click at [131, 181] on h2 "[DATE]" at bounding box center [84, 174] width 127 height 37
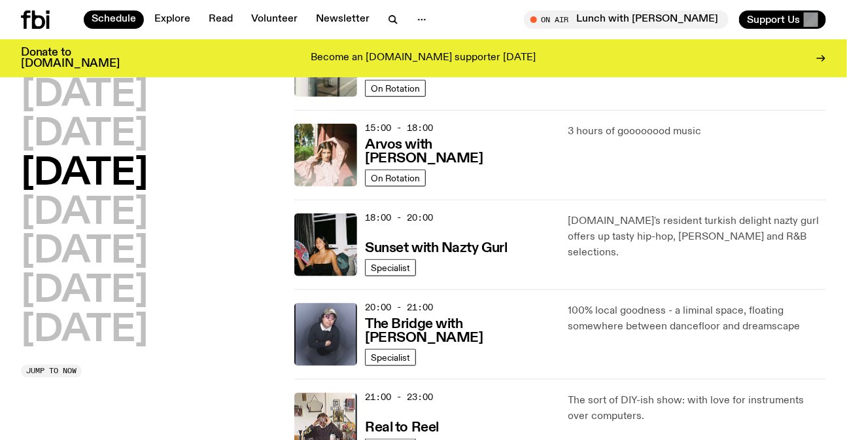
click at [608, 379] on div "20:00 - 21:00 The Bridge with Diana Kalkoul Specialist 100% local goodness - a …" at bounding box center [560, 424] width 532 height 90
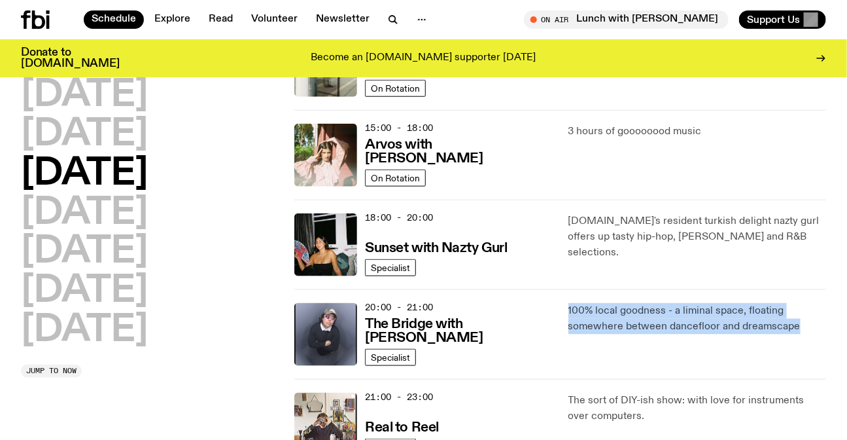
click at [608, 379] on div "20:00 - 21:00 The Bridge with Diana Kalkoul Specialist 100% local goodness - a …" at bounding box center [560, 424] width 532 height 90
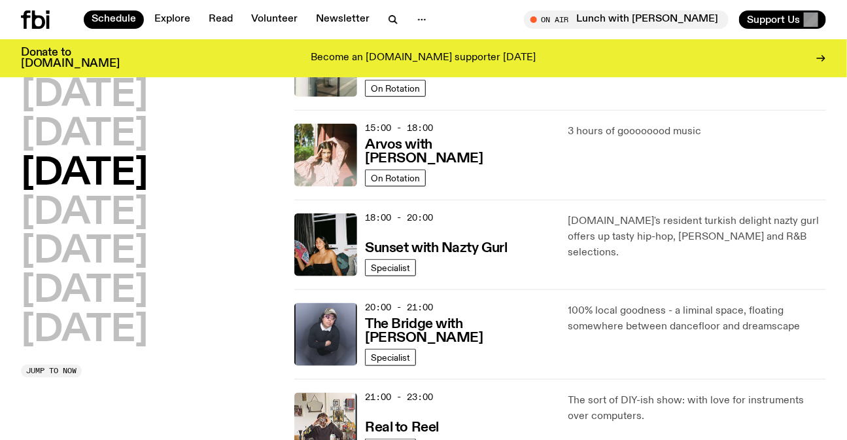
click at [674, 237] on p "fbi.radio's resident turkish delight nazty gurl offers up tasty hip-hop, rap an…" at bounding box center [697, 236] width 258 height 47
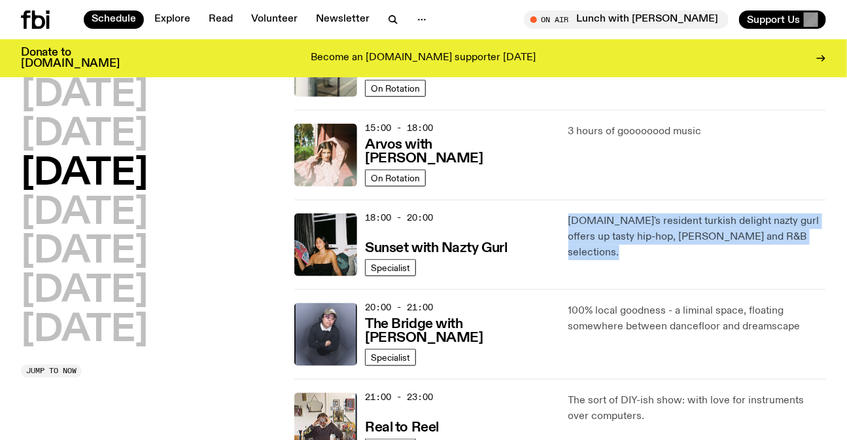
drag, startPoint x: 674, startPoint y: 237, endPoint x: 782, endPoint y: 235, distance: 108.6
click at [674, 237] on p "fbi.radio's resident turkish delight nazty gurl offers up tasty hip-hop, rap an…" at bounding box center [697, 236] width 258 height 47
click at [782, 235] on p "fbi.radio's resident turkish delight nazty gurl offers up tasty hip-hop, rap an…" at bounding box center [697, 236] width 258 height 47
drag, startPoint x: 782, startPoint y: 235, endPoint x: 601, endPoint y: 218, distance: 182.0
click at [601, 218] on p "fbi.radio's resident turkish delight nazty gurl offers up tasty hip-hop, rap an…" at bounding box center [697, 236] width 258 height 47
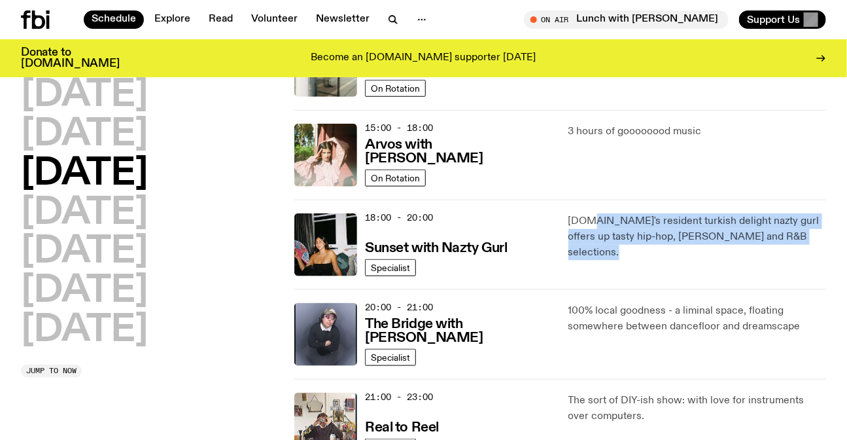
click at [601, 218] on p "fbi.radio's resident turkish delight nazty gurl offers up tasty hip-hop, rap an…" at bounding box center [697, 236] width 258 height 47
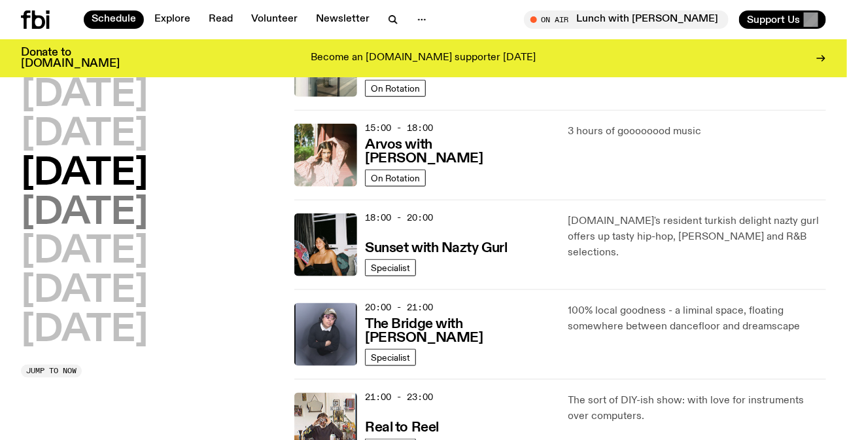
click at [143, 209] on h2 "[DATE]" at bounding box center [84, 213] width 127 height 37
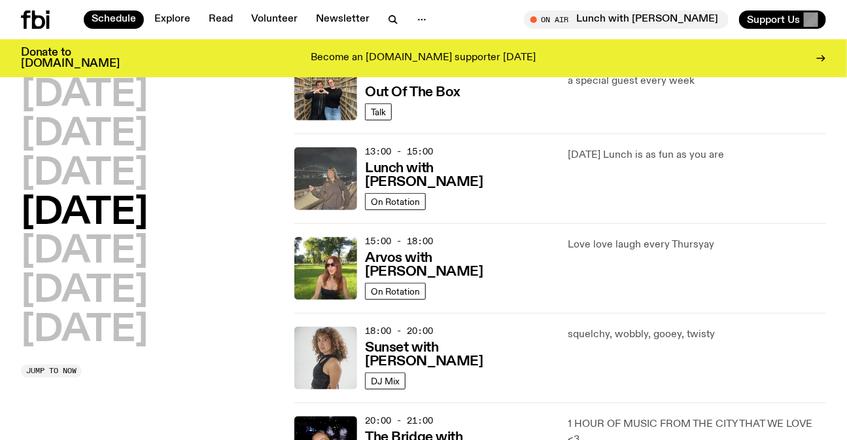
scroll to position [512, 0]
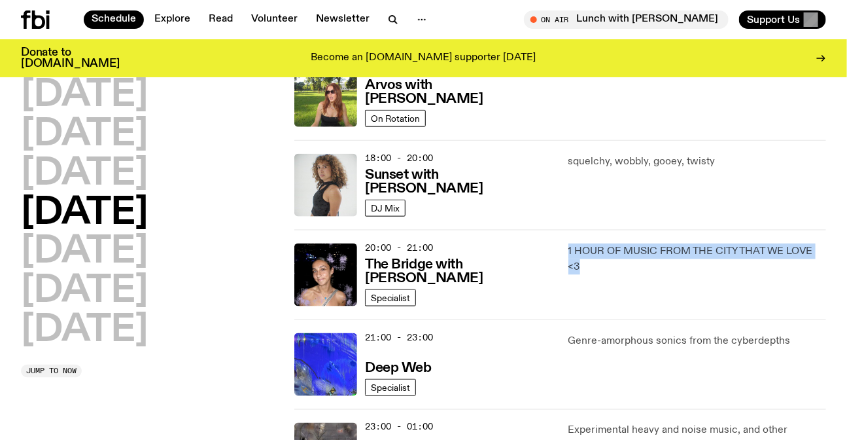
drag, startPoint x: 646, startPoint y: 276, endPoint x: 564, endPoint y: 239, distance: 89.9
click at [564, 319] on div "20:00 - 21:00 The Bridge with Kez Finn Specialist 1 HOUR OF MUSIC FROM THE CITY…" at bounding box center [560, 364] width 532 height 90
drag, startPoint x: 600, startPoint y: 271, endPoint x: 606, endPoint y: 276, distance: 7.9
click at [606, 319] on div "20:00 - 21:00 The Bridge with Kez Finn Specialist 1 HOUR OF MUSIC FROM THE CITY…" at bounding box center [560, 364] width 532 height 90
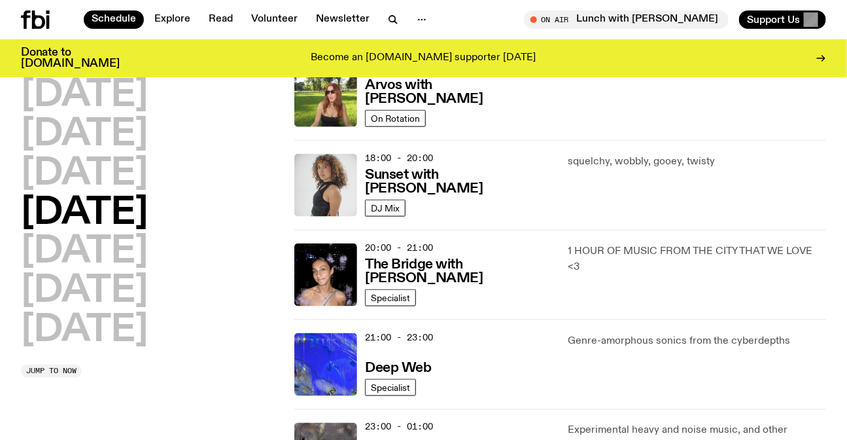
click at [640, 354] on div "Genre-amorphous sonics from the cyberdepths" at bounding box center [697, 364] width 258 height 63
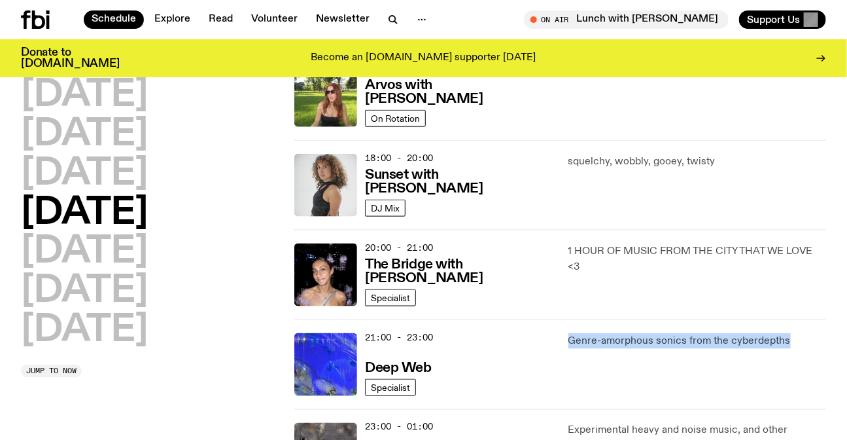
click at [640, 354] on div "Genre-amorphous sonics from the cyberdepths" at bounding box center [697, 364] width 258 height 63
click at [741, 347] on div "Genre-amorphous sonics from the cyberdepths" at bounding box center [697, 364] width 258 height 63
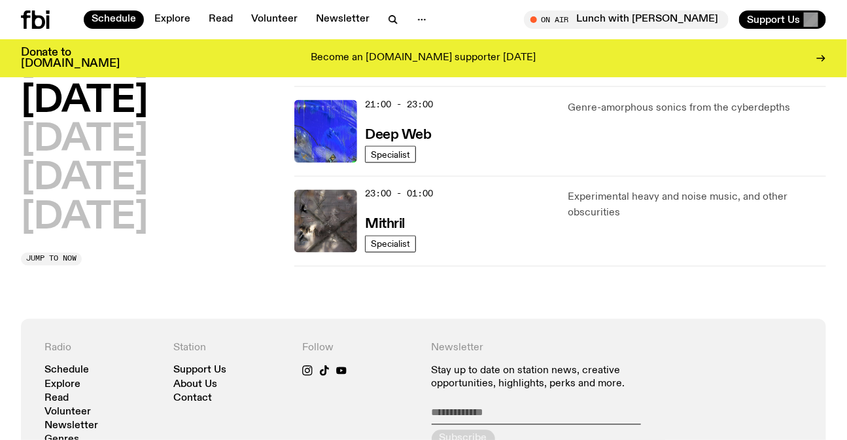
scroll to position [750, 0]
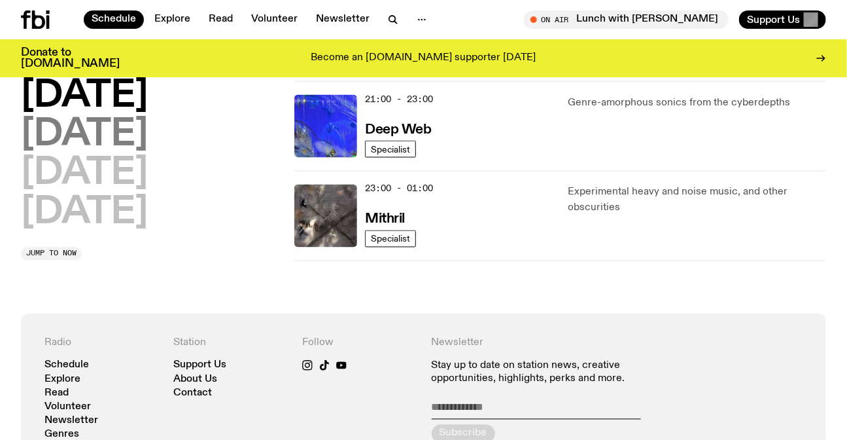
click at [73, 136] on h2 "[DATE]" at bounding box center [84, 134] width 127 height 37
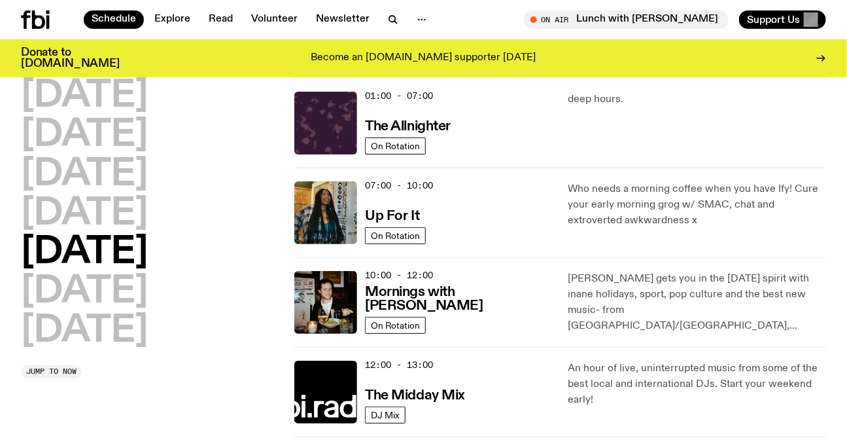
scroll to position [215, 0]
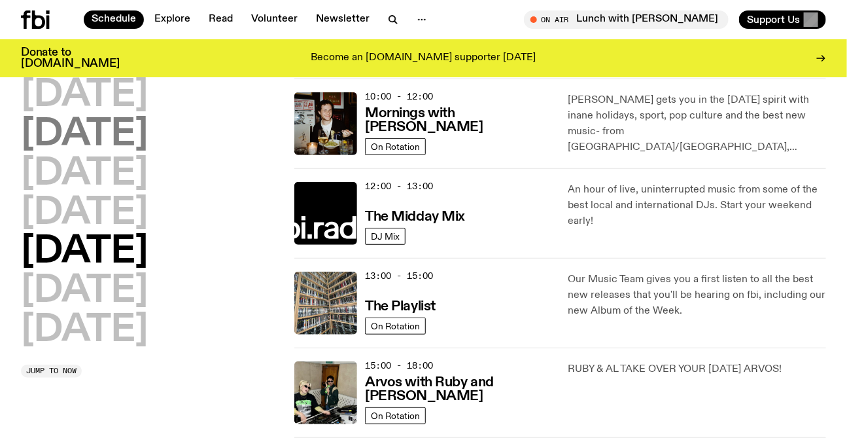
click at [83, 117] on h2 "[DATE]" at bounding box center [84, 134] width 127 height 37
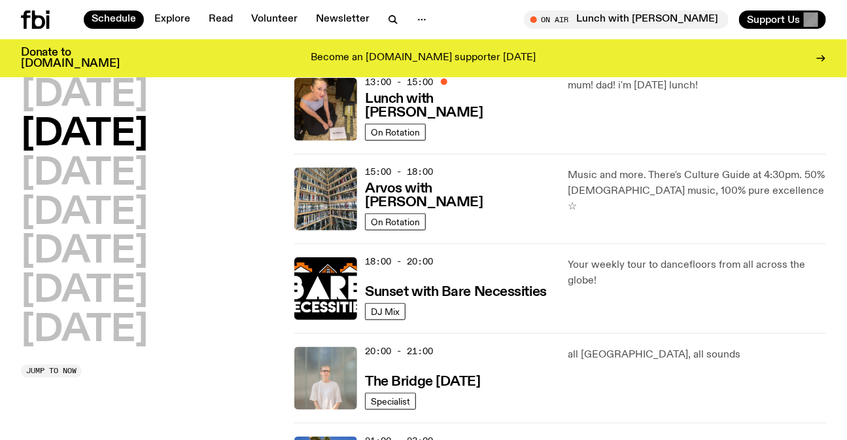
scroll to position [411, 0]
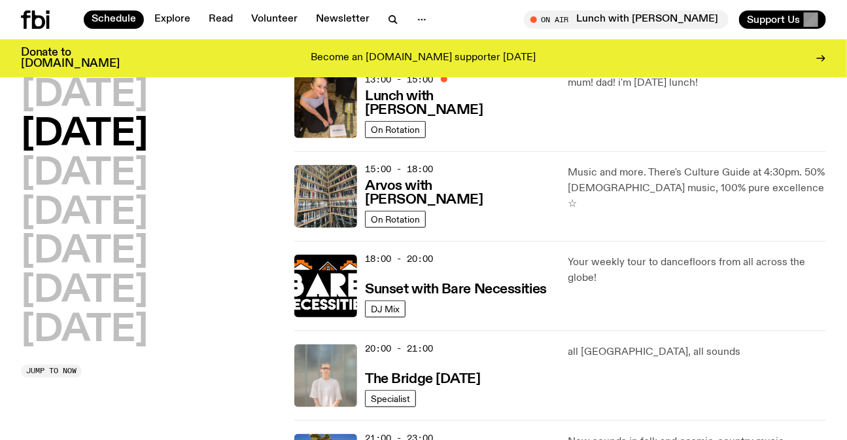
click at [646, 313] on div "Your weekly tour to dancefloors from all across the globe!" at bounding box center [697, 285] width 258 height 63
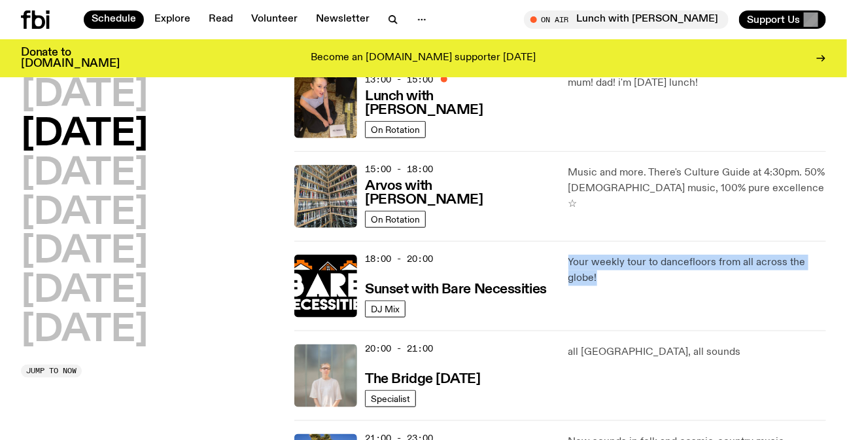
drag, startPoint x: 646, startPoint y: 313, endPoint x: 614, endPoint y: 279, distance: 47.2
click at [614, 279] on div "Your weekly tour to dancefloors from all across the globe!" at bounding box center [697, 285] width 258 height 63
click at [614, 279] on p "Your weekly tour to dancefloors from all across the globe!" at bounding box center [697, 269] width 258 height 31
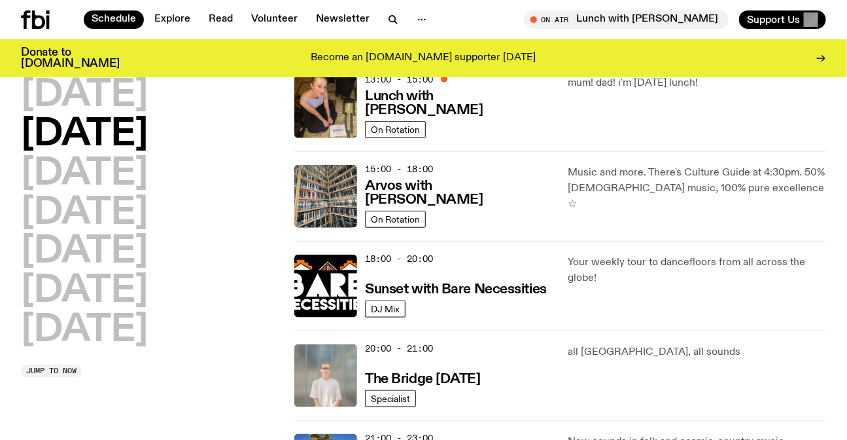
click at [614, 279] on p "Your weekly tour to dancefloors from all across the globe!" at bounding box center [697, 269] width 258 height 31
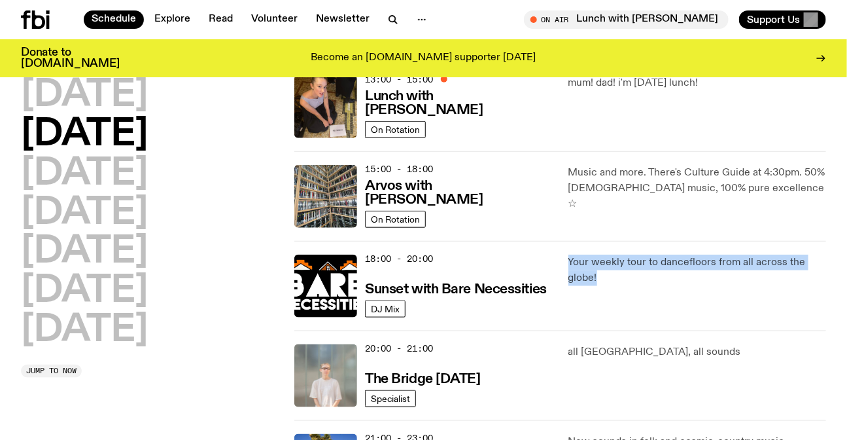
click at [614, 279] on p "Your weekly tour to dancefloors from all across the globe!" at bounding box center [697, 269] width 258 height 31
click at [630, 281] on p "Your weekly tour to dancefloors from all across the globe!" at bounding box center [697, 269] width 258 height 31
drag, startPoint x: 630, startPoint y: 281, endPoint x: 554, endPoint y: 252, distance: 81.4
click at [554, 330] on div "18:00 - 20:00 Sunset with Bare Necessities DJ Mix Your weekly tour to dancefloo…" at bounding box center [560, 375] width 532 height 90
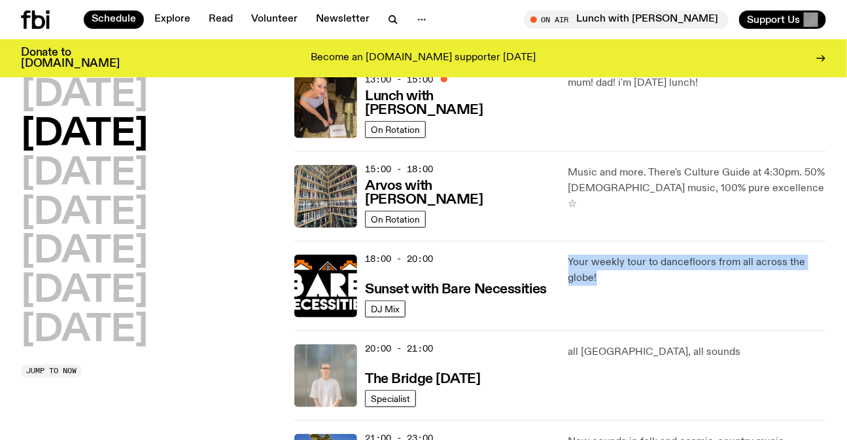
drag, startPoint x: 554, startPoint y: 252, endPoint x: 612, endPoint y: 289, distance: 69.1
click at [612, 330] on div "18:00 - 20:00 Sunset with Bare Necessities DJ Mix Your weekly tour to dancefloo…" at bounding box center [560, 375] width 532 height 90
click at [612, 289] on div "Your weekly tour to dancefloors from all across the globe!" at bounding box center [697, 285] width 258 height 63
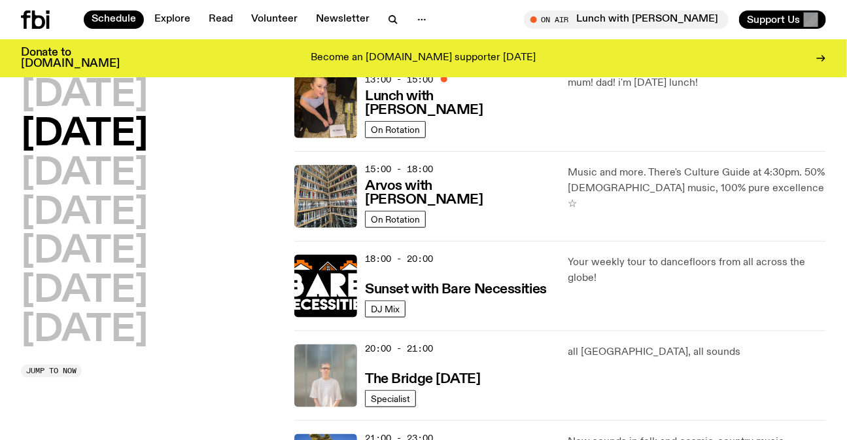
scroll to position [54, 0]
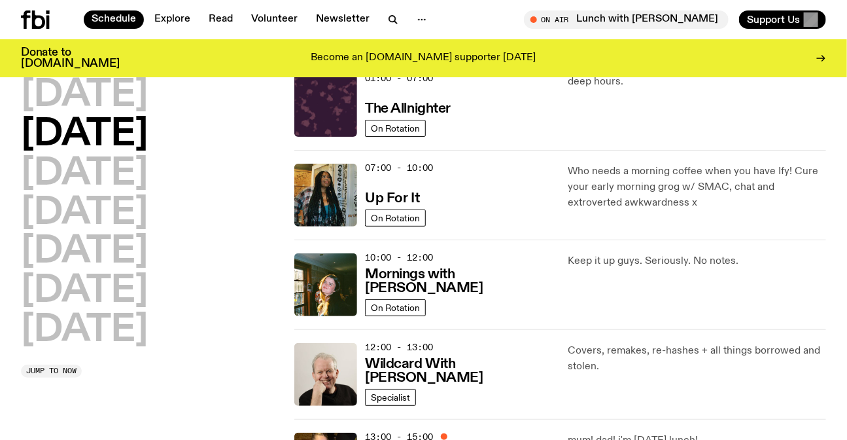
click at [619, 196] on p "Who needs a morning coffee when you have Ify! Cure your early morning grog w/ S…" at bounding box center [697, 187] width 258 height 47
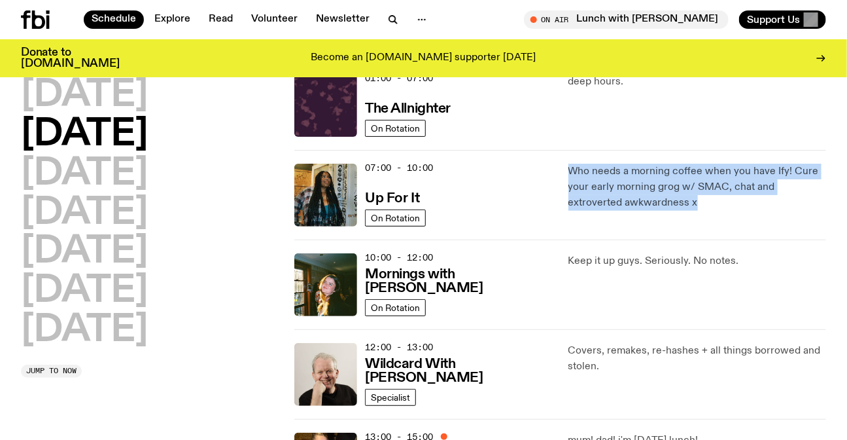
click at [619, 196] on p "Who needs a morning coffee when you have Ify! Cure your early morning grog w/ S…" at bounding box center [697, 187] width 258 height 47
click at [701, 198] on p "Who needs a morning coffee when you have Ify! Cure your early morning grog w/ S…" at bounding box center [697, 187] width 258 height 47
drag, startPoint x: 701, startPoint y: 198, endPoint x: 574, endPoint y: 164, distance: 132.0
click at [574, 164] on p "Who needs a morning coffee when you have Ify! Cure your early morning grog w/ S…" at bounding box center [697, 187] width 258 height 47
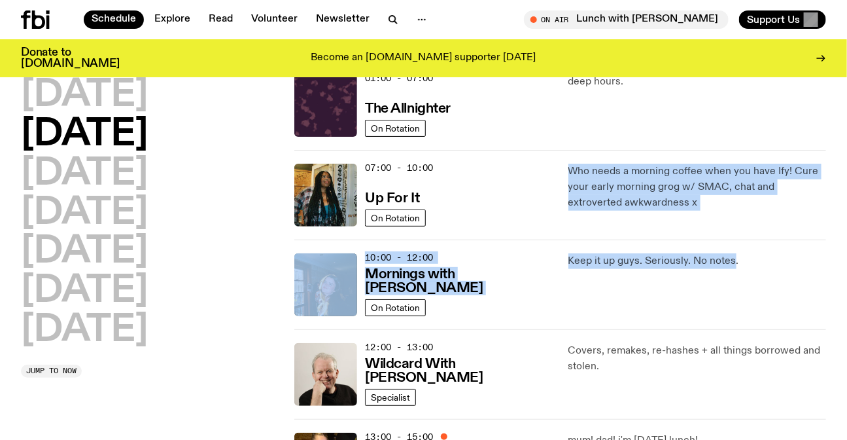
drag, startPoint x: 574, startPoint y: 164, endPoint x: 706, endPoint y: 251, distance: 158.4
click at [706, 329] on div "10:00 - 12:00 Mornings with Freya Shields On Rotation Keep it up guys. Seriousl…" at bounding box center [560, 374] width 532 height 90
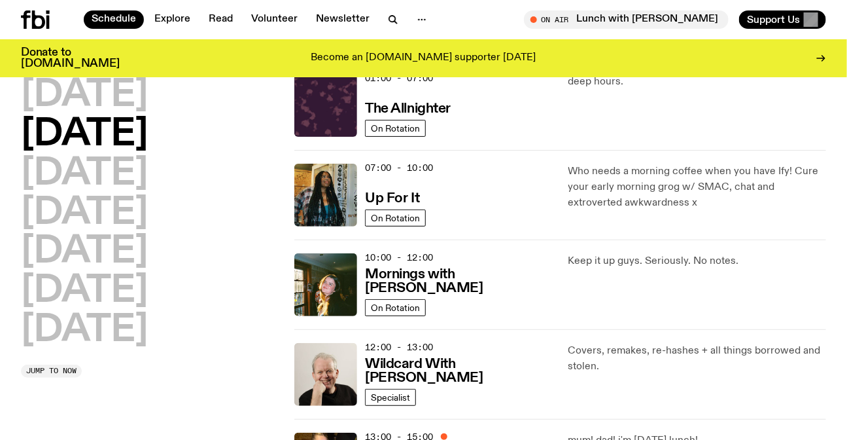
scroll to position [0, 0]
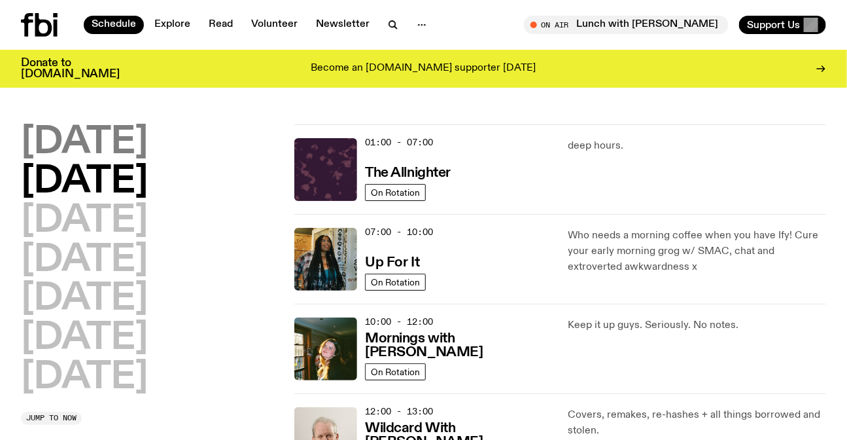
click at [124, 148] on h2 "[DATE]" at bounding box center [84, 142] width 127 height 37
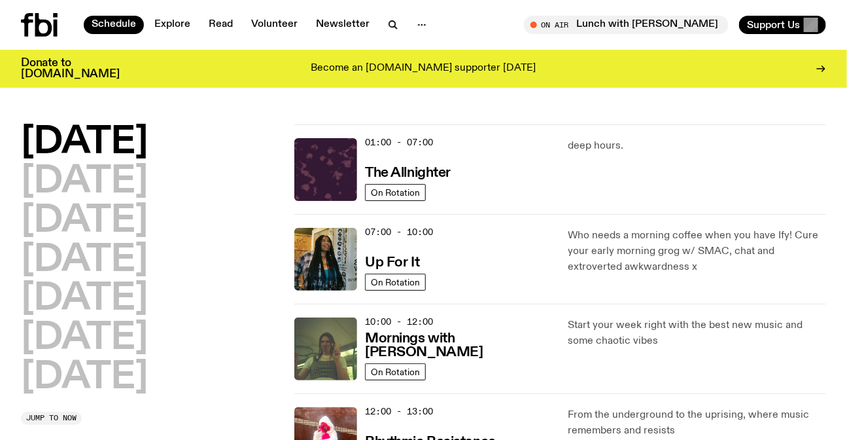
click at [39, 22] on icon at bounding box center [43, 25] width 17 height 24
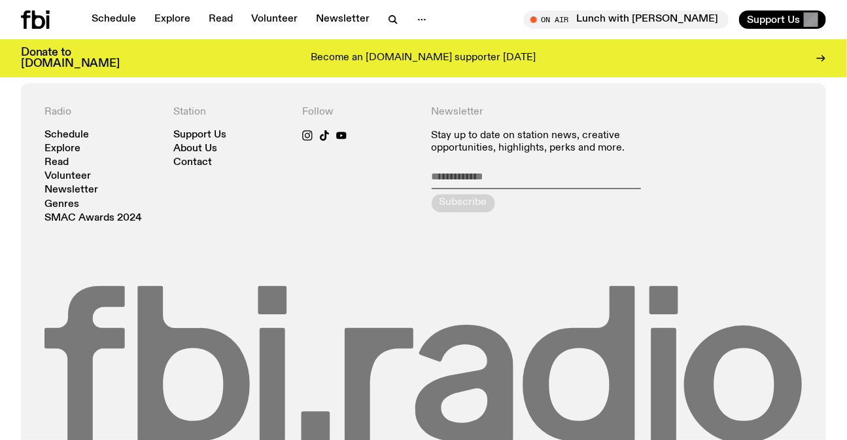
scroll to position [2826, 0]
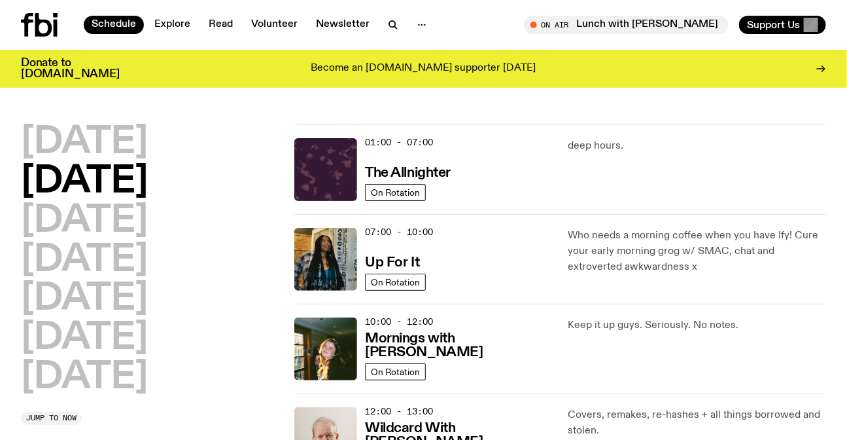
drag, startPoint x: 224, startPoint y: 144, endPoint x: 615, endPoint y: 379, distance: 456.0
click at [654, 341] on div "Keep it up guys. Seriously. No notes." at bounding box center [697, 348] width 258 height 63
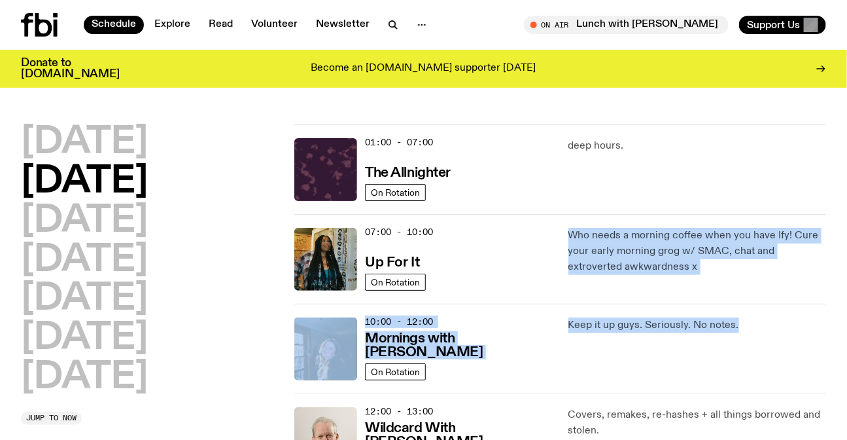
drag, startPoint x: 654, startPoint y: 341, endPoint x: 626, endPoint y: 259, distance: 86.3
click at [626, 259] on p "Who needs a morning coffee when you have Ify! Cure your early morning grog w/ S…" at bounding box center [697, 251] width 258 height 47
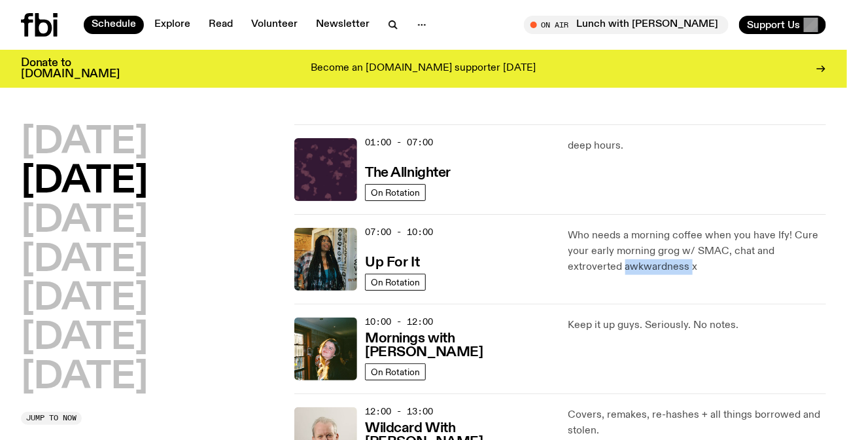
click at [626, 259] on p "Who needs a morning coffee when you have Ify! Cure your early morning grog w/ S…" at bounding box center [697, 251] width 258 height 47
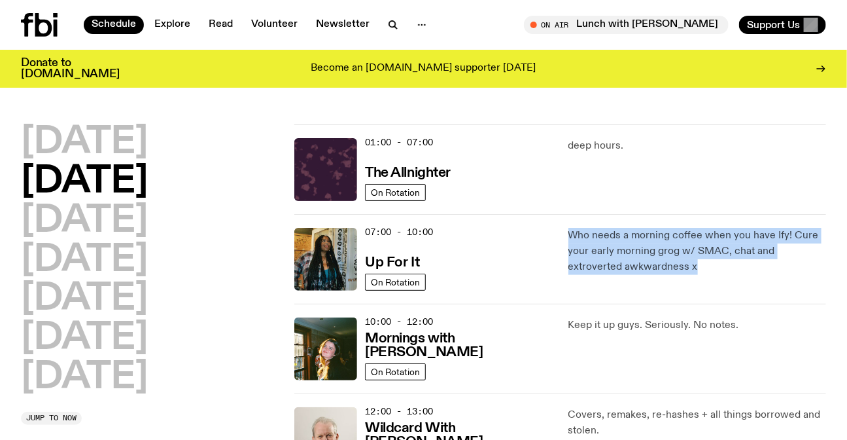
click at [626, 259] on p "Who needs a morning coffee when you have Ify! Cure your early morning grog w/ S…" at bounding box center [697, 251] width 258 height 47
click at [656, 262] on p "Who needs a morning coffee when you have Ify! Cure your early morning grog w/ S…" at bounding box center [697, 251] width 258 height 47
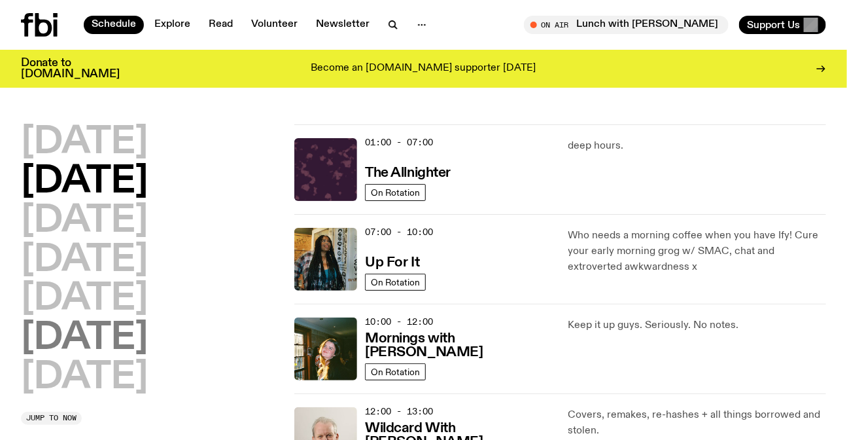
click at [109, 326] on h2 "[DATE]" at bounding box center [84, 338] width 127 height 37
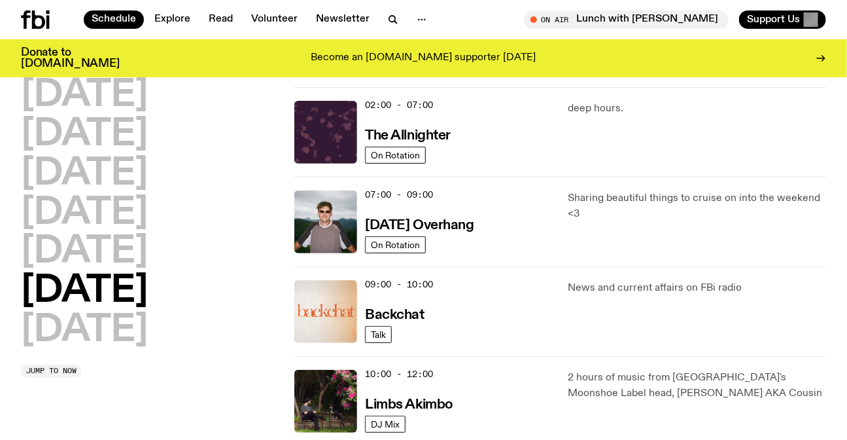
scroll to position [96, 0]
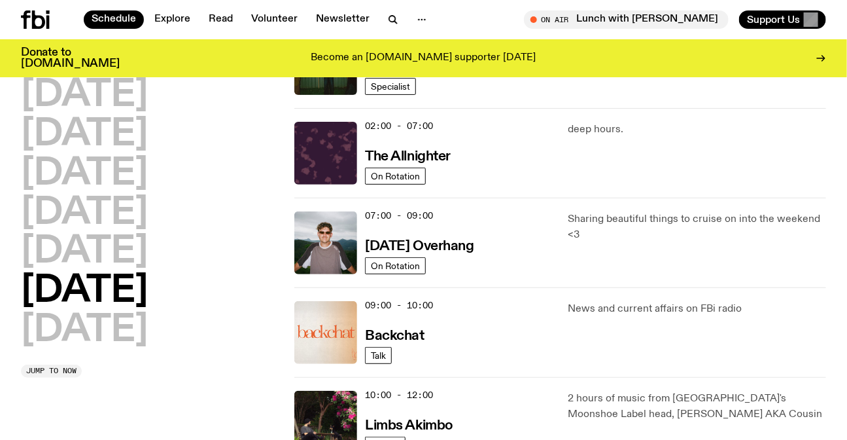
click at [672, 240] on p "Sharing beautiful things to cruise on into the weekend <3" at bounding box center [697, 226] width 258 height 31
click at [559, 287] on div "07:00 - 09:00 [DATE] Overhang On Rotation Sharing beautiful things to cruise on…" at bounding box center [560, 332] width 532 height 90
drag, startPoint x: 559, startPoint y: 203, endPoint x: 596, endPoint y: 237, distance: 50.5
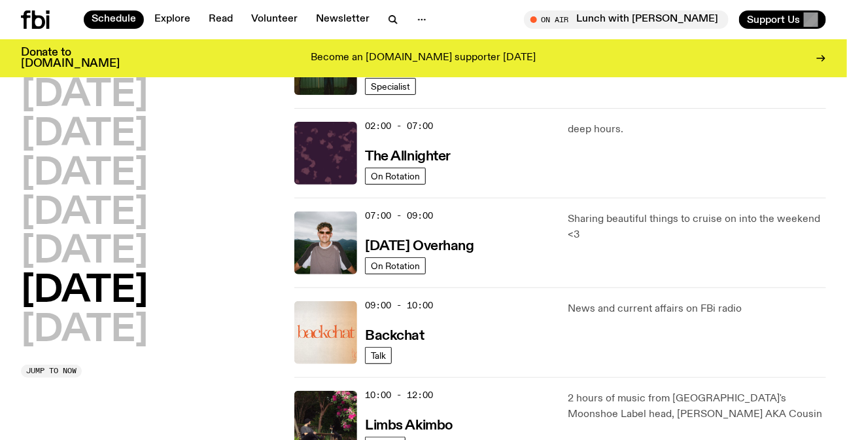
click at [596, 287] on div "07:00 - 09:00 [DATE] Overhang On Rotation Sharing beautiful things to cruise on…" at bounding box center [560, 332] width 532 height 90
click at [596, 237] on p "Sharing beautiful things to cruise on into the weekend <3" at bounding box center [697, 226] width 258 height 31
drag, startPoint x: 596, startPoint y: 237, endPoint x: 572, endPoint y: 214, distance: 33.3
click at [573, 214] on p "Sharing beautiful things to cruise on into the weekend <3" at bounding box center [697, 226] width 258 height 31
click at [572, 214] on p "Sharing beautiful things to cruise on into the weekend <3" at bounding box center [697, 226] width 258 height 31
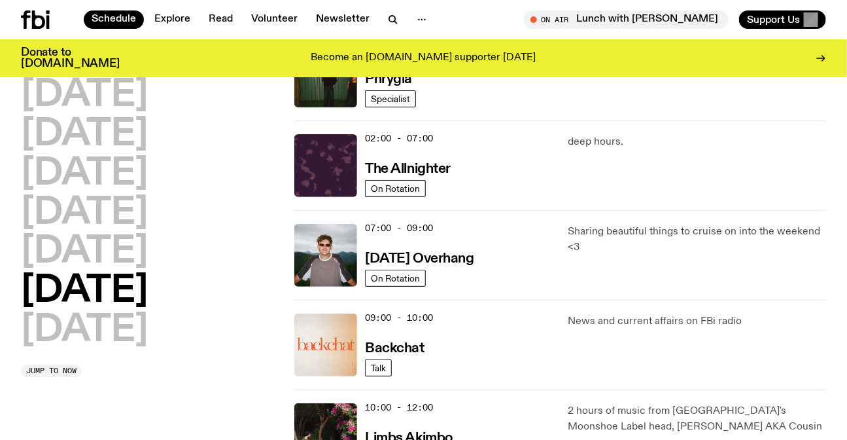
scroll to position [0, 0]
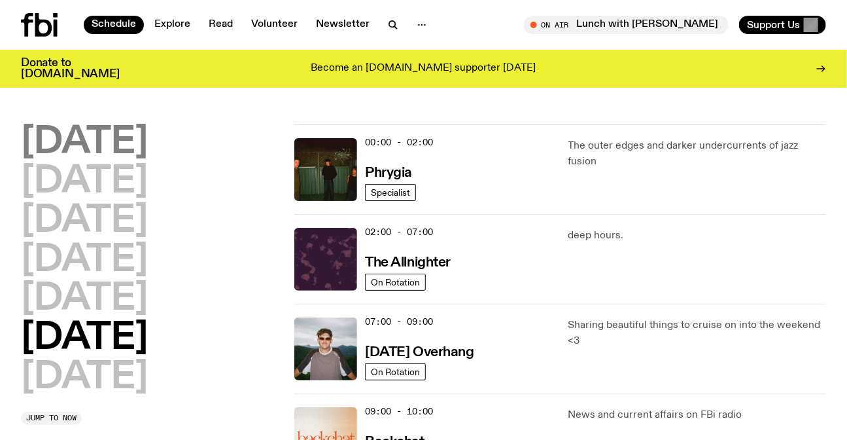
click at [118, 153] on h2 "[DATE]" at bounding box center [84, 142] width 127 height 37
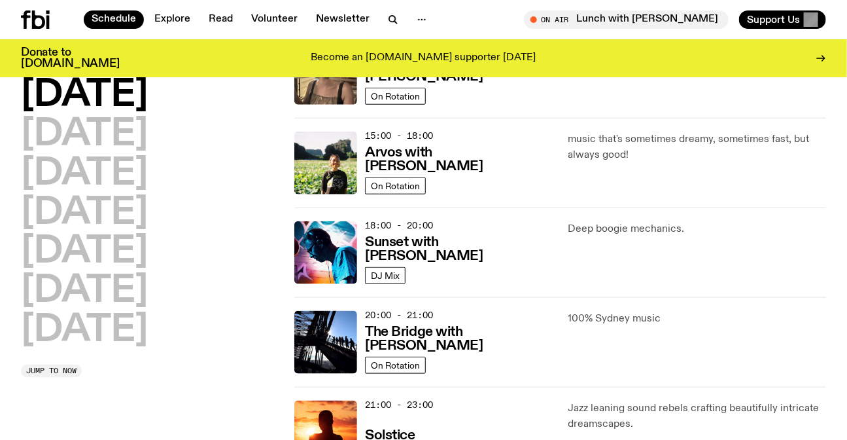
scroll to position [452, 0]
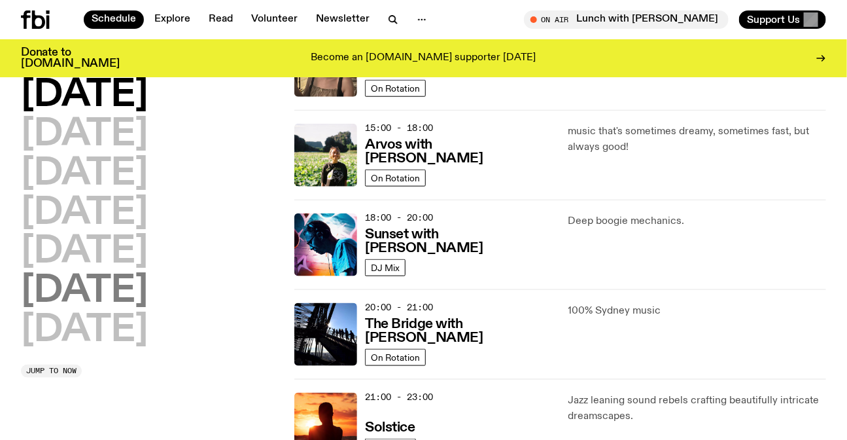
click at [123, 300] on h2 "[DATE]" at bounding box center [84, 291] width 127 height 37
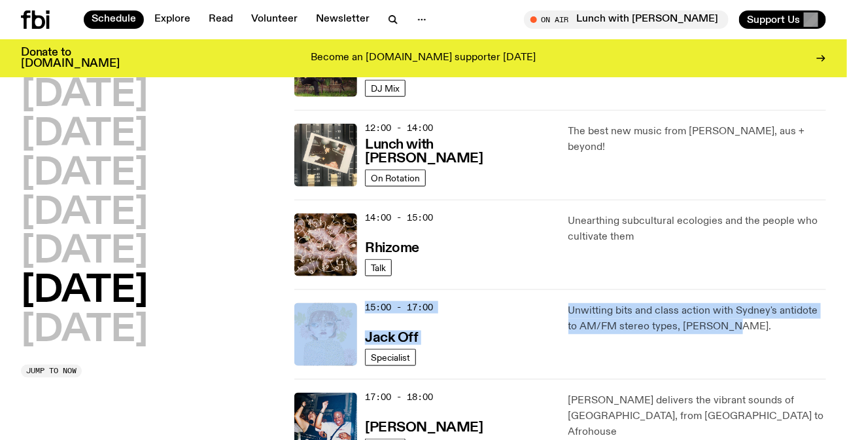
drag, startPoint x: 658, startPoint y: 254, endPoint x: 724, endPoint y: 330, distance: 100.6
click at [724, 330] on div "00:00 - 02:00 Phrygia Specialist The outer edges and darker undercurrents of ja…" at bounding box center [560, 200] width 532 height 1076
click at [724, 330] on p "Unwitting bits and class action with Sydney's antidote to AM/FM stereo types, […" at bounding box center [697, 318] width 258 height 31
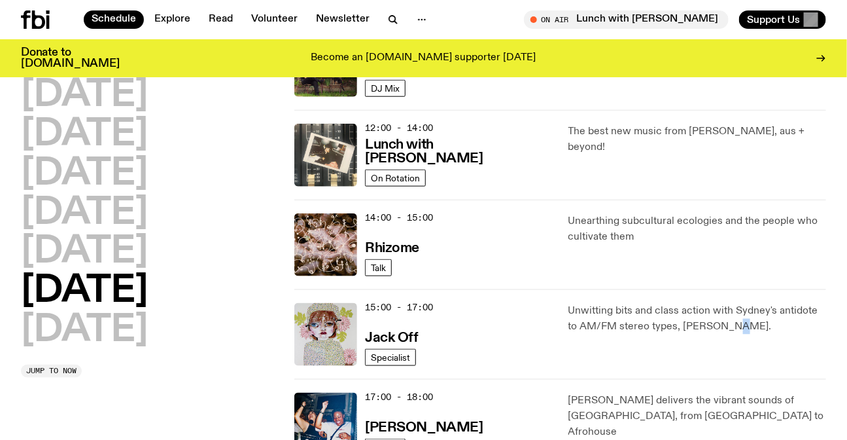
click at [724, 330] on p "Unwitting bits and class action with Sydney's antidote to AM/FM stereo types, […" at bounding box center [697, 318] width 258 height 31
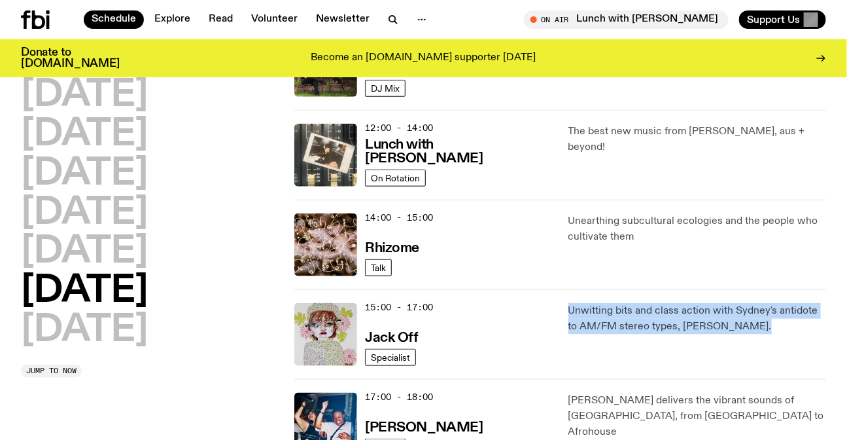
click at [724, 330] on p "Unwitting bits and class action with Sydney's antidote to AM/FM stereo types, […" at bounding box center [697, 318] width 258 height 31
click at [760, 331] on p "Unwitting bits and class action with Sydney's antidote to AM/FM stereo types, […" at bounding box center [697, 318] width 258 height 31
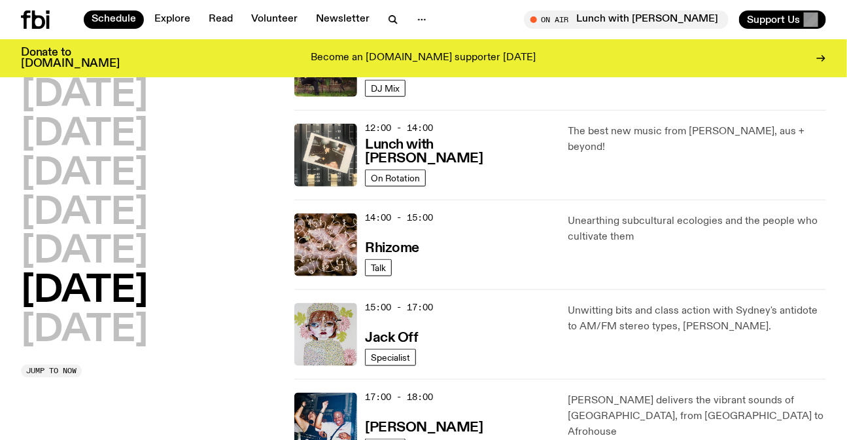
scroll to position [869, 0]
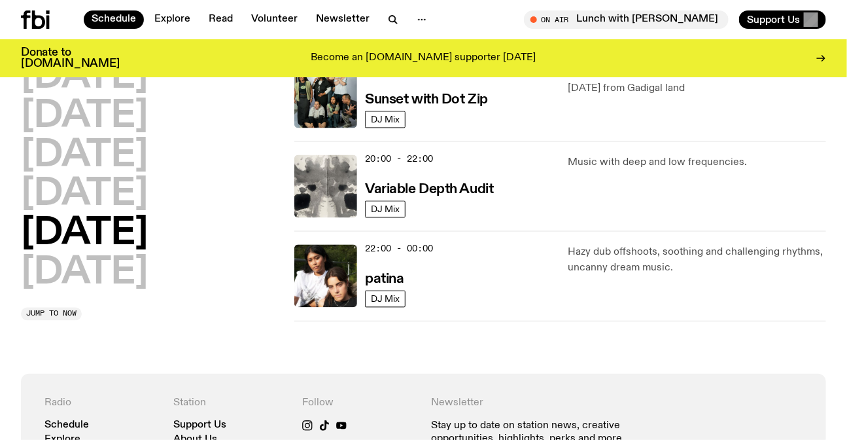
click at [671, 254] on p "Hazy dub offshoots, soothing and challenging rhythms, uncanny dream music." at bounding box center [697, 260] width 258 height 31
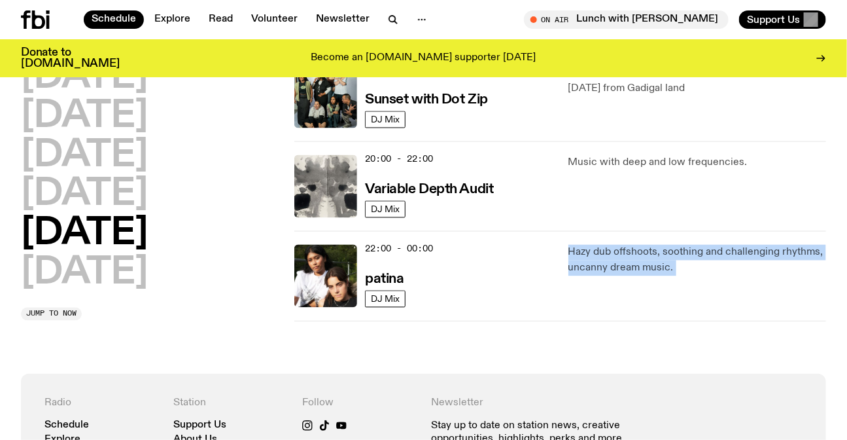
click at [671, 254] on p "Hazy dub offshoots, soothing and challenging rhythms, uncanny dream music." at bounding box center [697, 260] width 258 height 31
click at [686, 283] on div "Hazy dub offshoots, soothing and challenging rhythms, uncanny dream music." at bounding box center [697, 276] width 258 height 63
drag, startPoint x: 685, startPoint y: 283, endPoint x: 563, endPoint y: 233, distance: 132.0
click at [563, 233] on div "22:00 - 00:00 patina DJ Mix Hazy dub offshoots, soothing and challenging rhythm…" at bounding box center [560, 276] width 532 height 90
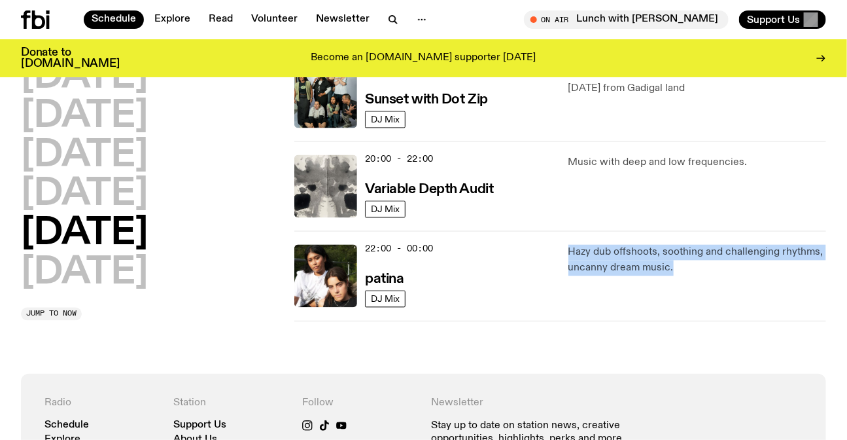
drag, startPoint x: 613, startPoint y: 235, endPoint x: 706, endPoint y: 266, distance: 97.6
click at [706, 266] on div "22:00 - 00:00 patina DJ Mix Hazy dub offshoots, soothing and challenging rhythm…" at bounding box center [560, 276] width 532 height 90
click at [706, 266] on p "Hazy dub offshoots, soothing and challenging rhythms, uncanny dream music." at bounding box center [697, 260] width 258 height 31
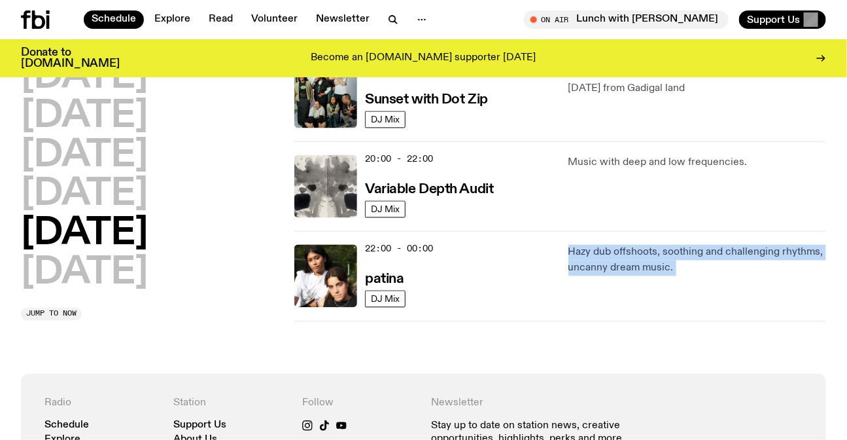
click at [756, 269] on p "Hazy dub offshoots, soothing and challenging rhythms, uncanny dream music." at bounding box center [697, 260] width 258 height 31
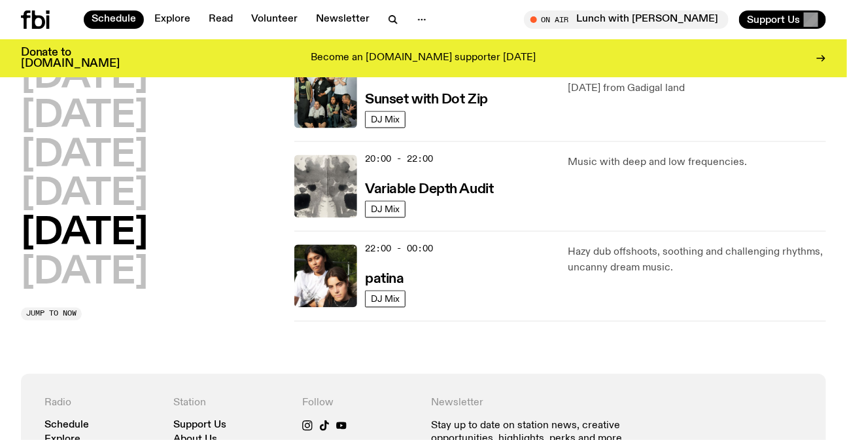
scroll to position [919, 0]
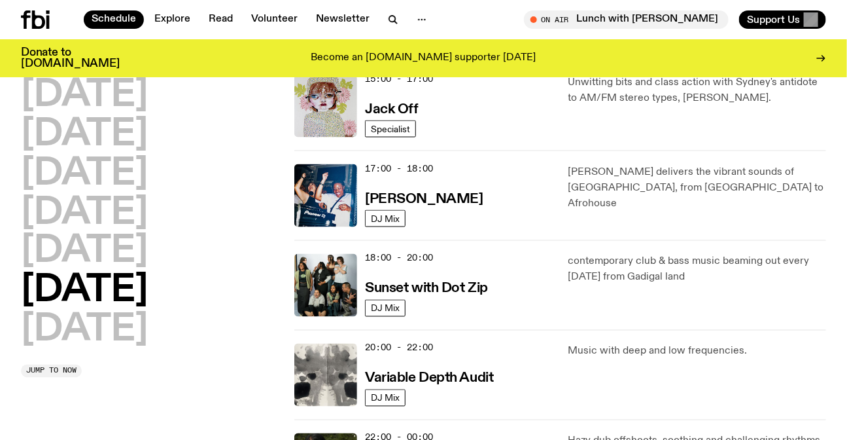
scroll to position [563, 0]
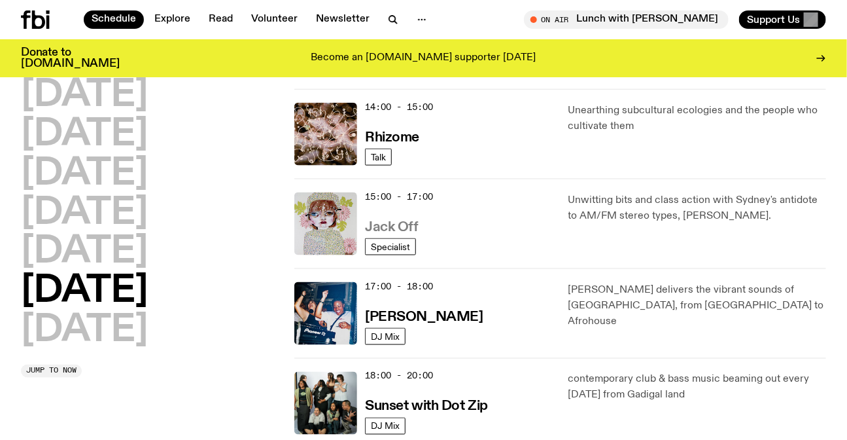
click at [395, 224] on h3 "Jack Off" at bounding box center [391, 227] width 53 height 14
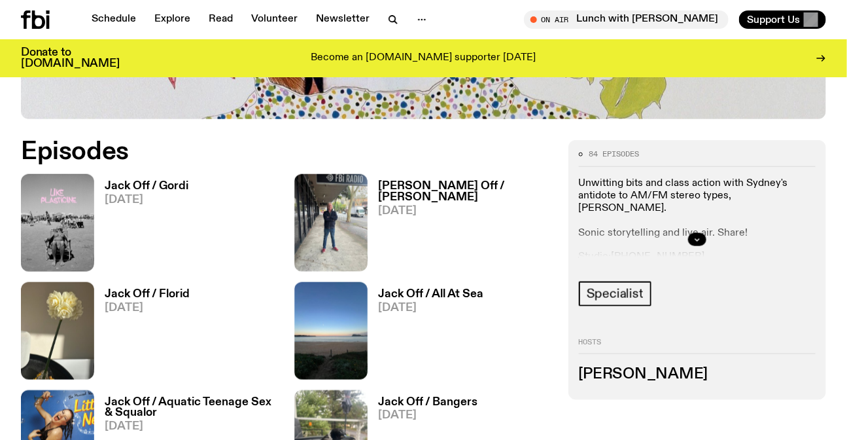
scroll to position [648, 0]
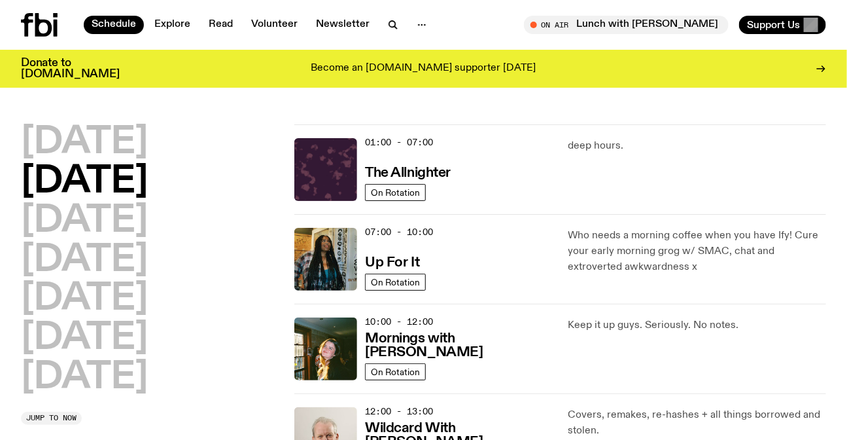
click at [32, 14] on icon at bounding box center [27, 25] width 12 height 24
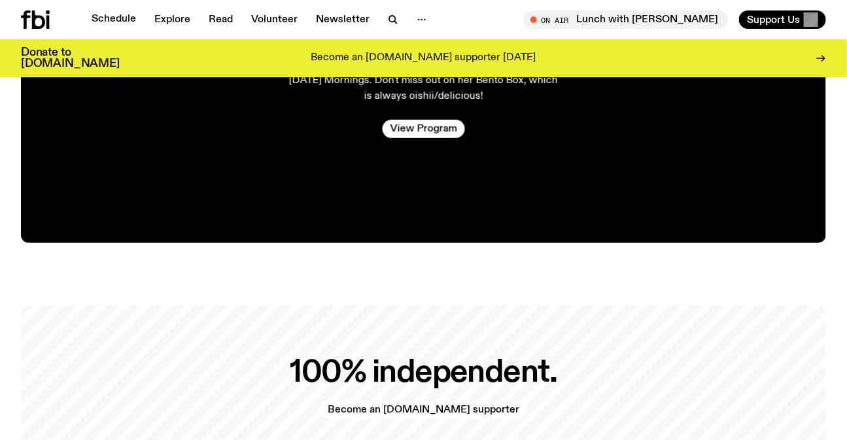
scroll to position [2488, 0]
